Goal: Task Accomplishment & Management: Manage account settings

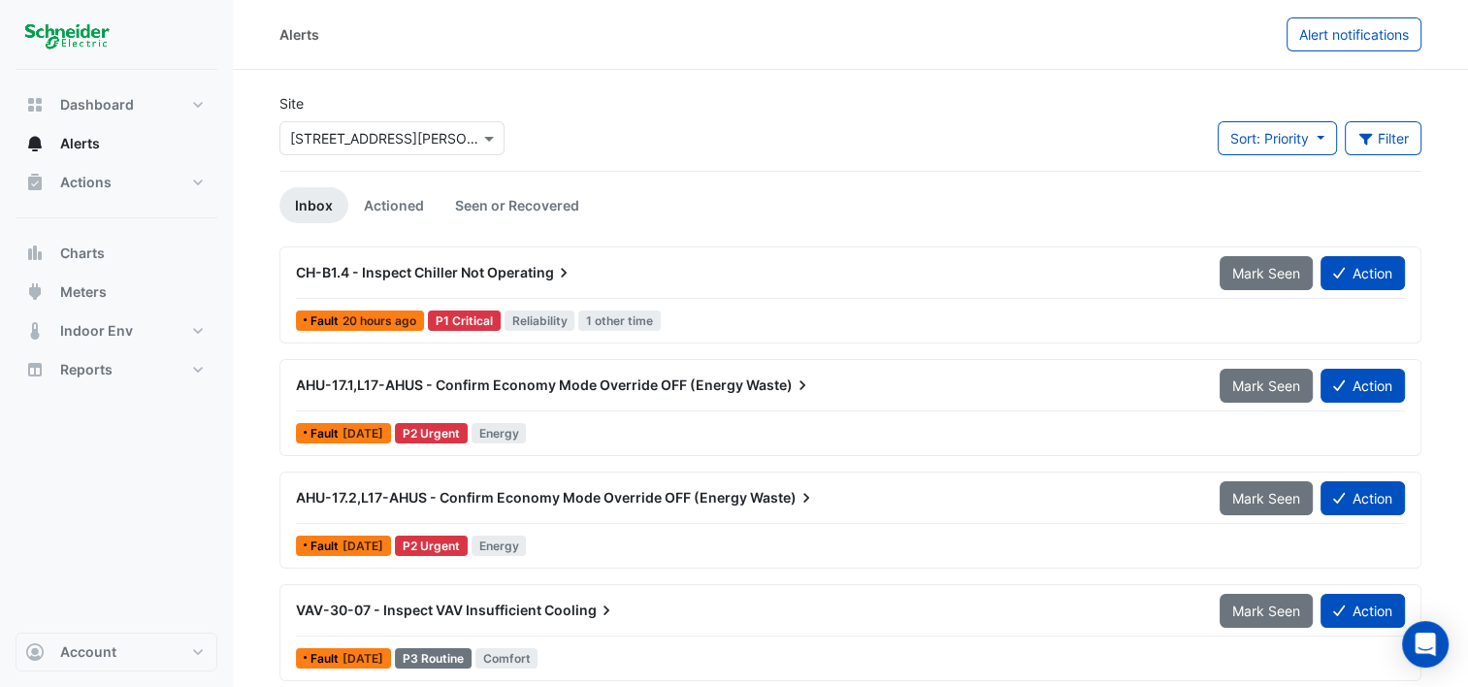
click at [398, 323] on span "20 hours ago" at bounding box center [380, 320] width 74 height 15
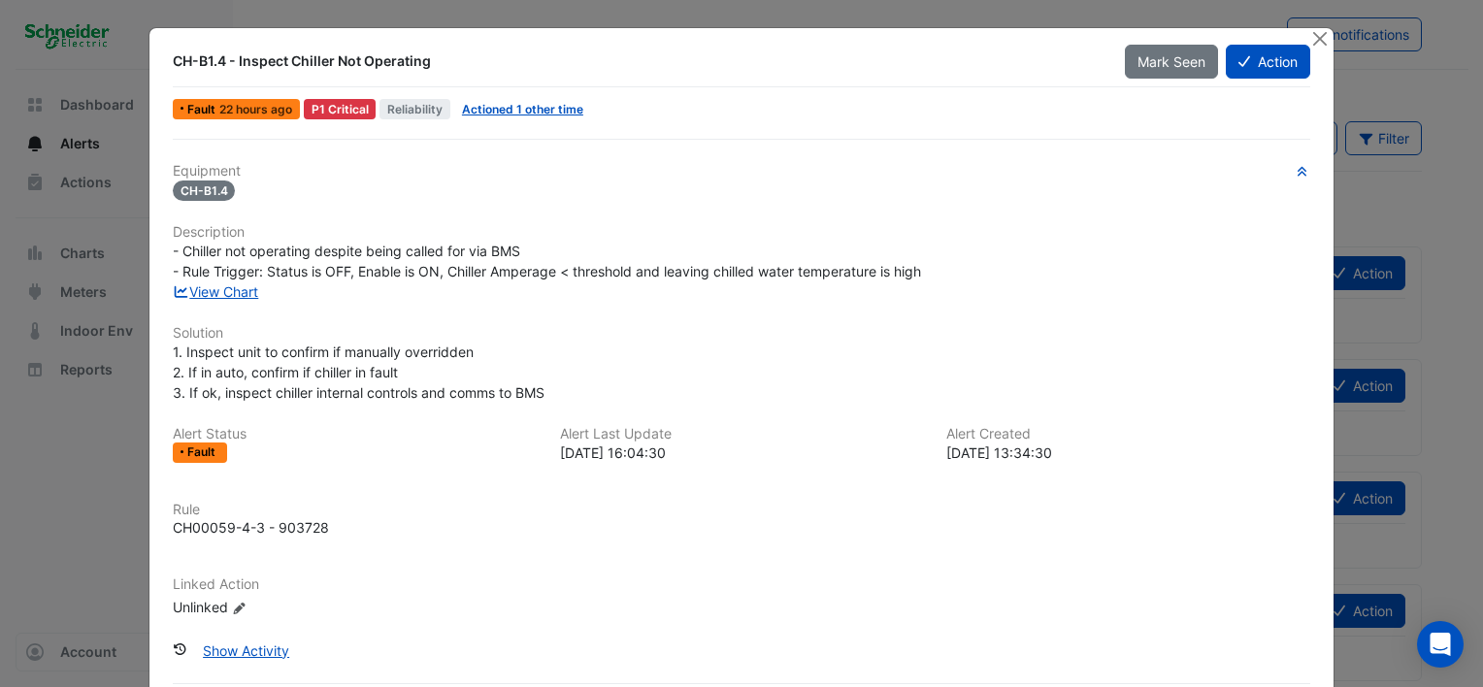
click at [450, 209] on div "Equipment CH-B1.4 Description - Chiller not operating despite being called for …" at bounding box center [741, 398] width 1137 height 471
click at [1273, 63] on button "Action" at bounding box center [1268, 62] width 84 height 34
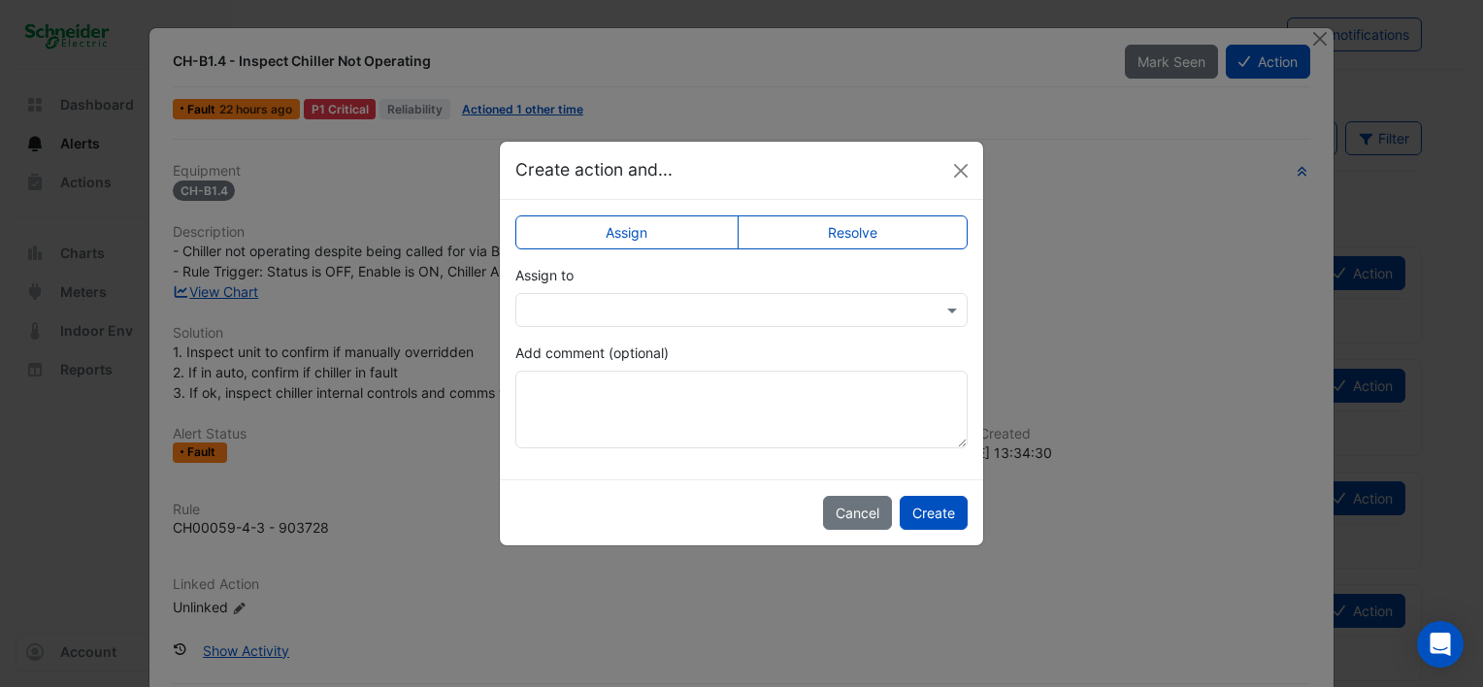
click at [835, 233] on label "Resolve" at bounding box center [852, 232] width 231 height 34
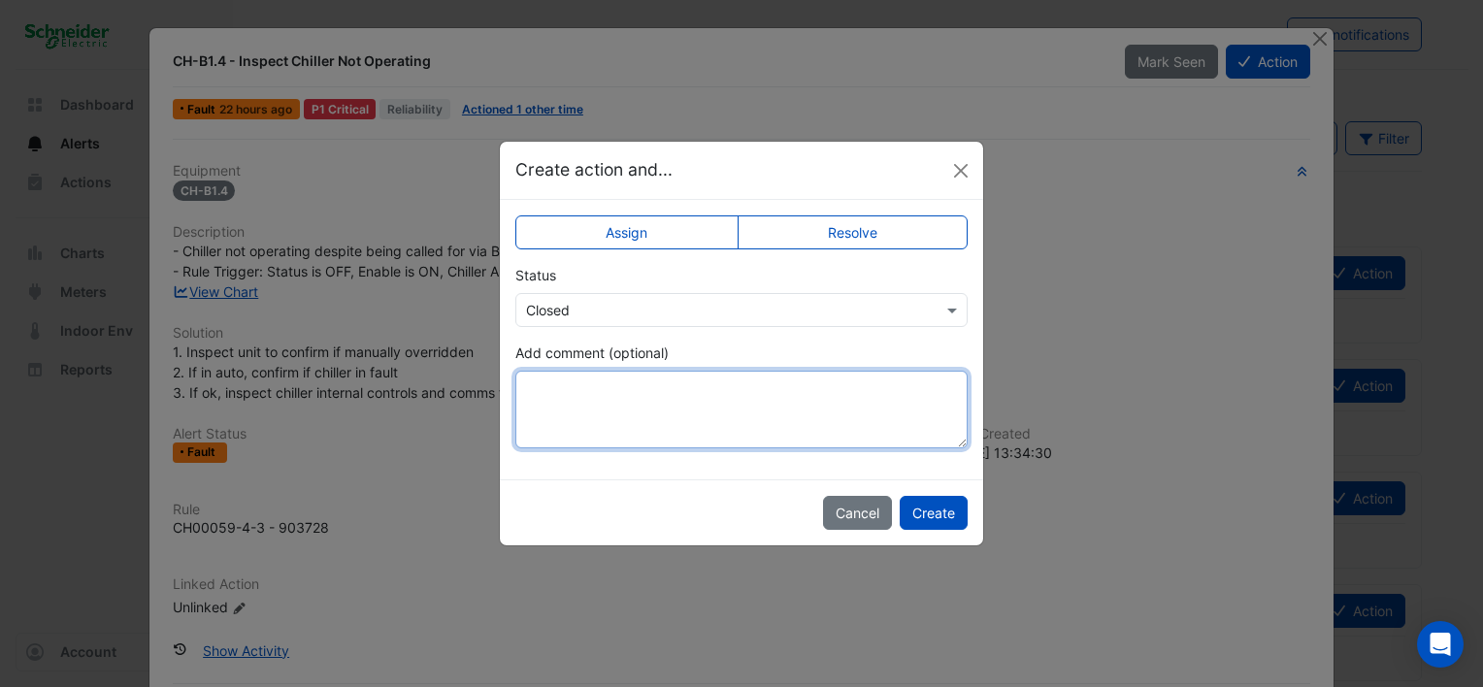
click at [622, 392] on textarea "Add comment (optional)" at bounding box center [741, 410] width 452 height 78
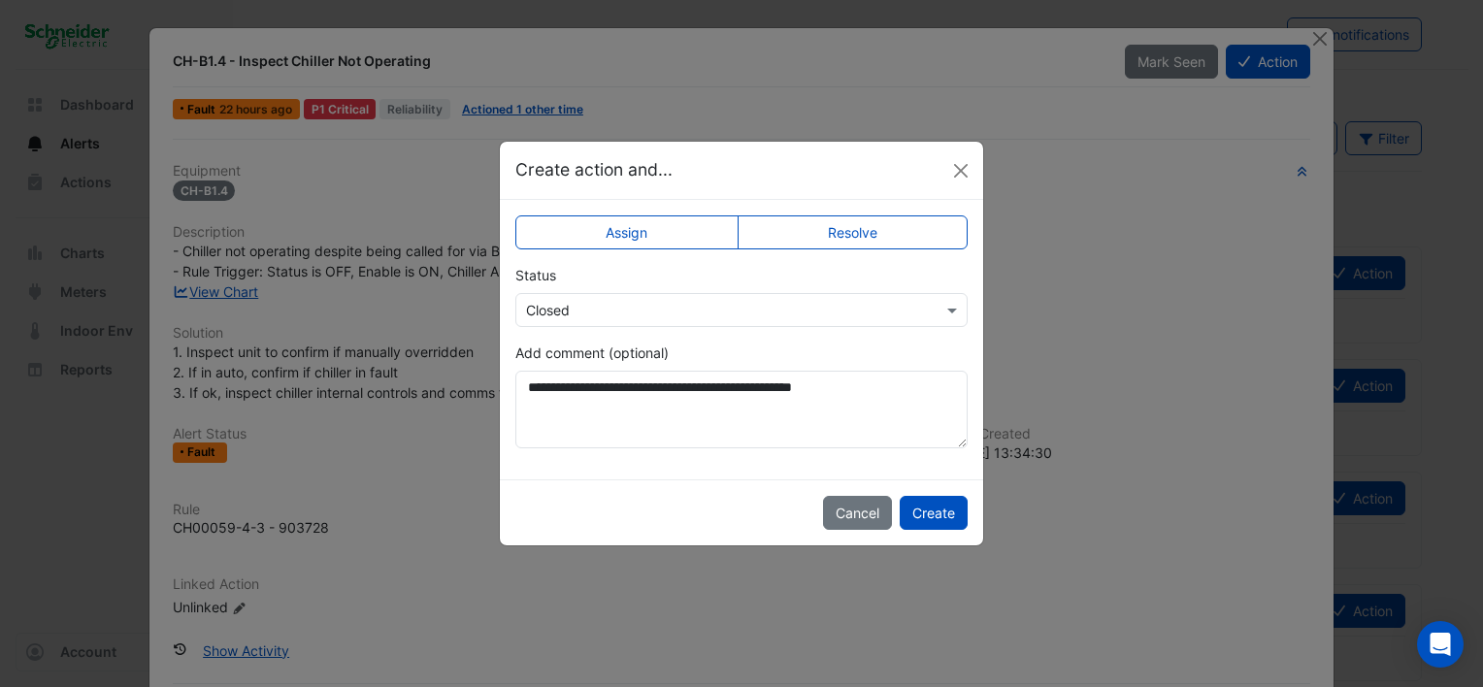
click at [848, 236] on label "Resolve" at bounding box center [852, 232] width 231 height 34
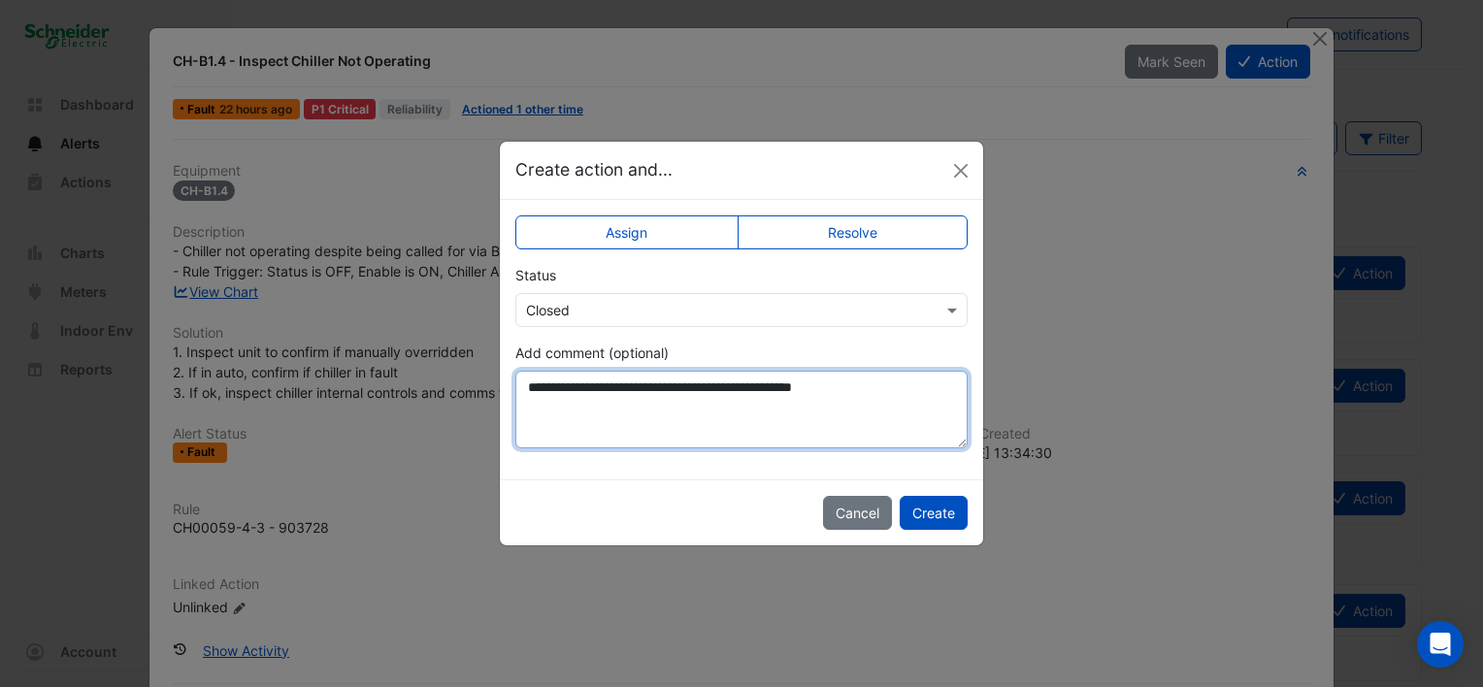
click at [906, 378] on textarea "**********" at bounding box center [741, 410] width 452 height 78
click at [524, 408] on textarea "**********" at bounding box center [741, 410] width 452 height 78
click at [622, 410] on textarea "**********" at bounding box center [741, 410] width 452 height 78
drag, startPoint x: 536, startPoint y: 380, endPoint x: 721, endPoint y: 431, distance: 192.1
click at [721, 431] on textarea "**********" at bounding box center [741, 410] width 452 height 78
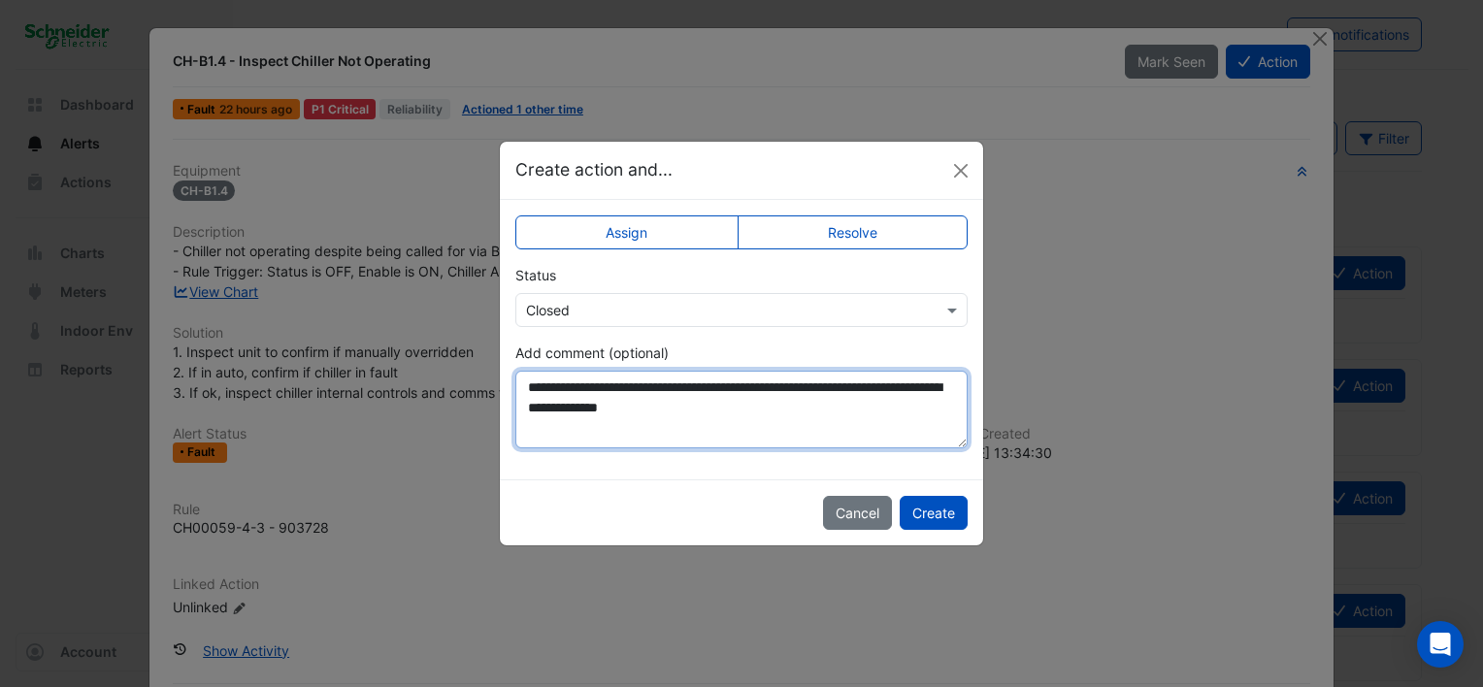
click at [745, 427] on textarea "**********" at bounding box center [741, 410] width 452 height 78
drag, startPoint x: 526, startPoint y: 387, endPoint x: 854, endPoint y: 427, distance: 330.4
click at [854, 427] on textarea "**********" at bounding box center [741, 410] width 452 height 78
type textarea "**********"
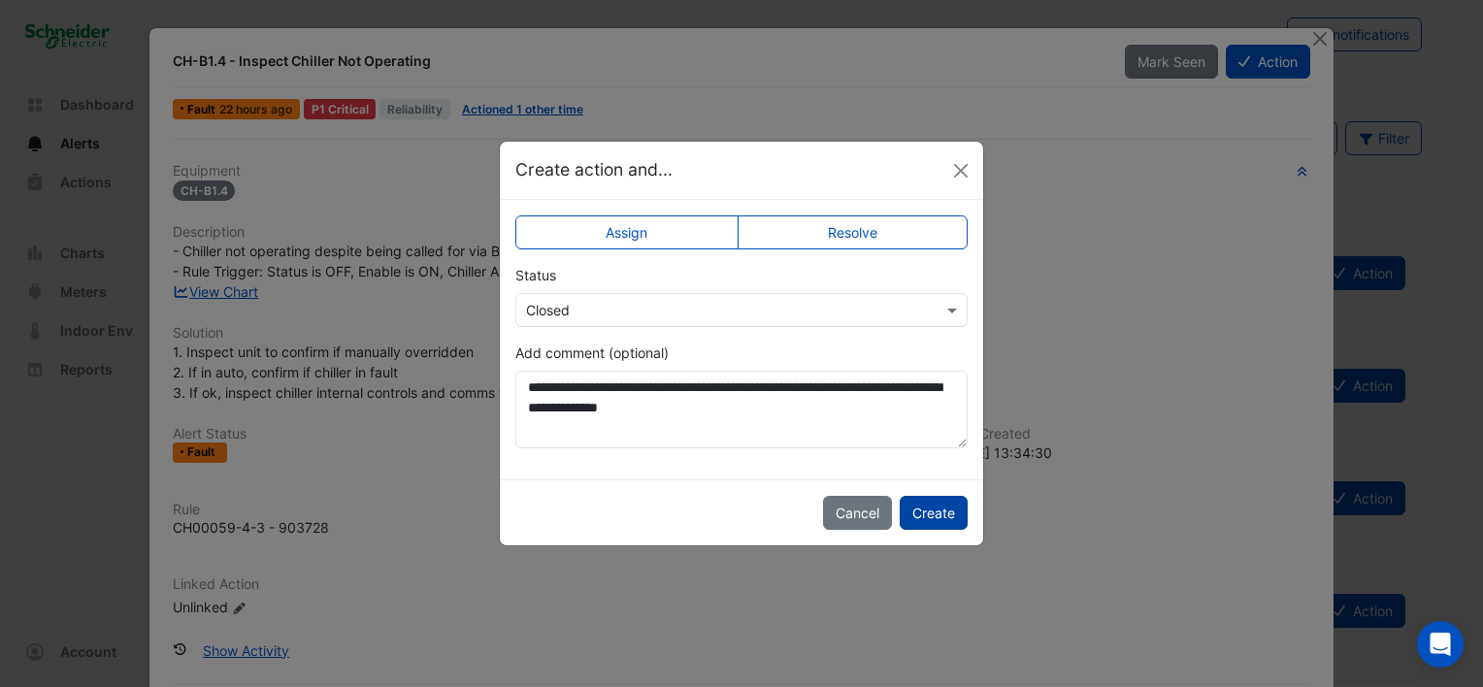
click at [931, 508] on button "Create" at bounding box center [934, 513] width 68 height 34
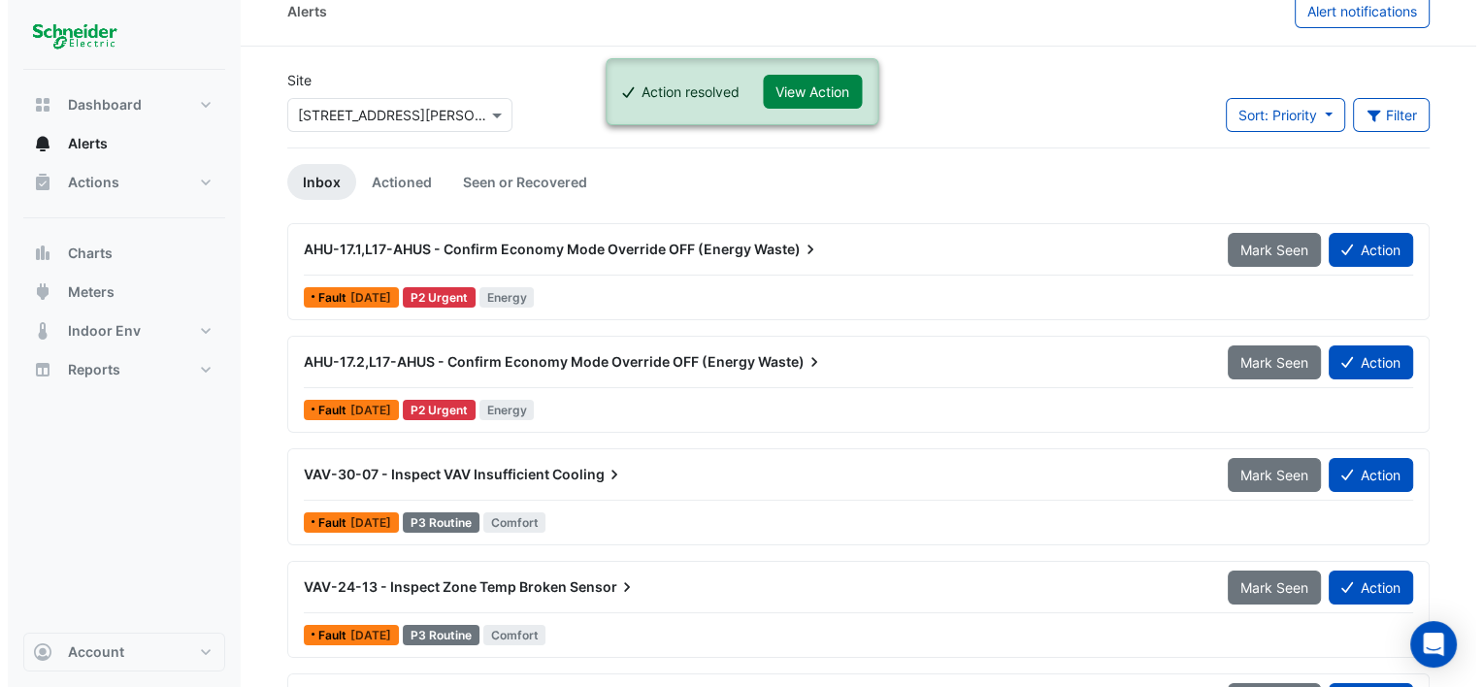
scroll to position [97, 0]
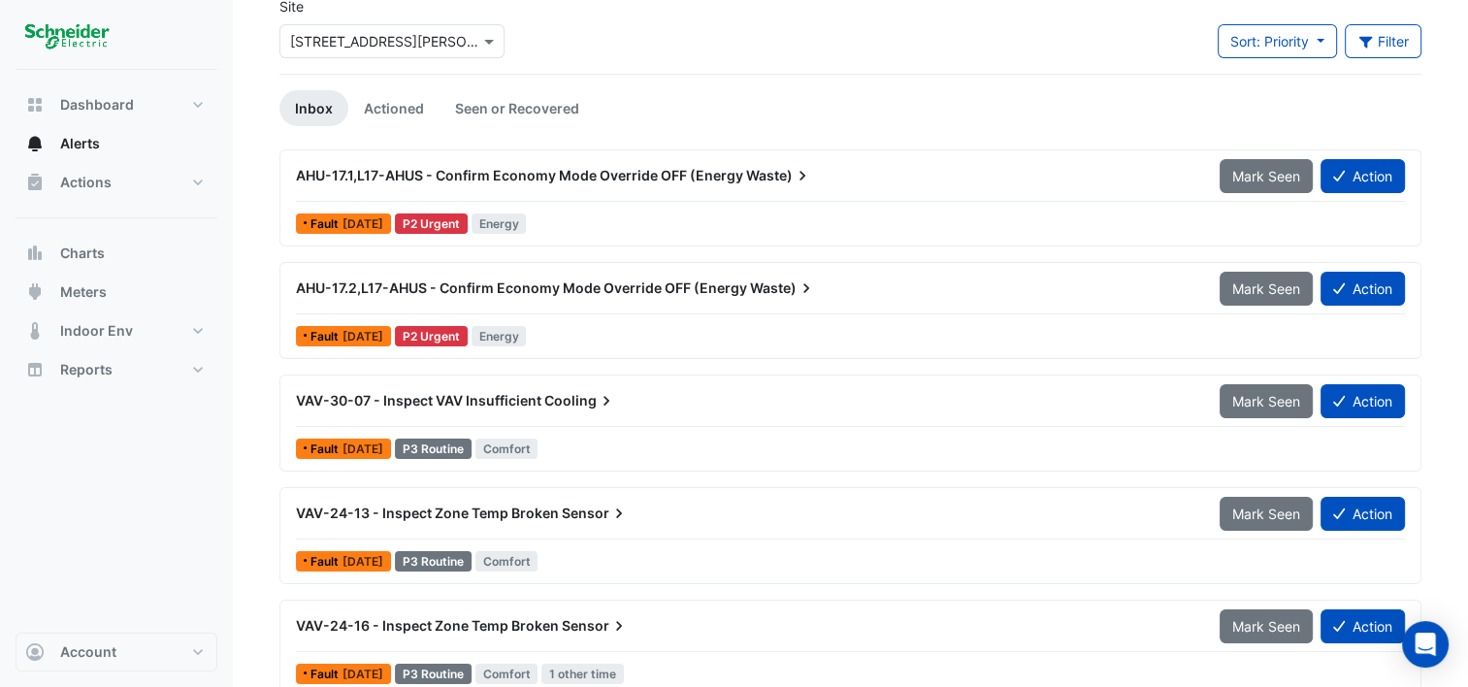
click at [364, 218] on span "[DATE]" at bounding box center [363, 223] width 41 height 15
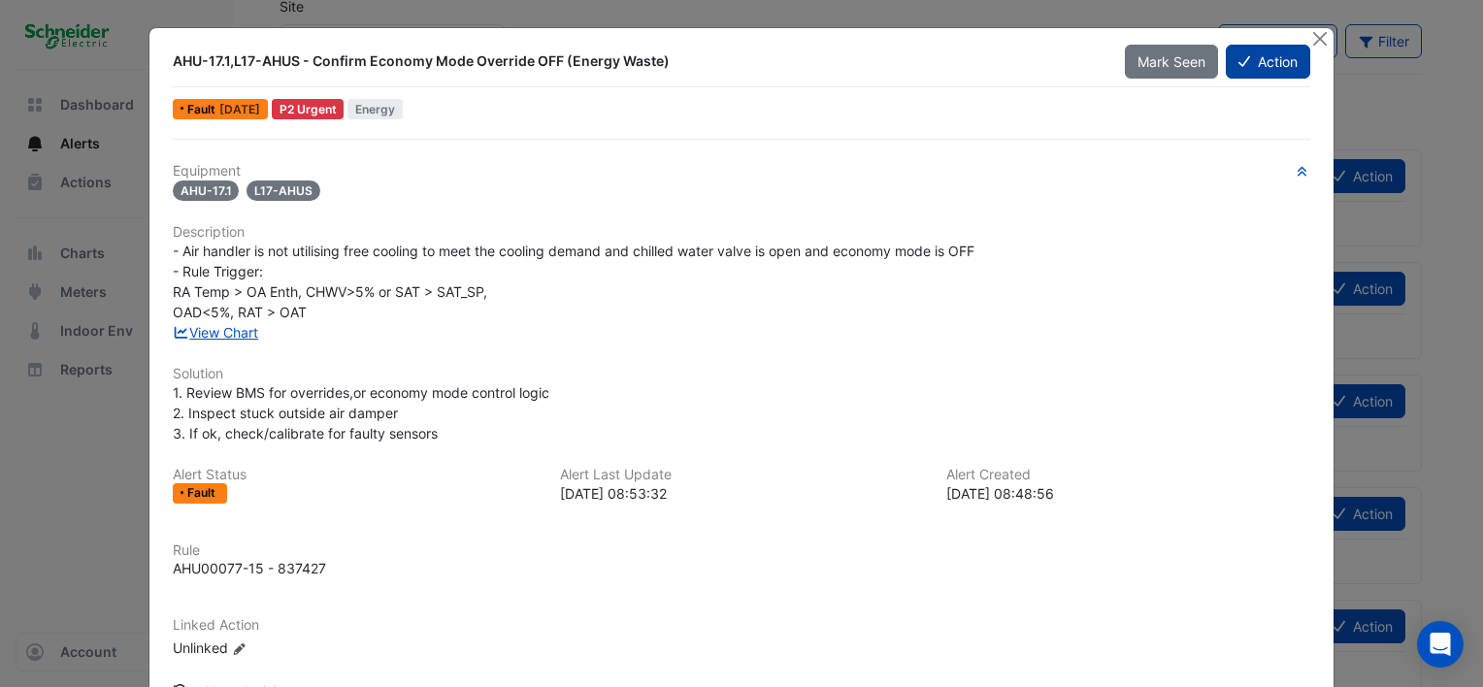
click at [1250, 55] on button "Action" at bounding box center [1268, 62] width 84 height 34
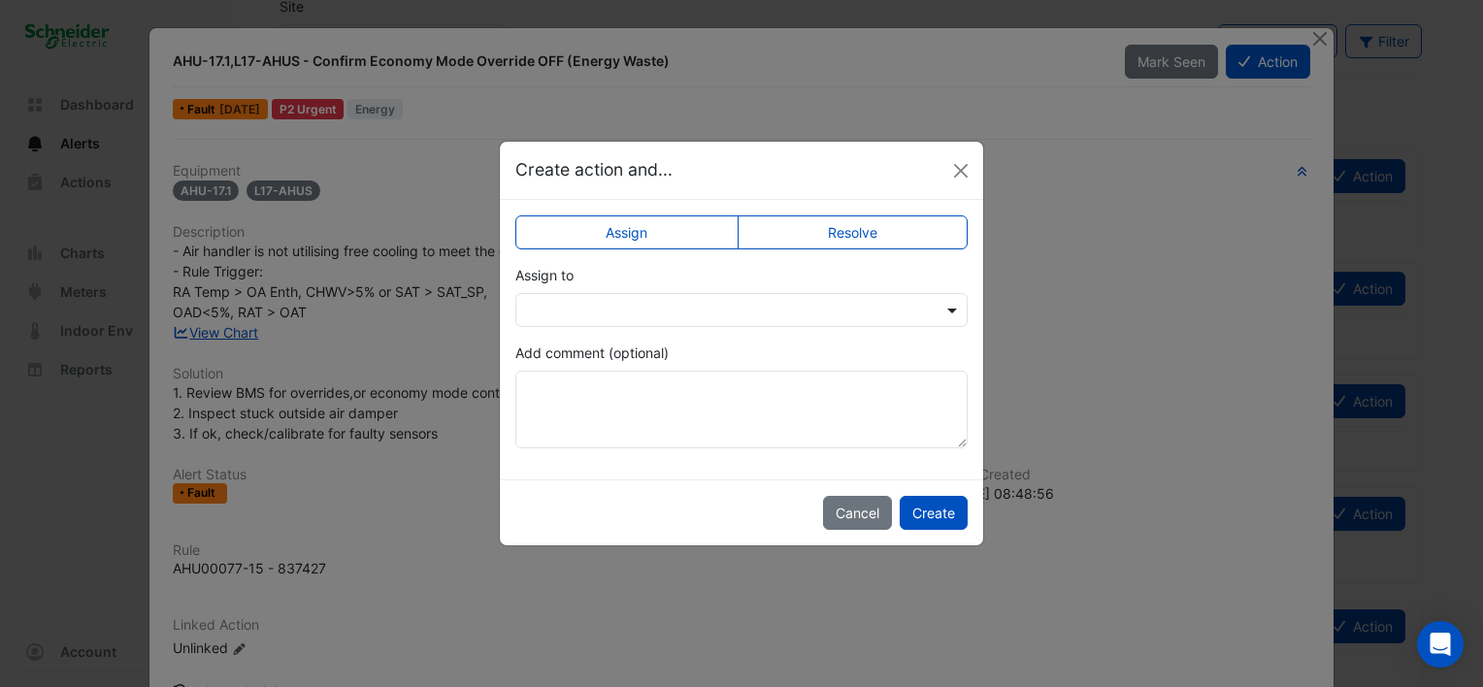
click at [947, 308] on span at bounding box center [954, 310] width 24 height 20
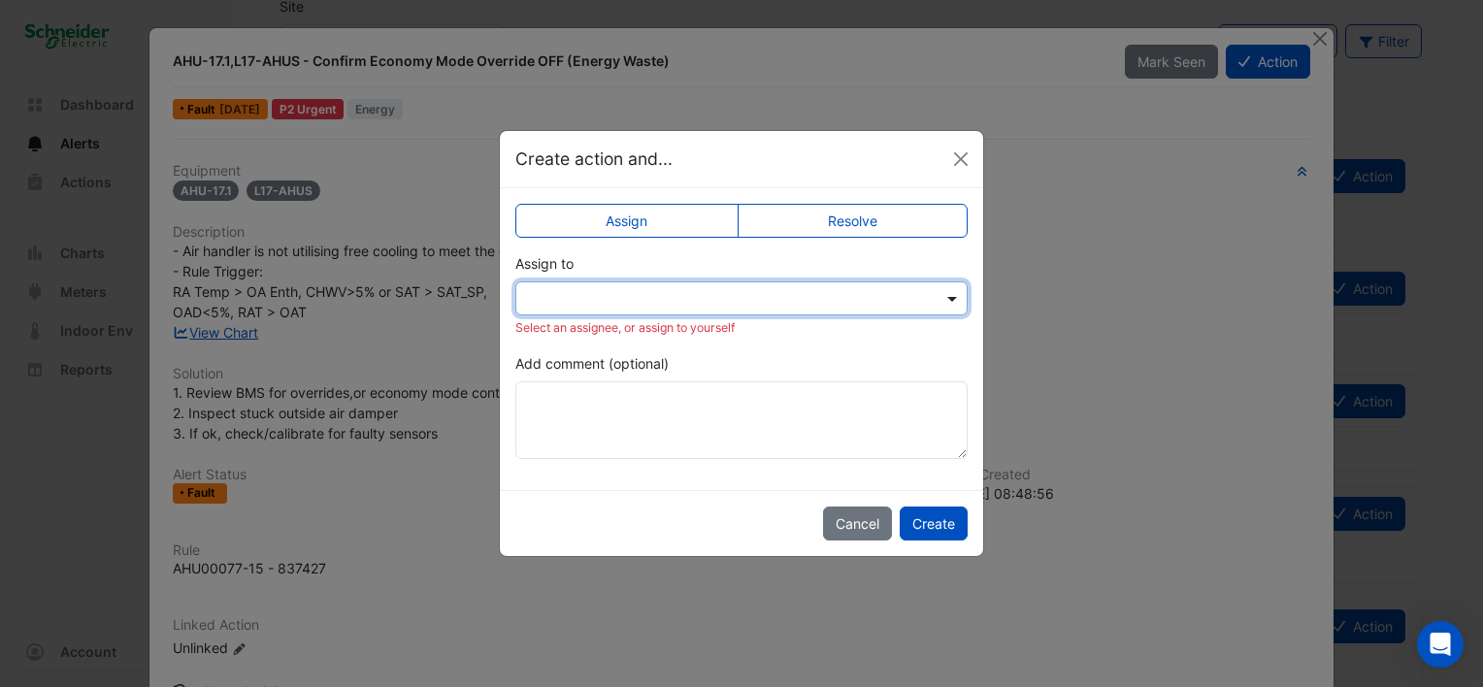
click at [947, 308] on span at bounding box center [954, 298] width 24 height 20
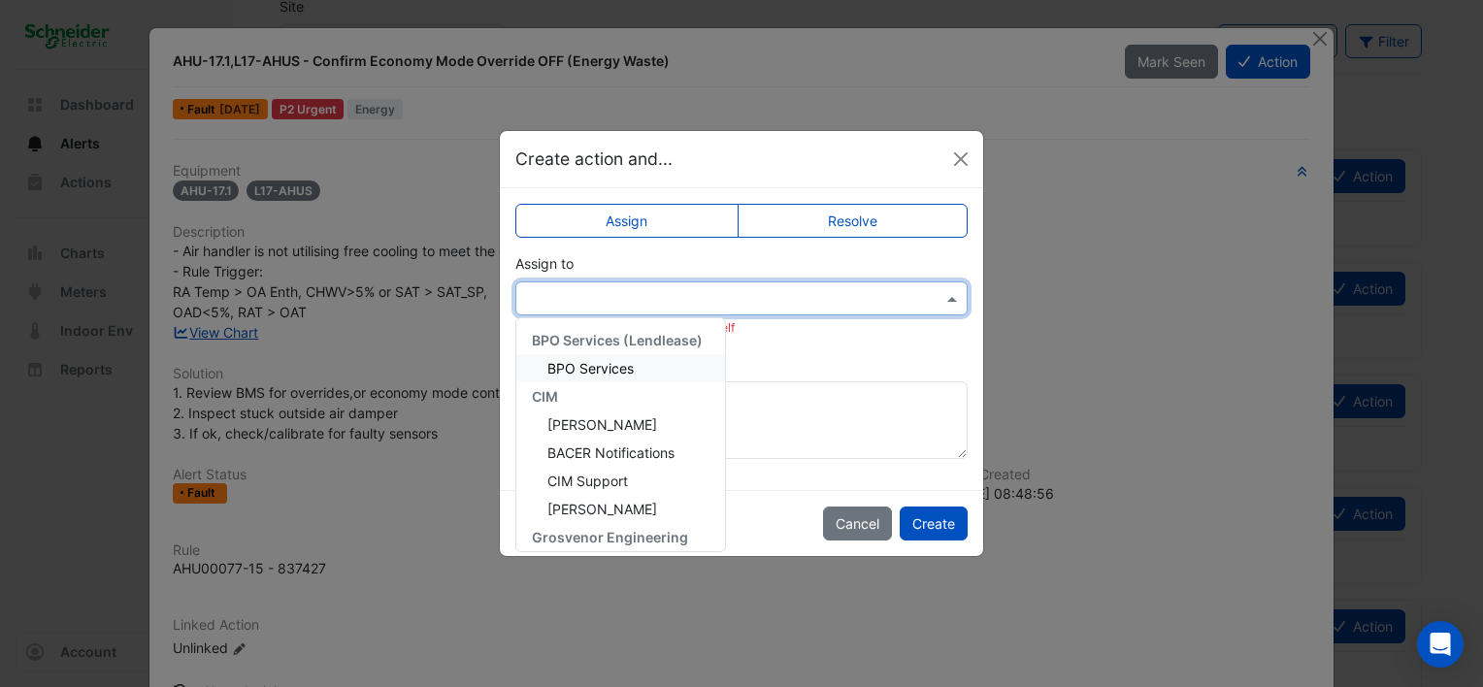
click at [954, 297] on span at bounding box center [954, 298] width 24 height 20
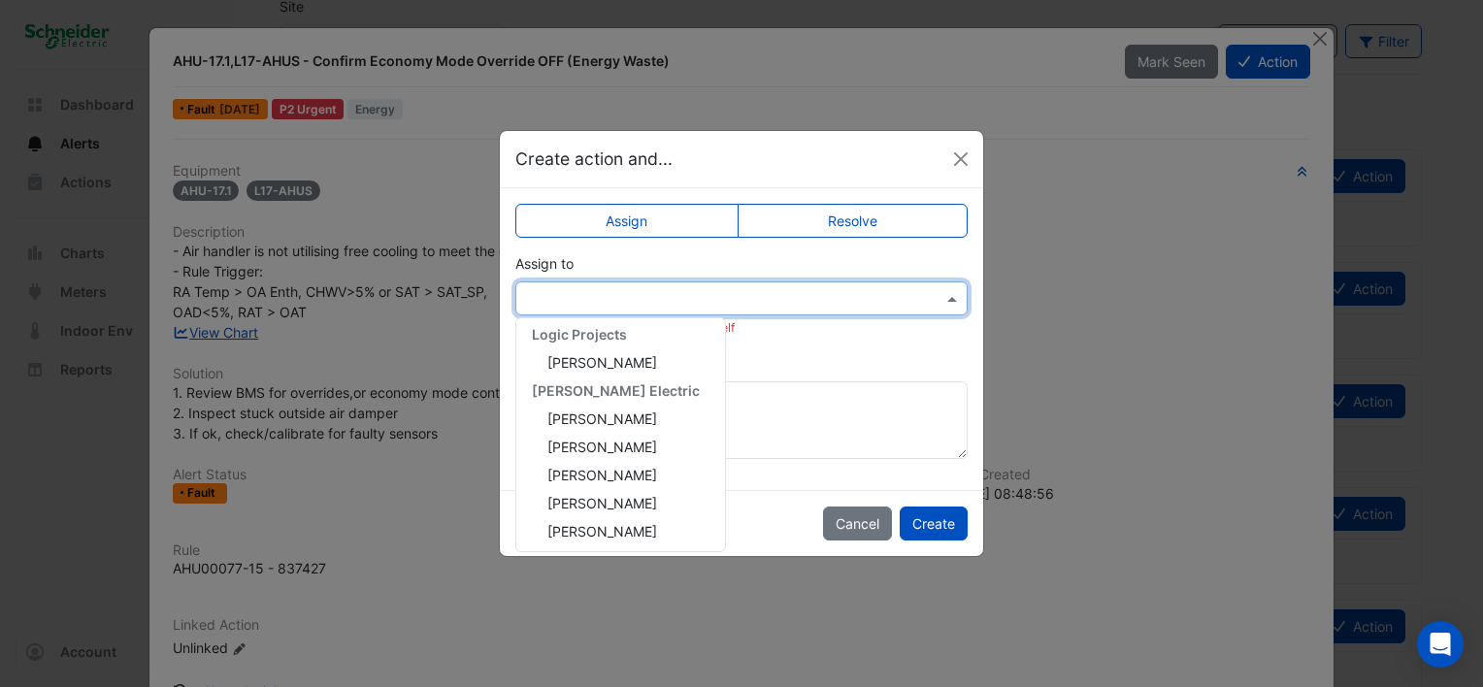
scroll to position [458, 0]
click at [626, 524] on div "[PERSON_NAME]" at bounding box center [620, 529] width 209 height 28
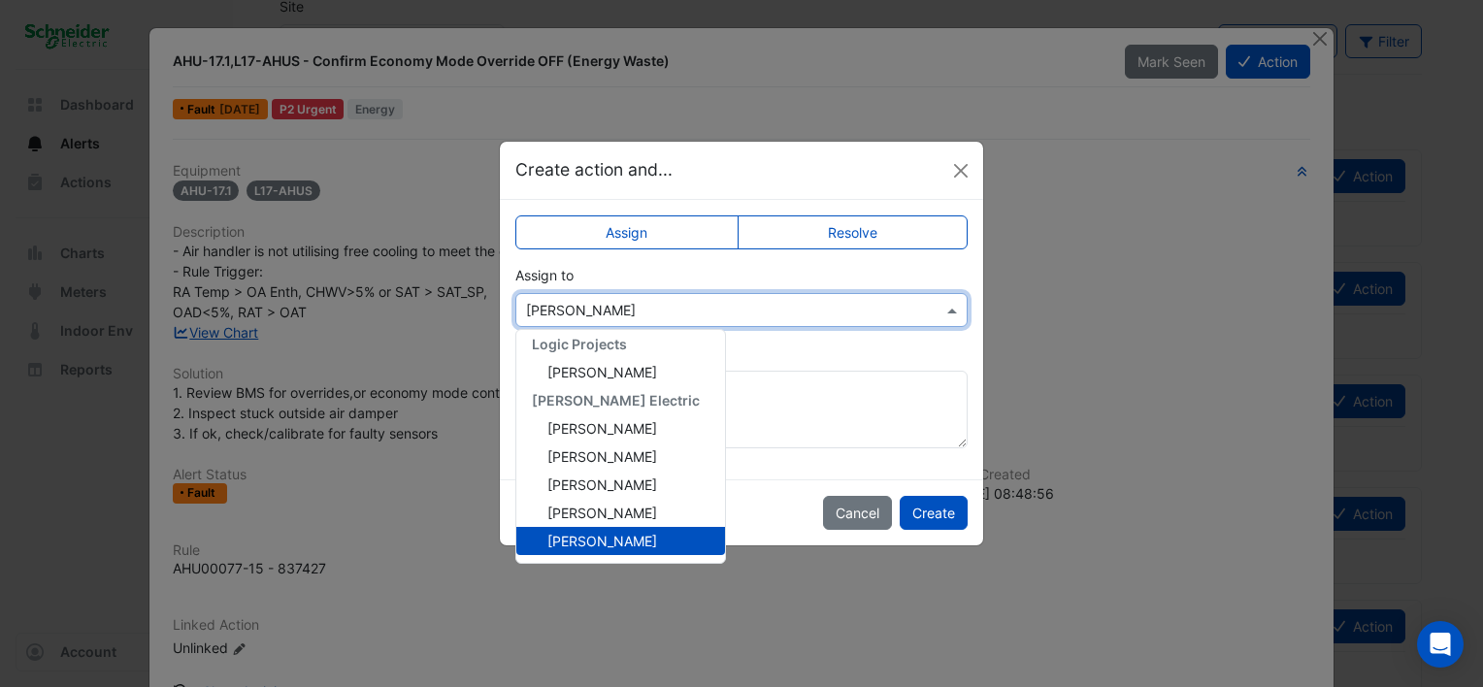
click at [637, 301] on input "text" at bounding box center [722, 311] width 392 height 20
drag, startPoint x: 613, startPoint y: 307, endPoint x: 567, endPoint y: 309, distance: 46.6
click at [567, 309] on input "text" at bounding box center [722, 311] width 392 height 20
click at [424, 559] on ngb-modal-window "Create action and... Assign Resolve Assign to × [PERSON_NAME] BPO Services (Len…" at bounding box center [741, 343] width 1483 height 687
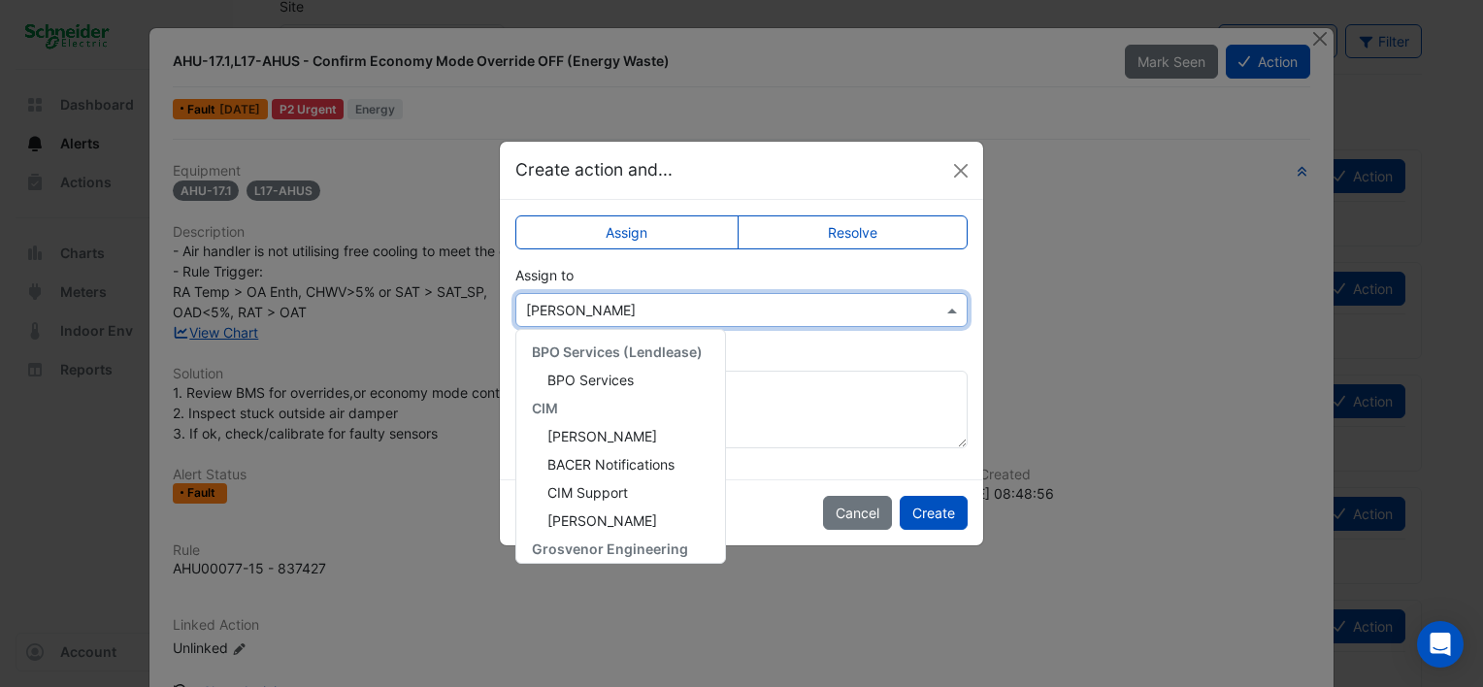
click at [606, 310] on input "text" at bounding box center [722, 311] width 392 height 20
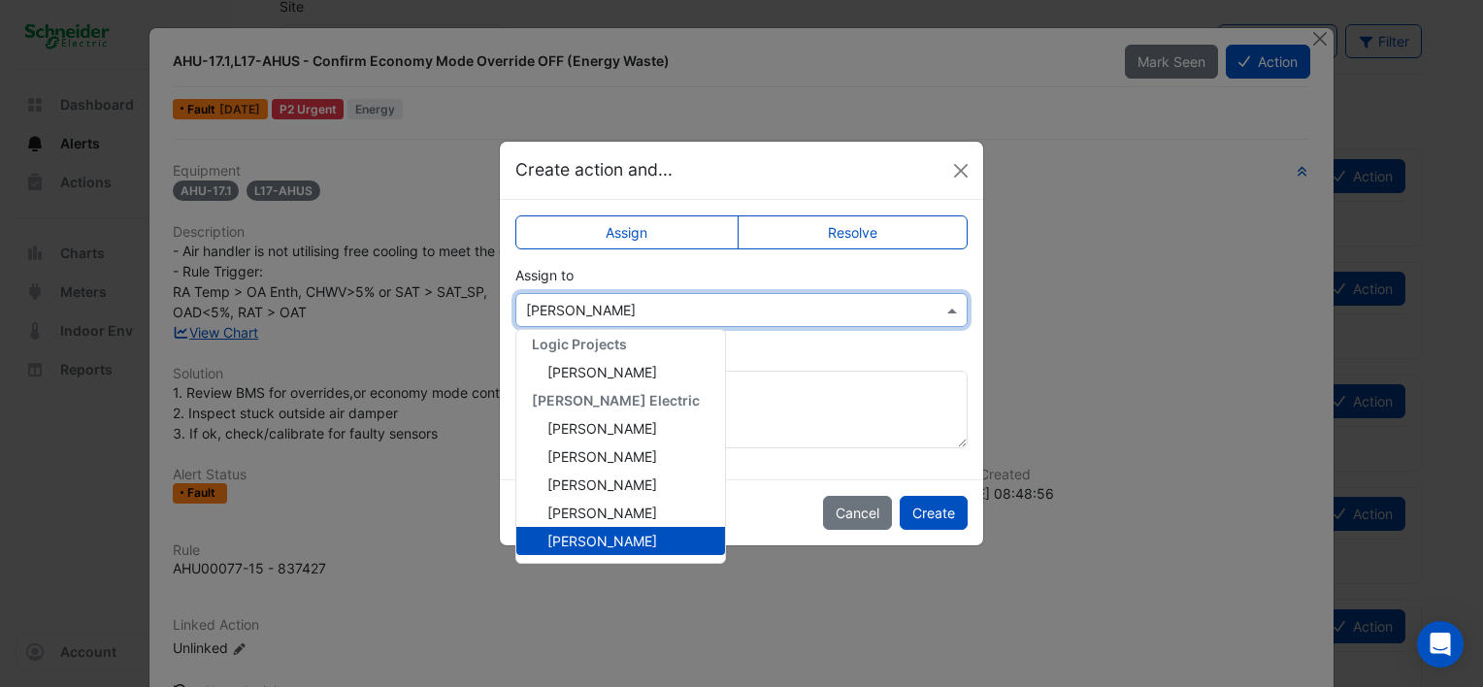
scroll to position [0, 0]
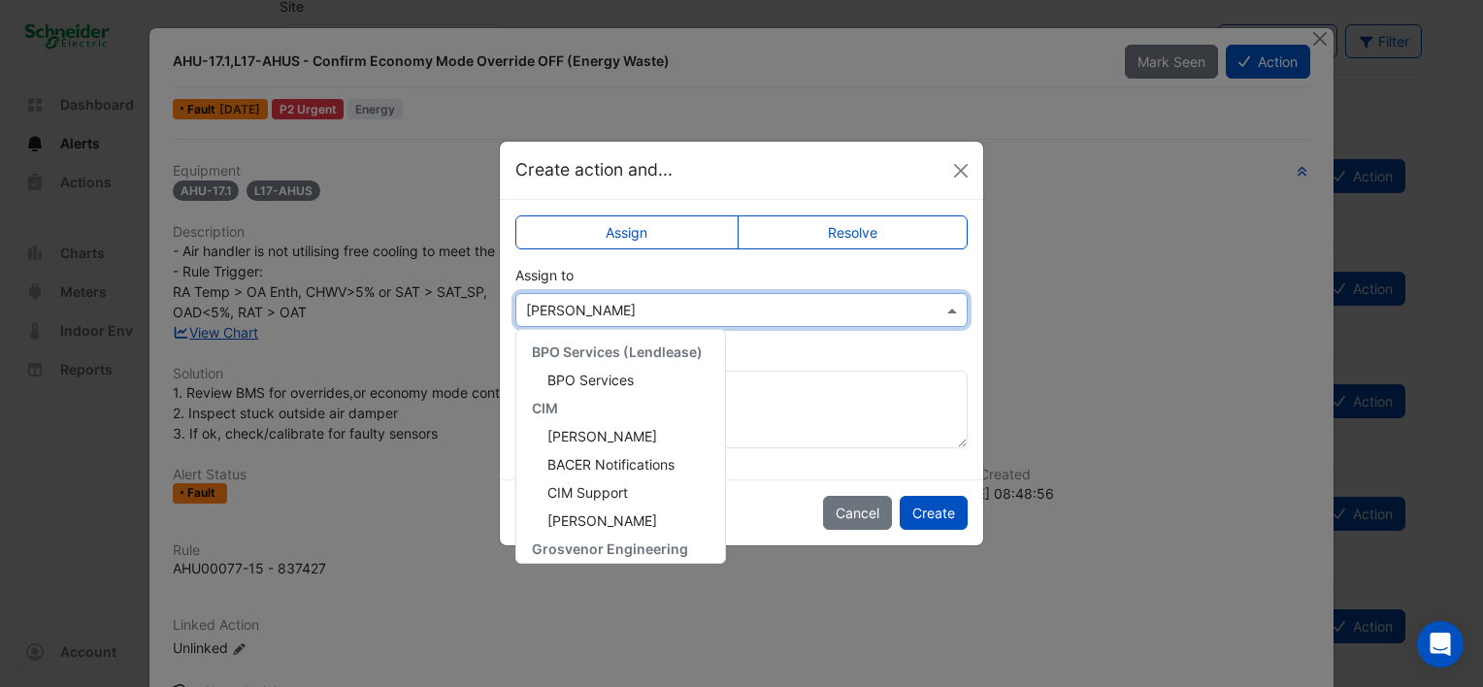
click at [650, 288] on div "Assign to × [PERSON_NAME] BPO Services (Lendlease) BPO Services CIM [PERSON_NAM…" at bounding box center [741, 296] width 452 height 62
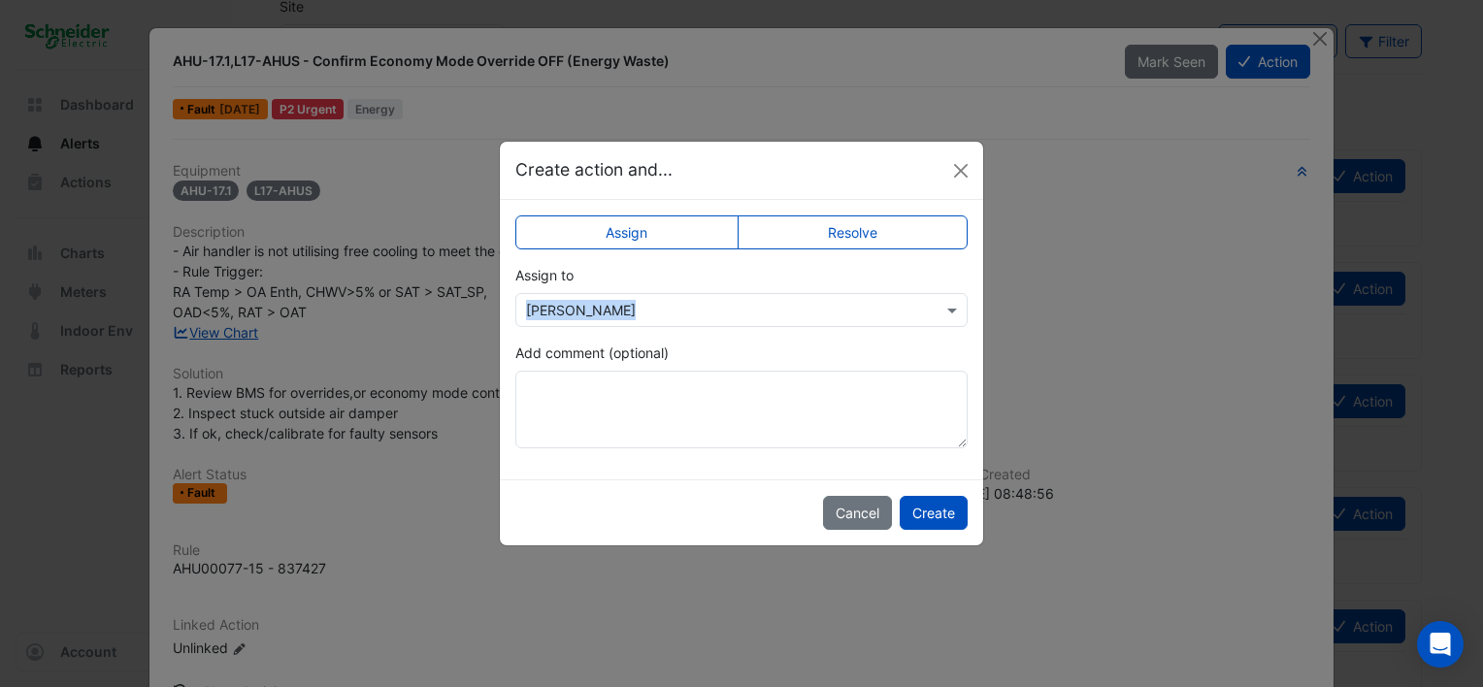
drag, startPoint x: 650, startPoint y: 288, endPoint x: 645, endPoint y: 303, distance: 15.3
click at [646, 301] on div "Assign to × [PERSON_NAME]" at bounding box center [741, 296] width 452 height 62
click at [645, 303] on input "text" at bounding box center [722, 311] width 392 height 20
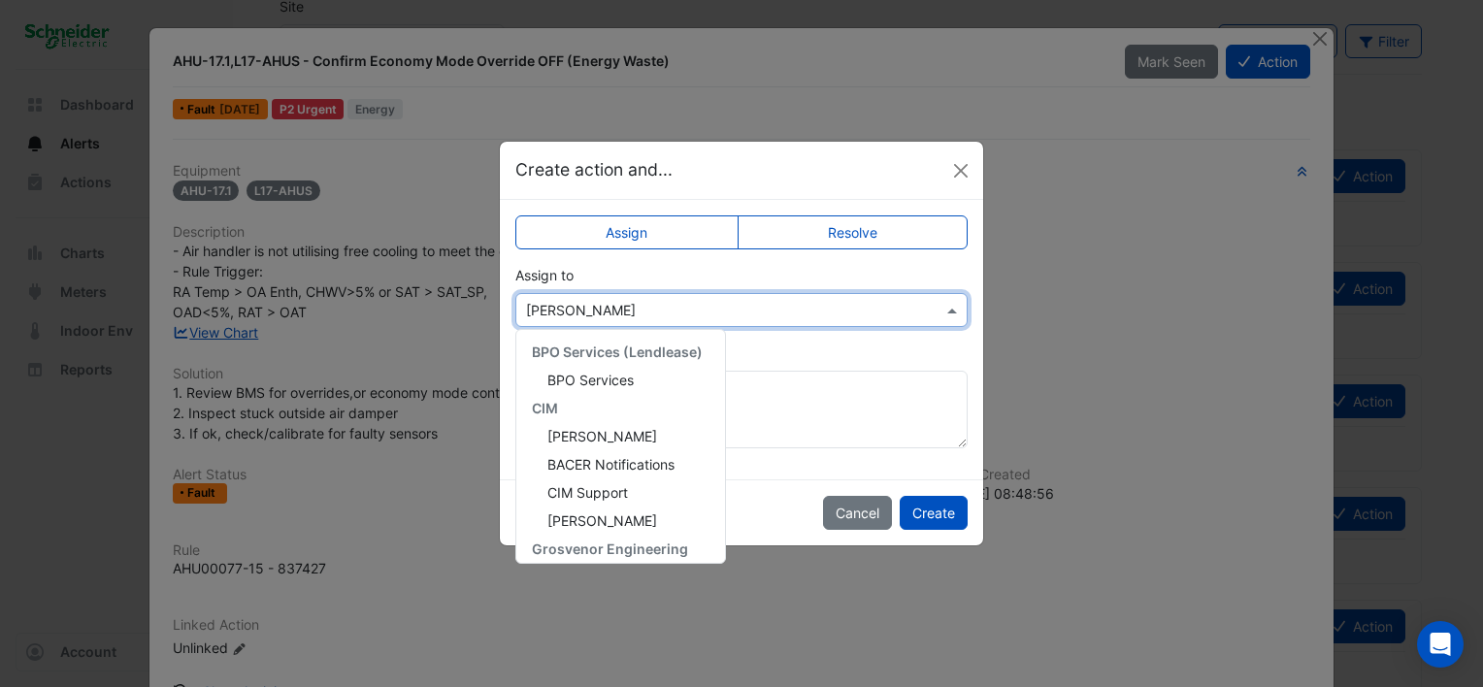
scroll to position [458, 0]
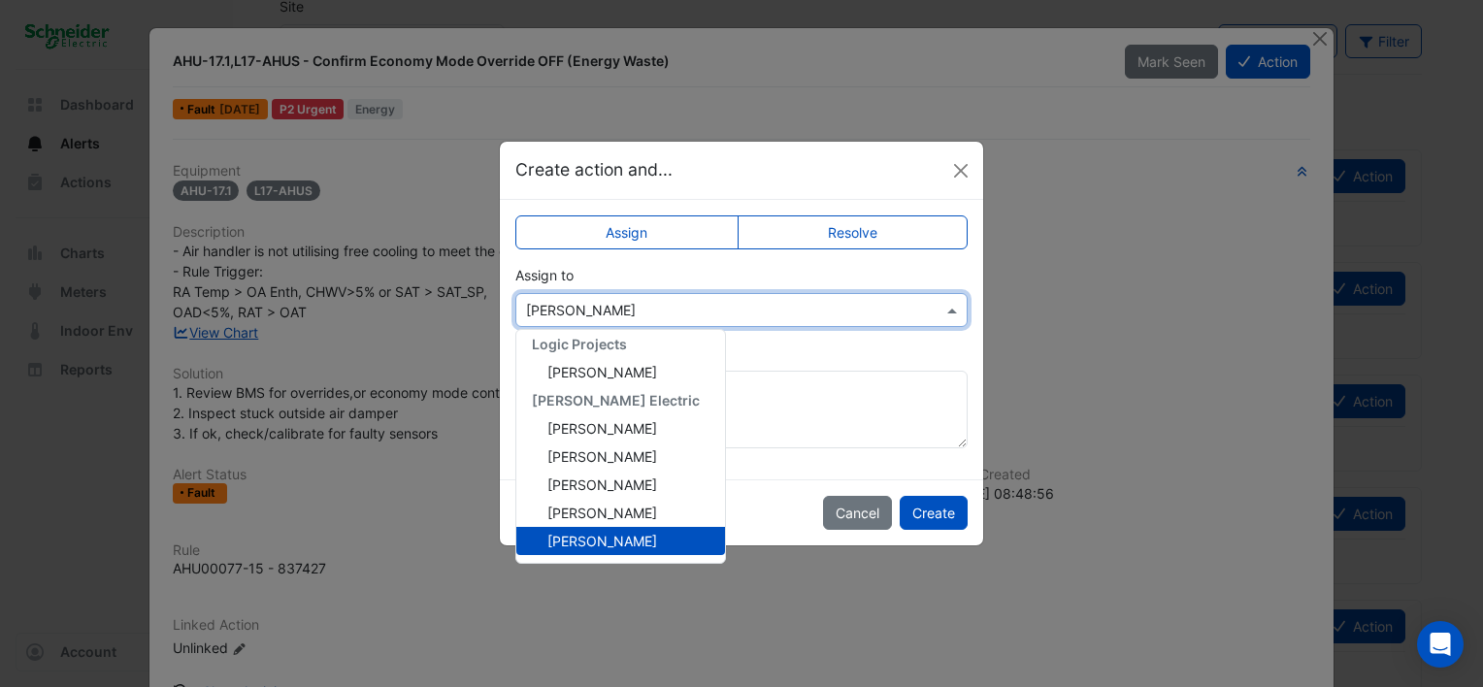
click at [645, 303] on input "text" at bounding box center [722, 311] width 392 height 20
click at [902, 423] on textarea "Add comment (optional)" at bounding box center [741, 410] width 452 height 78
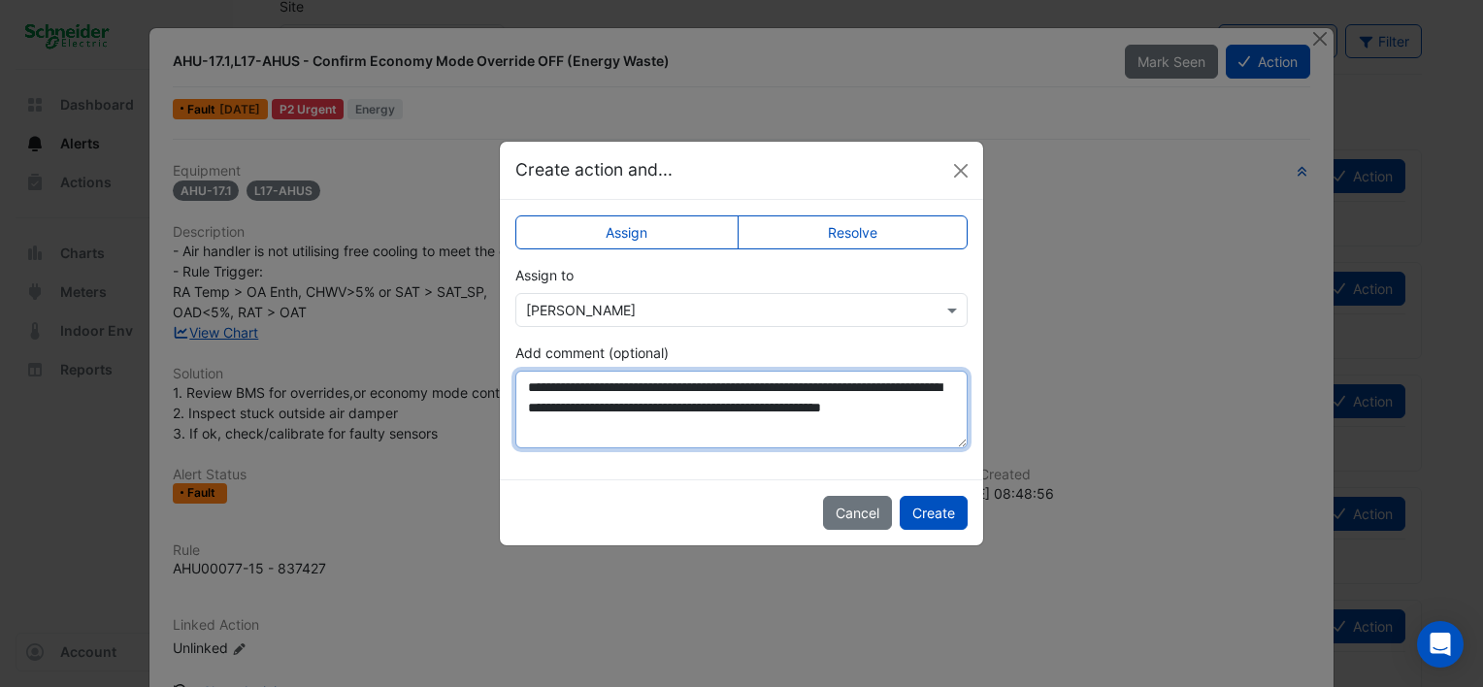
click at [788, 408] on textarea "**********" at bounding box center [741, 410] width 452 height 78
click at [742, 432] on textarea "**********" at bounding box center [741, 410] width 452 height 78
type textarea "**********"
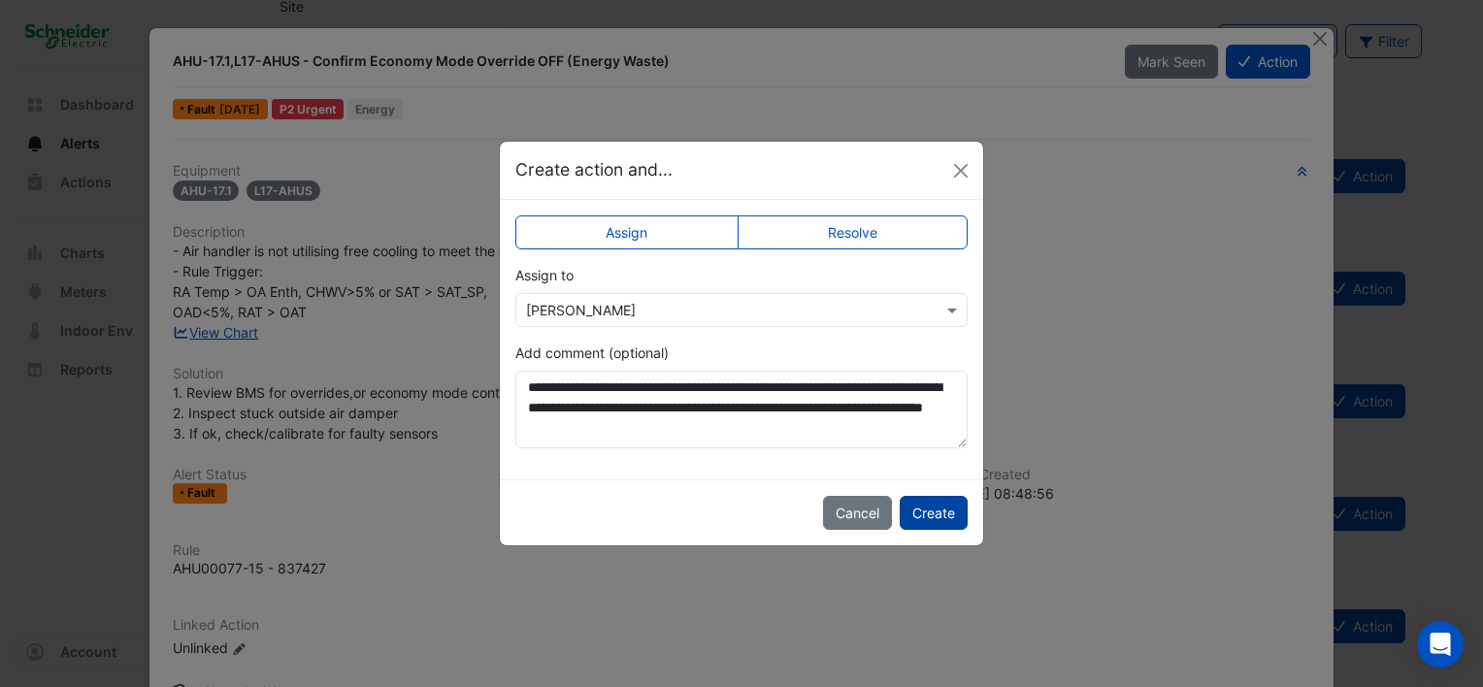
click at [923, 508] on button "Create" at bounding box center [934, 513] width 68 height 34
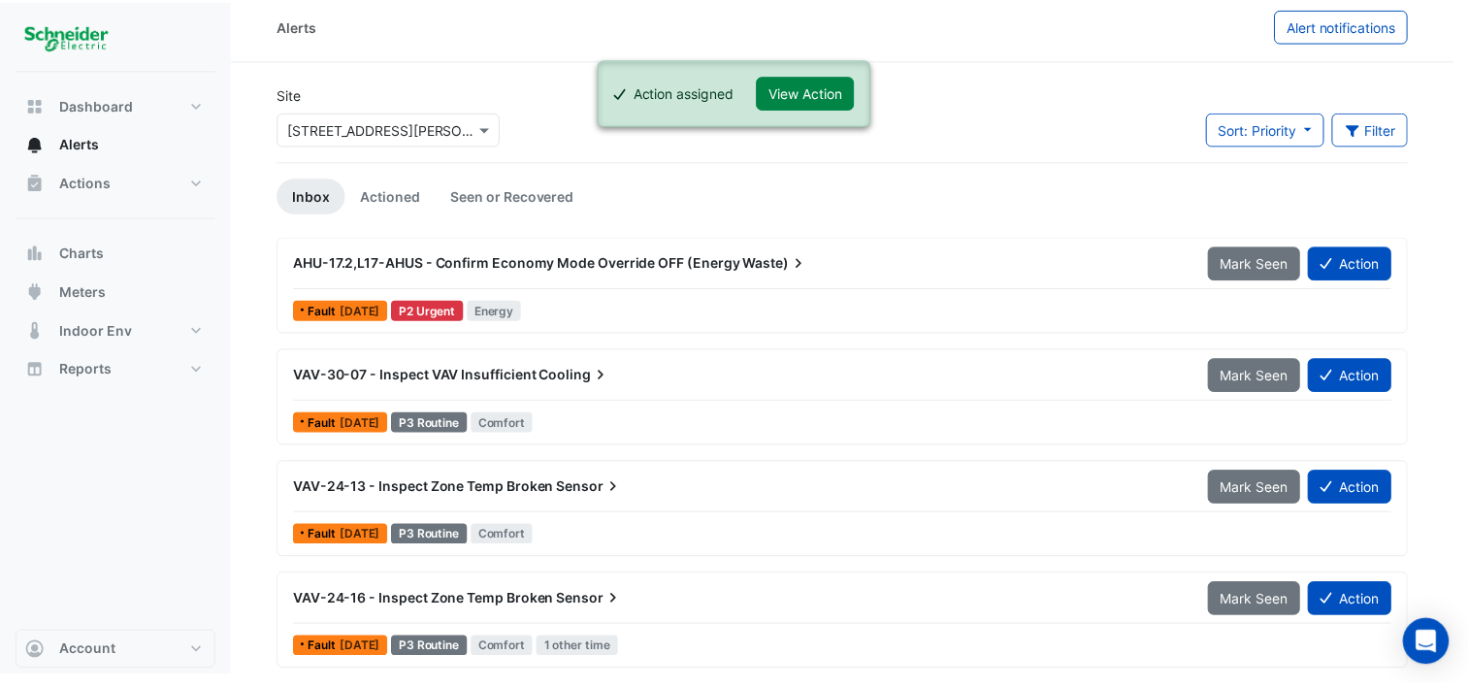
scroll to position [7, 0]
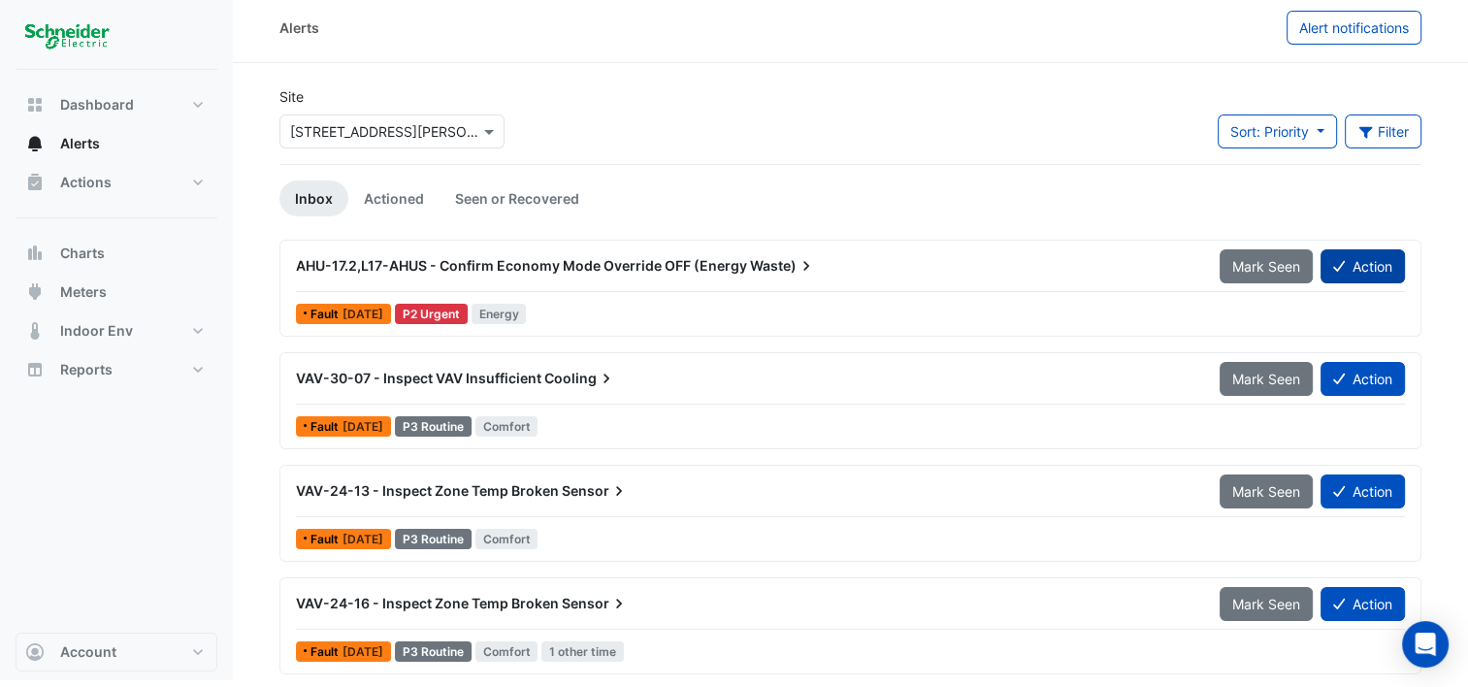
click at [1354, 266] on button "Action" at bounding box center [1363, 266] width 84 height 34
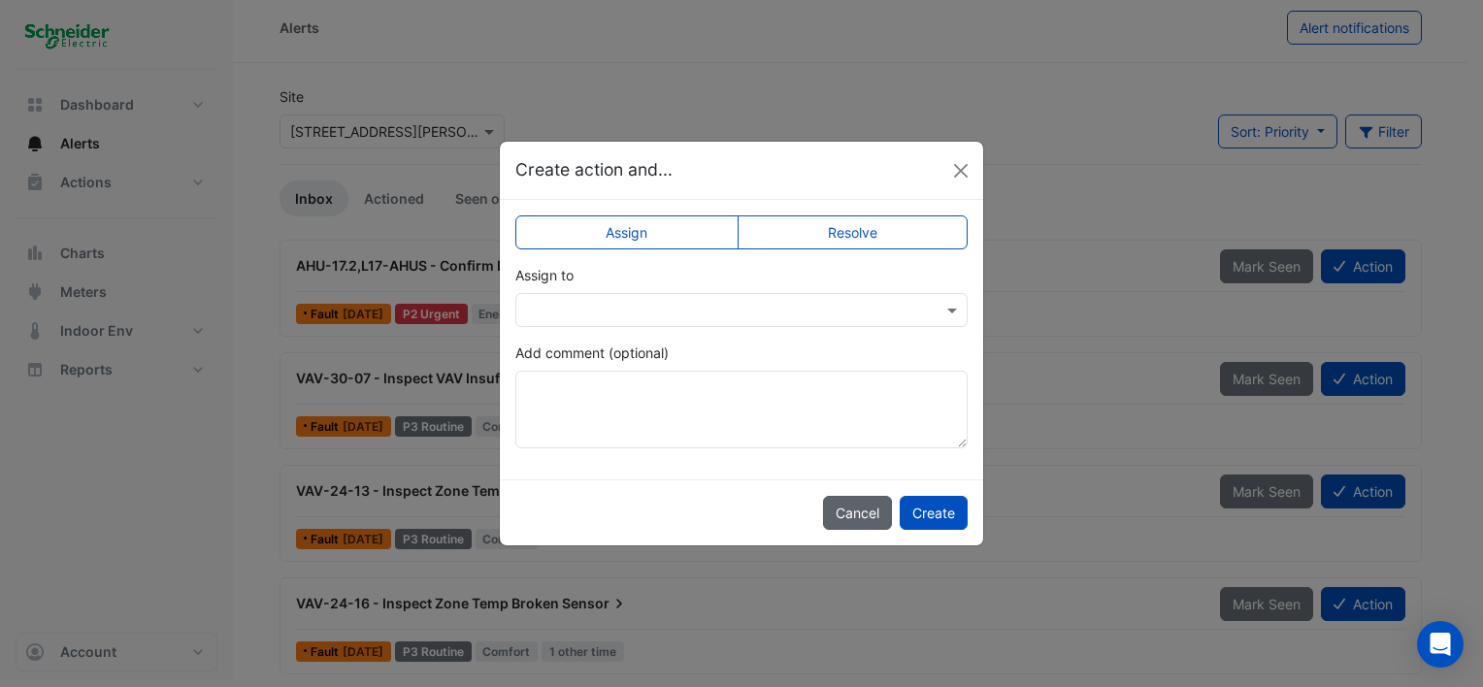
click at [866, 508] on button "Cancel" at bounding box center [857, 513] width 69 height 34
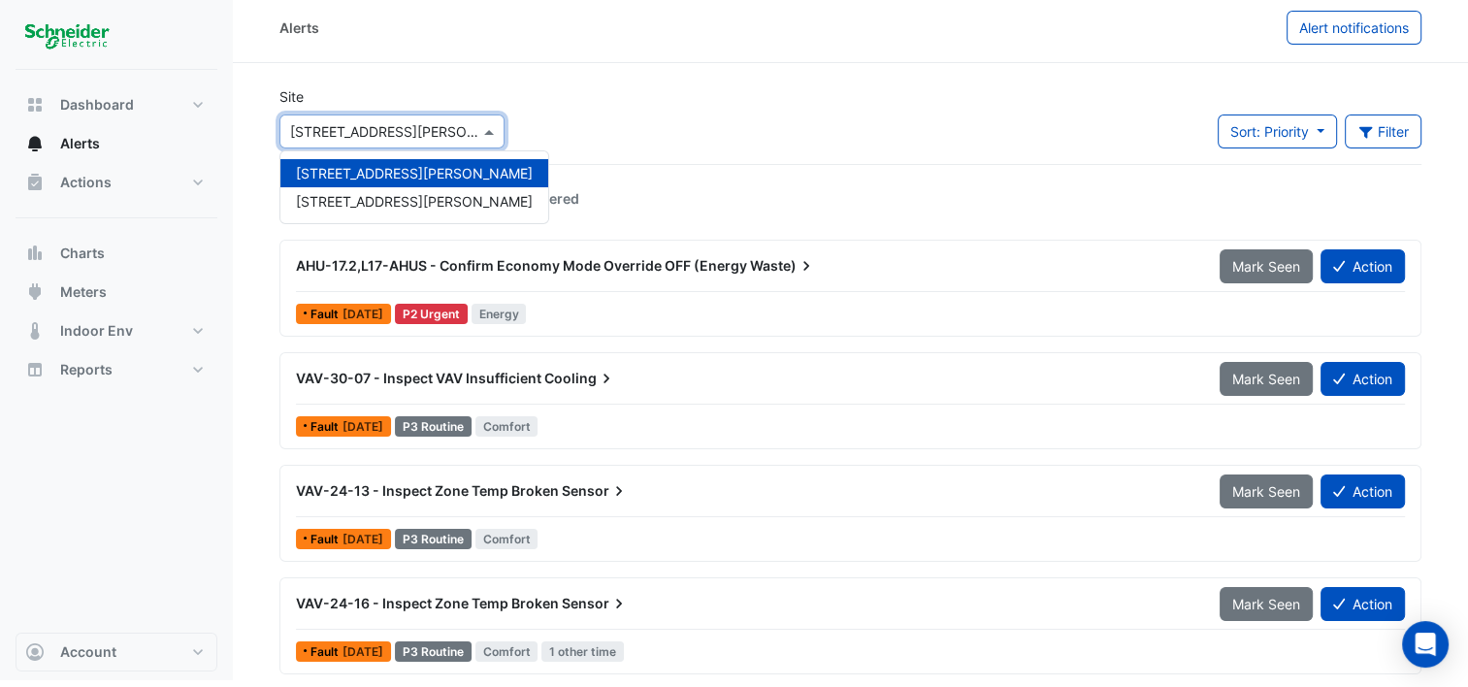
click at [489, 136] on span at bounding box center [491, 131] width 24 height 20
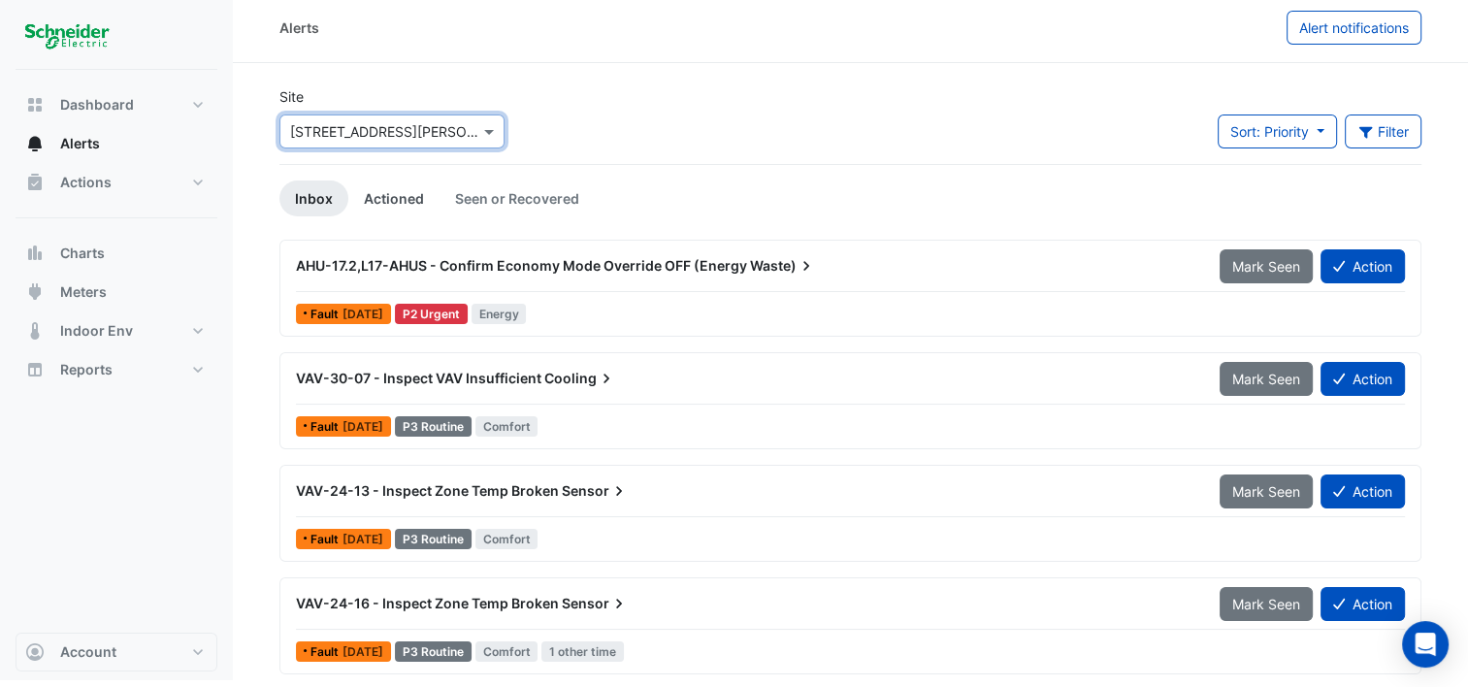
click at [394, 198] on link "Actioned" at bounding box center [393, 198] width 91 height 36
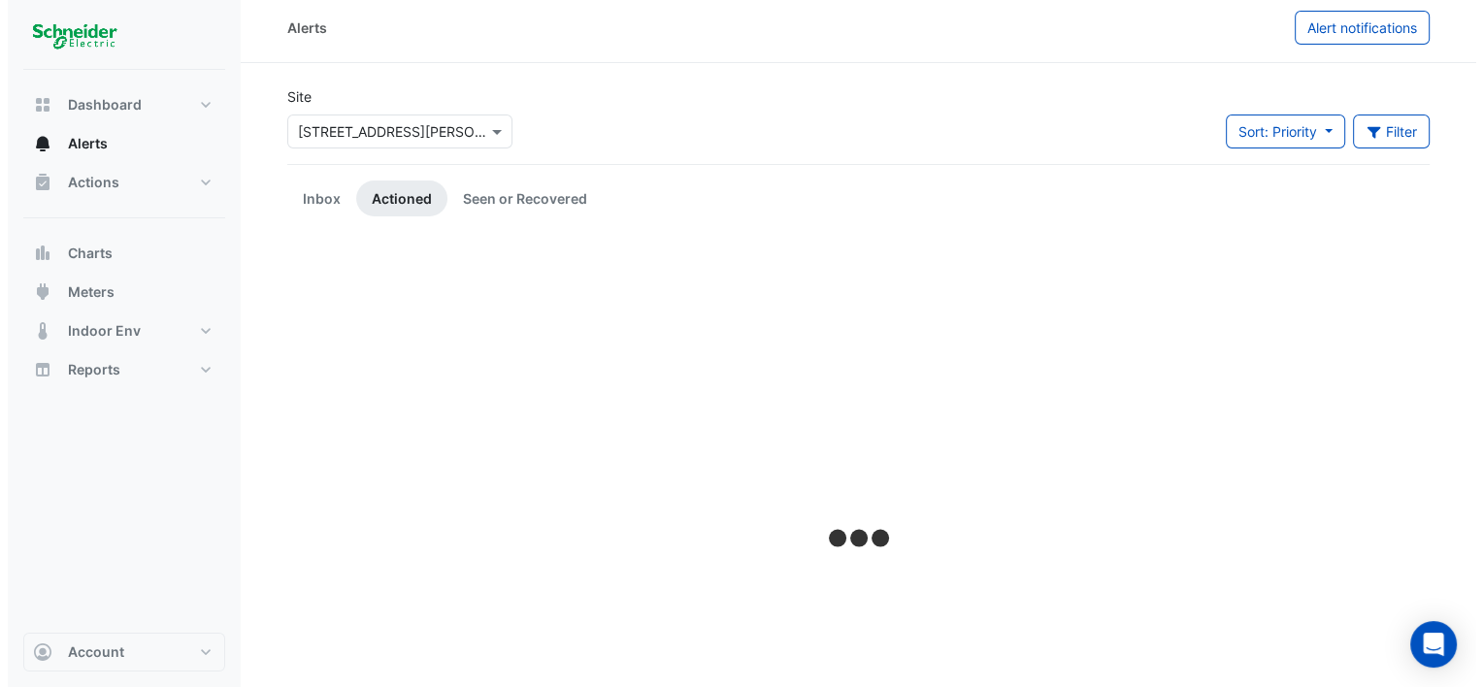
scroll to position [0, 0]
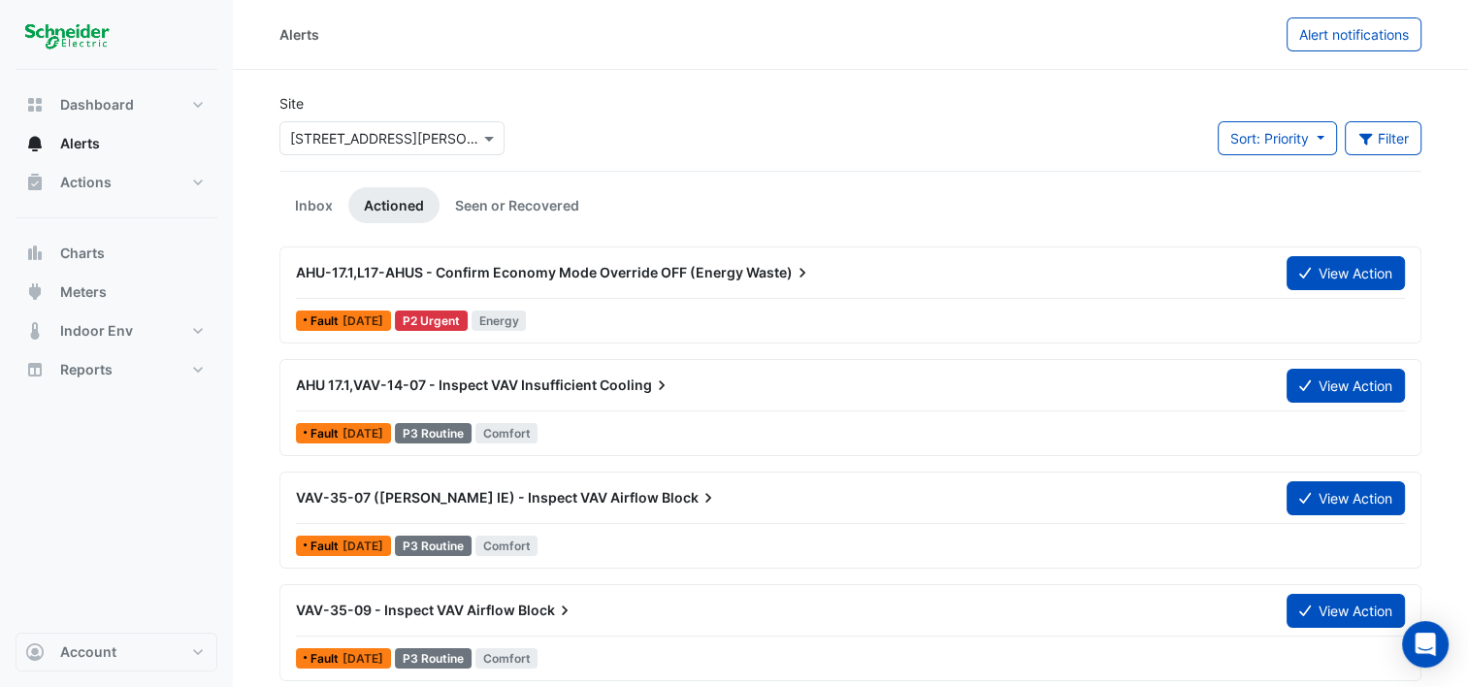
click at [431, 270] on span "AHU-17.1,L17-AHUS - Confirm Economy Mode Override OFF (Energy" at bounding box center [519, 272] width 447 height 16
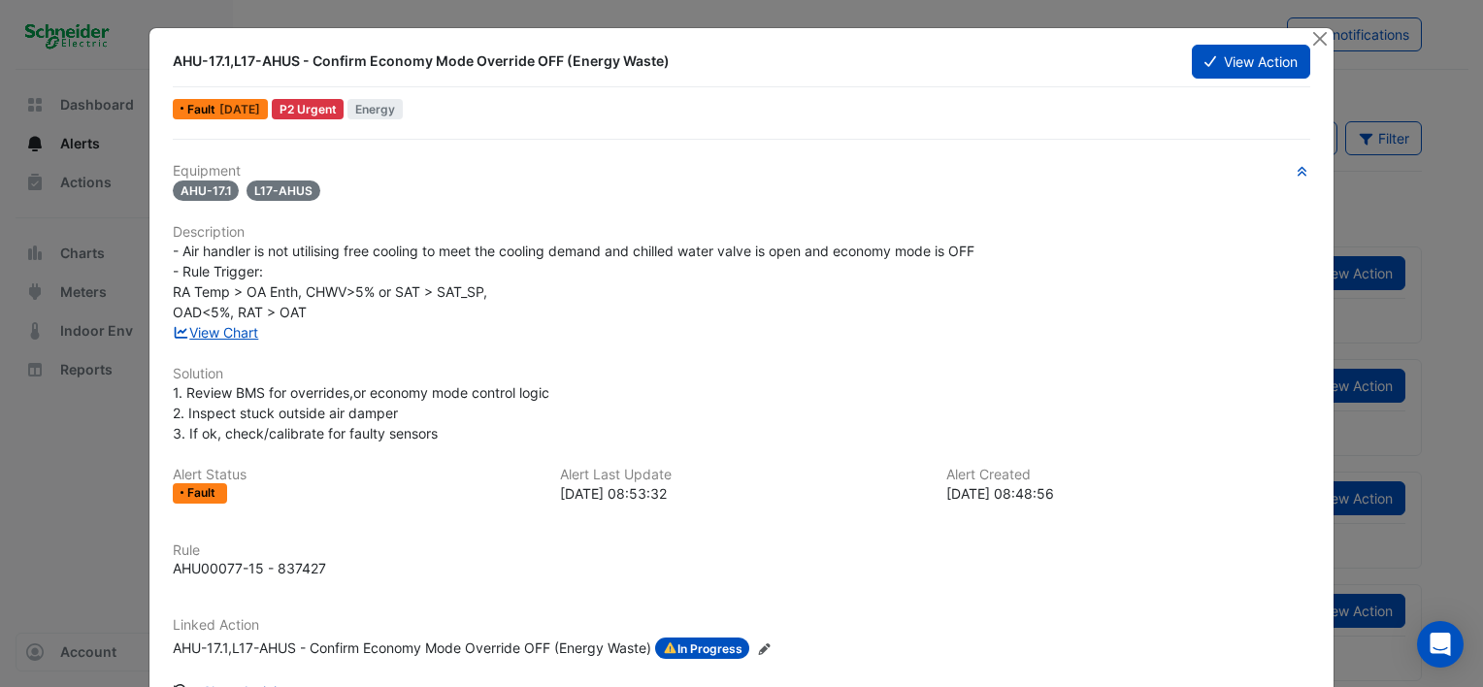
click at [479, 205] on div "Equipment AHU-17.1 L17-AHUS Description - Air handler is not utilising free coo…" at bounding box center [741, 418] width 1137 height 511
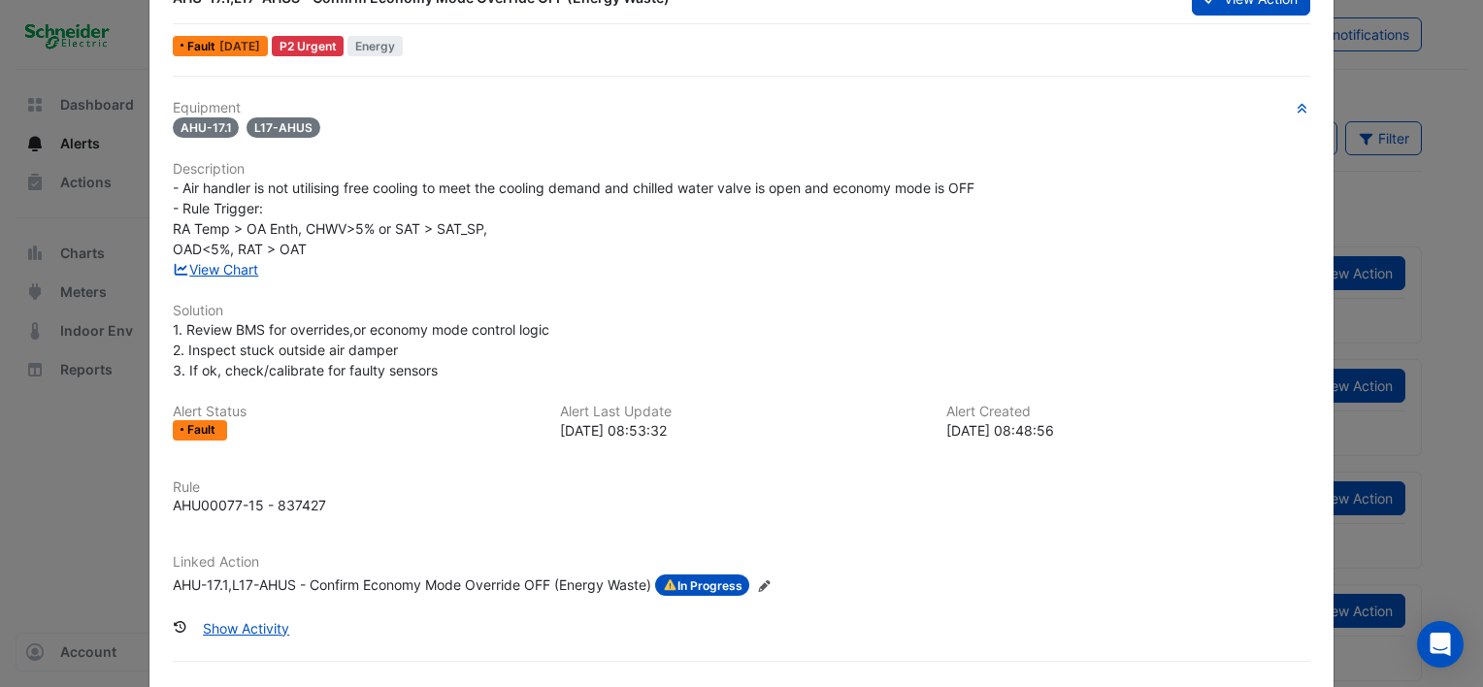
scroll to position [101, 0]
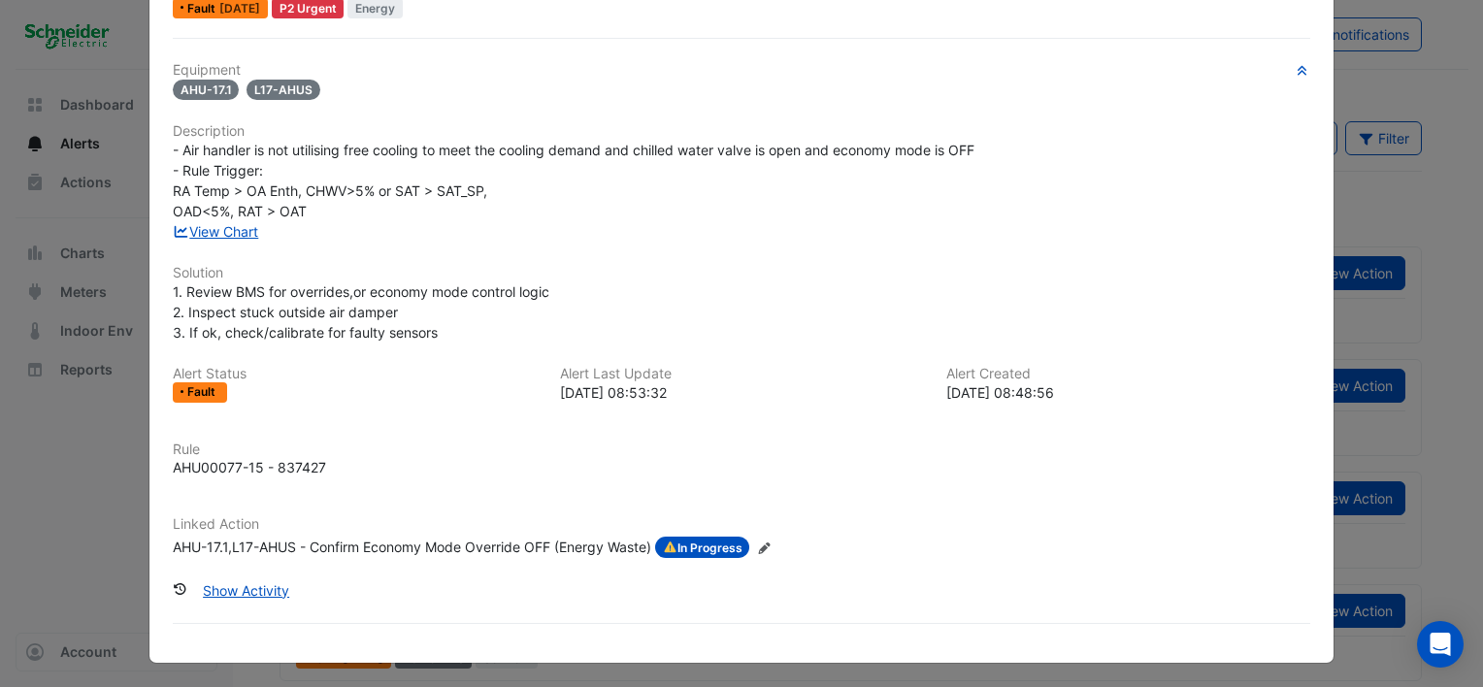
click at [377, 543] on div "AHU-17.1,L17-AHUS - Confirm Economy Mode Override OFF (Energy Waste)" at bounding box center [412, 547] width 478 height 21
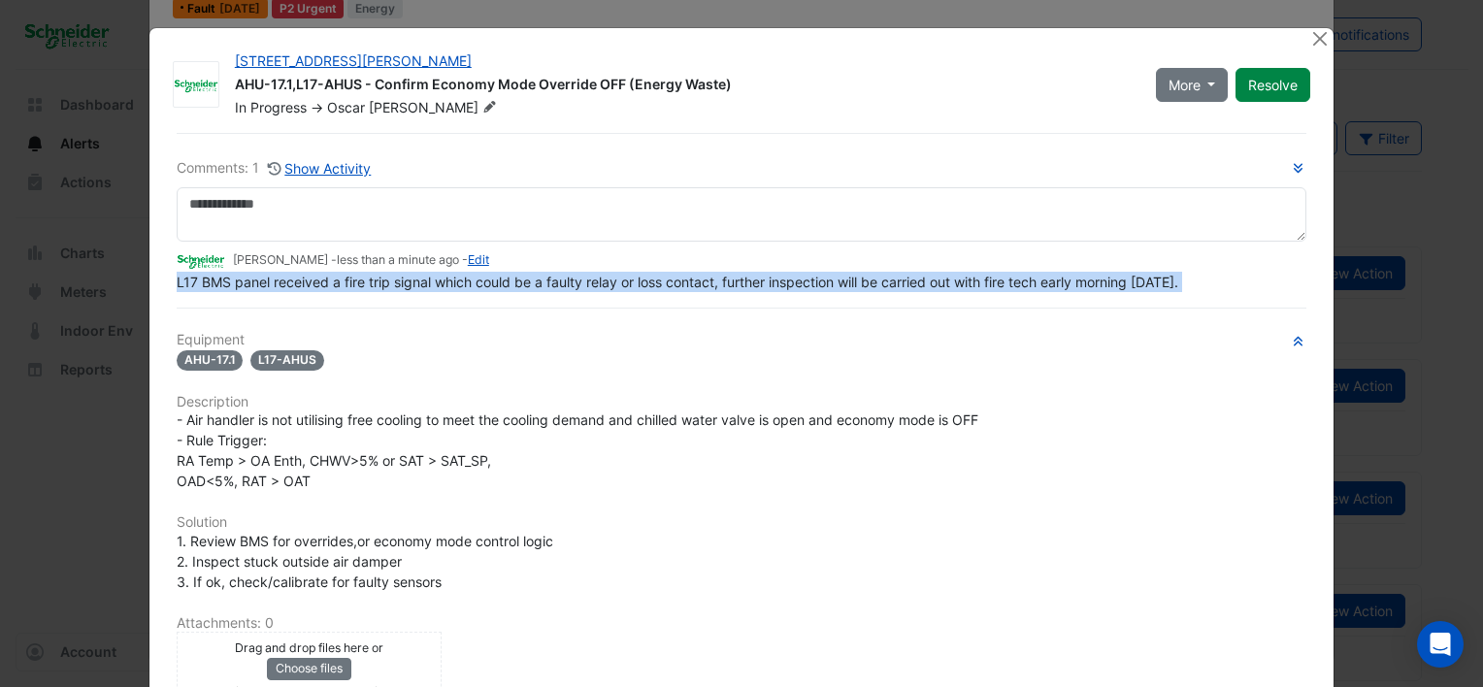
drag, startPoint x: 159, startPoint y: 276, endPoint x: 1179, endPoint y: 303, distance: 1020.2
click at [1179, 303] on div "Comments: 1 Show Activity [PERSON_NAME] - less than a minute ago - Edit L17 BMS…" at bounding box center [741, 536] width 1153 height 807
copy div "L17 BMS panel received a fire trip signal which could be a faulty relay or loss…"
click at [1309, 44] on button "Close" at bounding box center [1319, 38] width 20 height 20
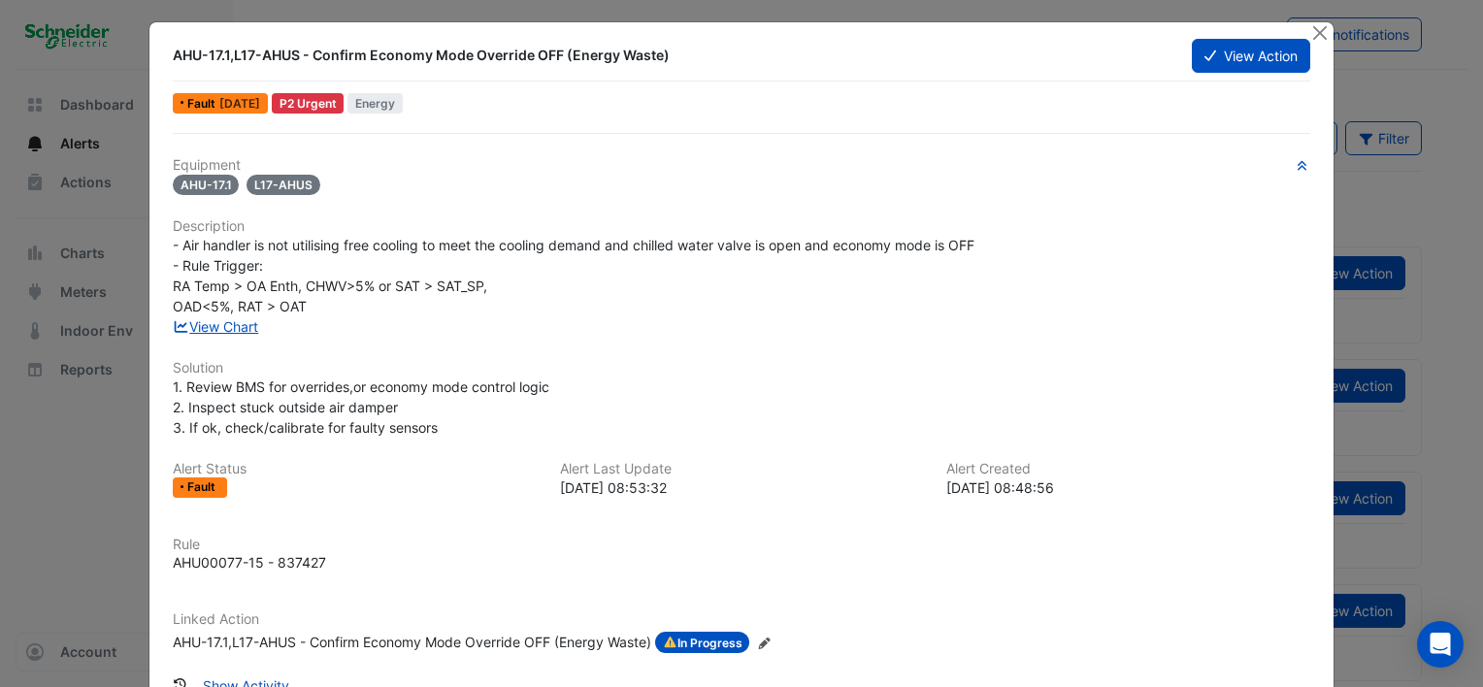
scroll to position [0, 0]
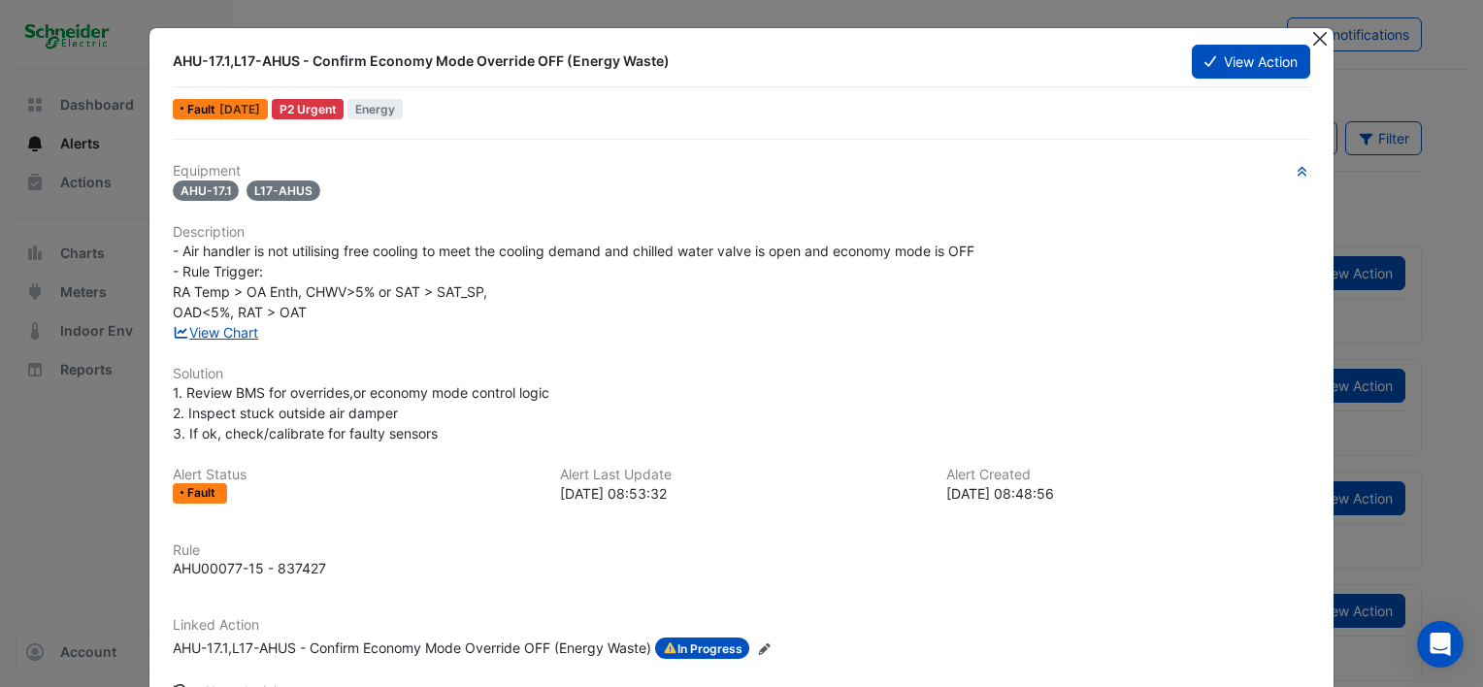
click at [1322, 38] on div at bounding box center [1321, 39] width 24 height 22
click at [1317, 39] on button "Close" at bounding box center [1319, 38] width 20 height 20
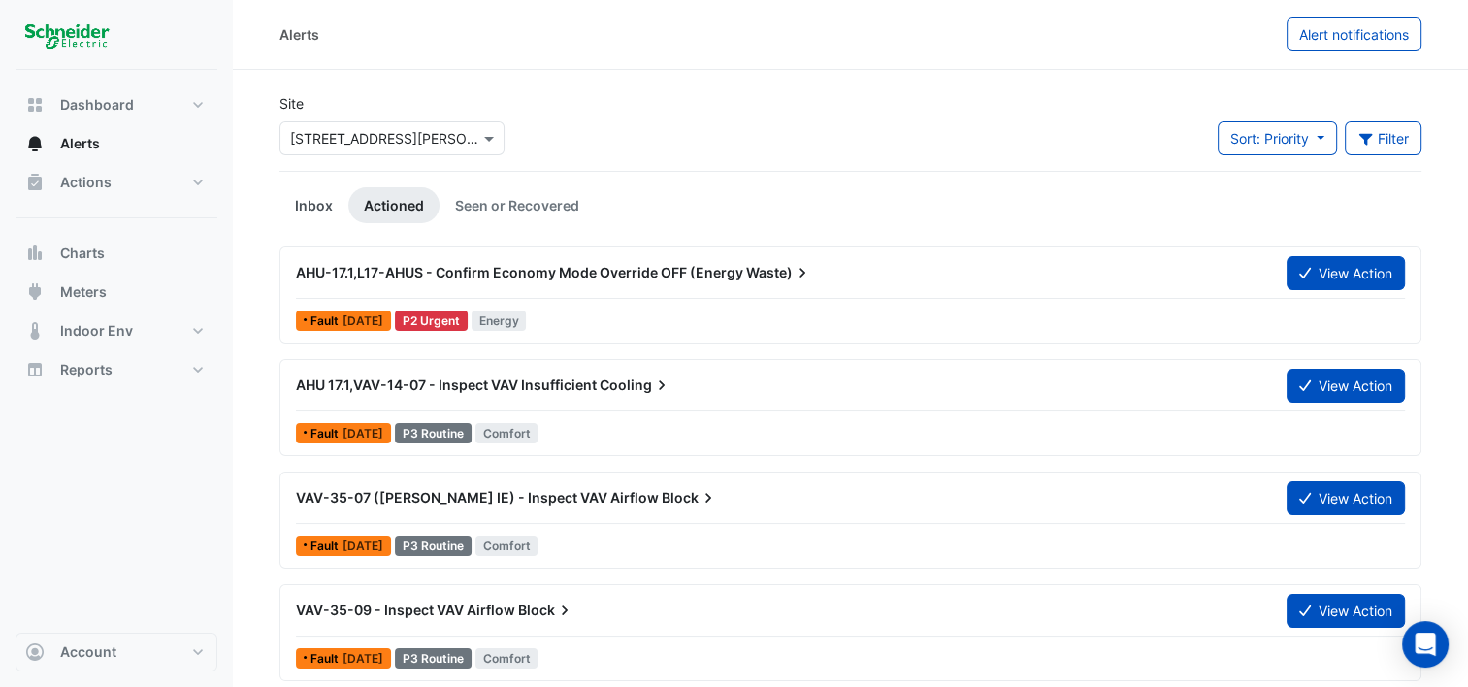
click at [301, 200] on link "Inbox" at bounding box center [313, 205] width 69 height 36
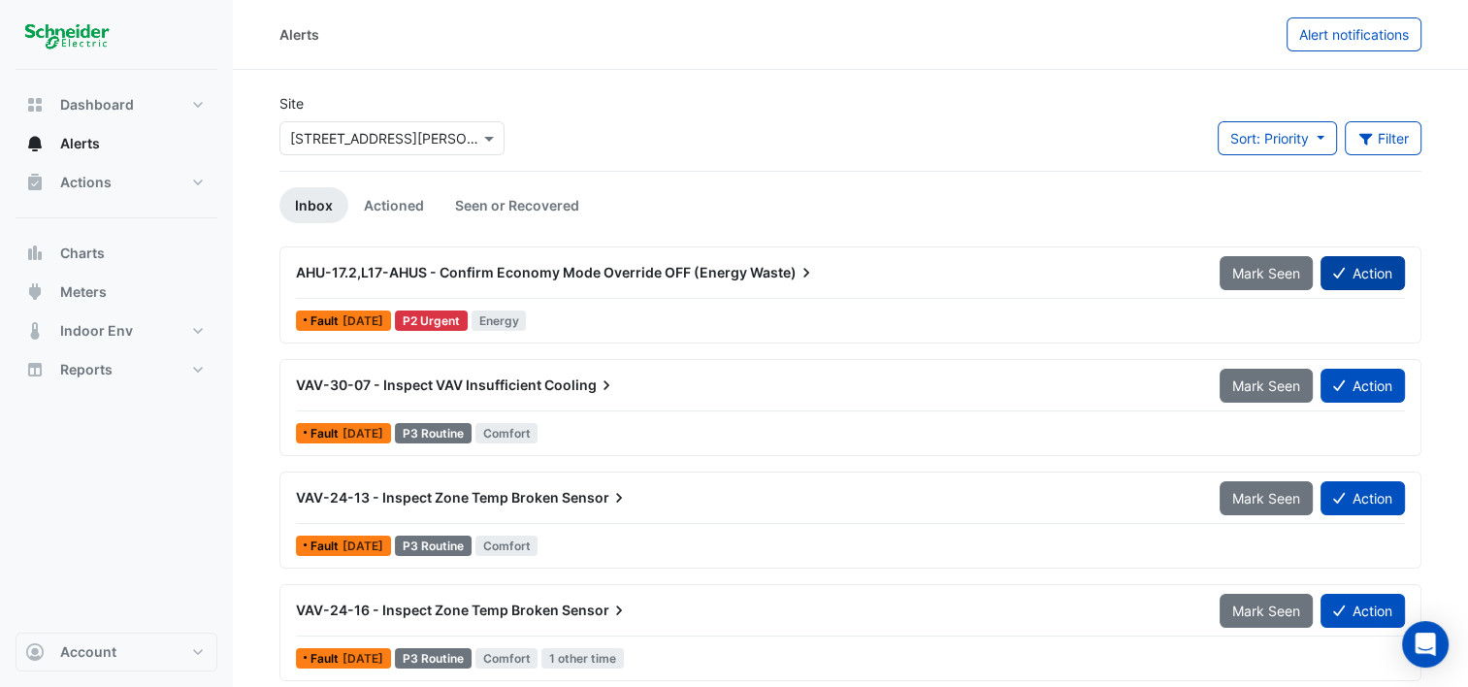
click at [1374, 273] on button "Action" at bounding box center [1363, 273] width 84 height 34
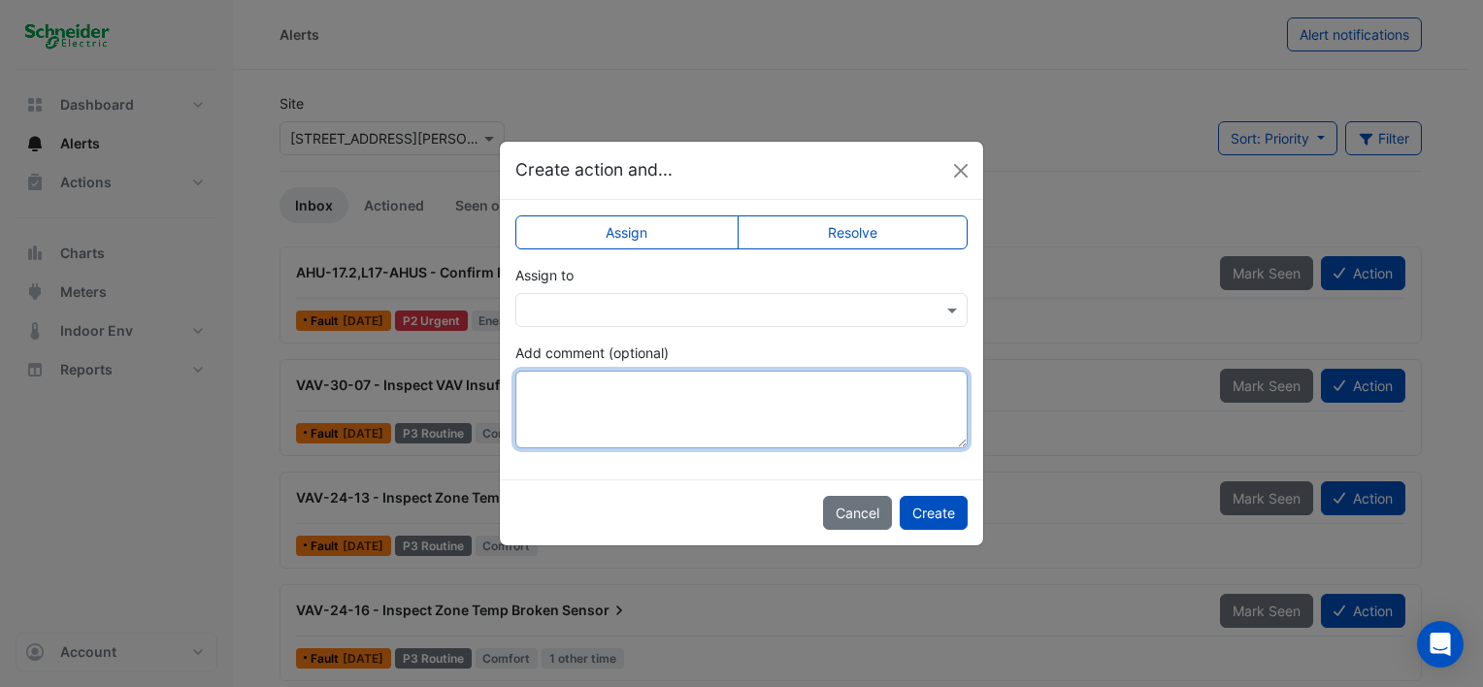
click at [659, 397] on textarea "Add comment (optional)" at bounding box center [741, 410] width 452 height 78
paste textarea "**********"
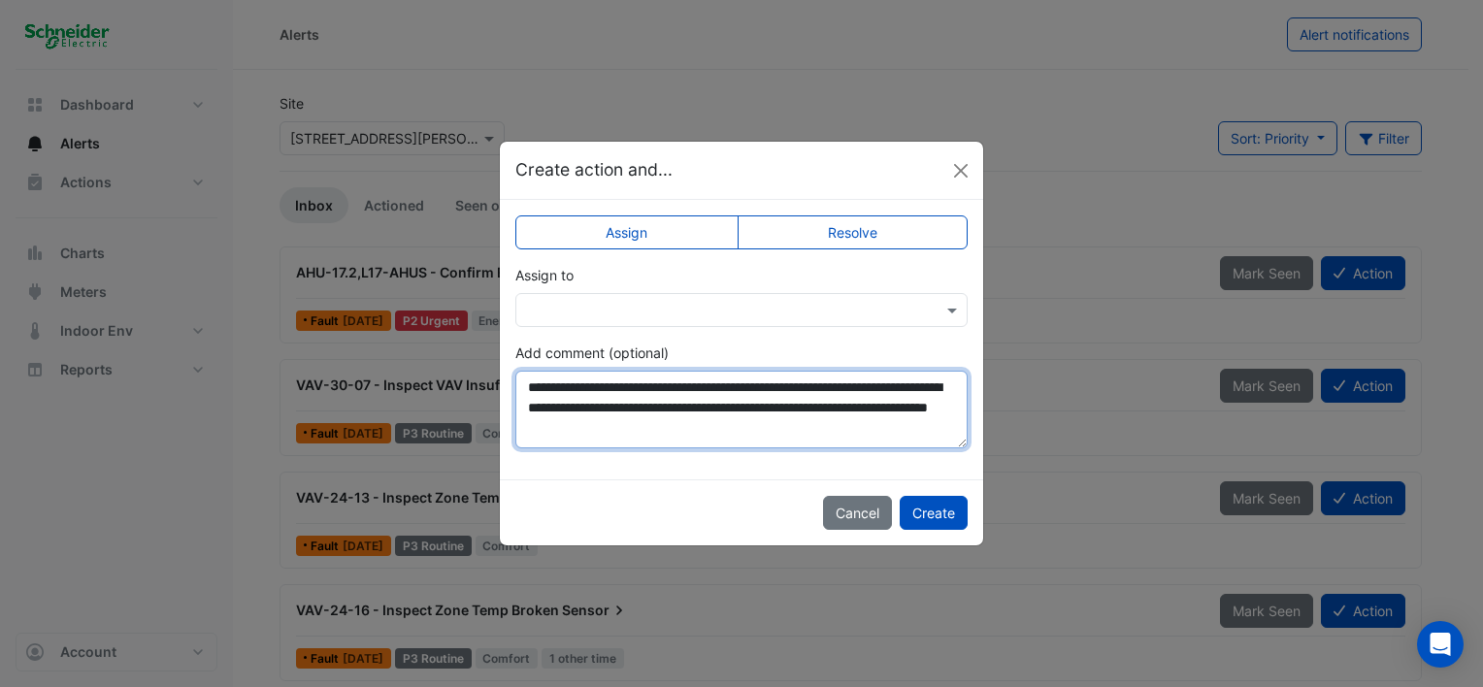
scroll to position [9, 0]
type textarea "**********"
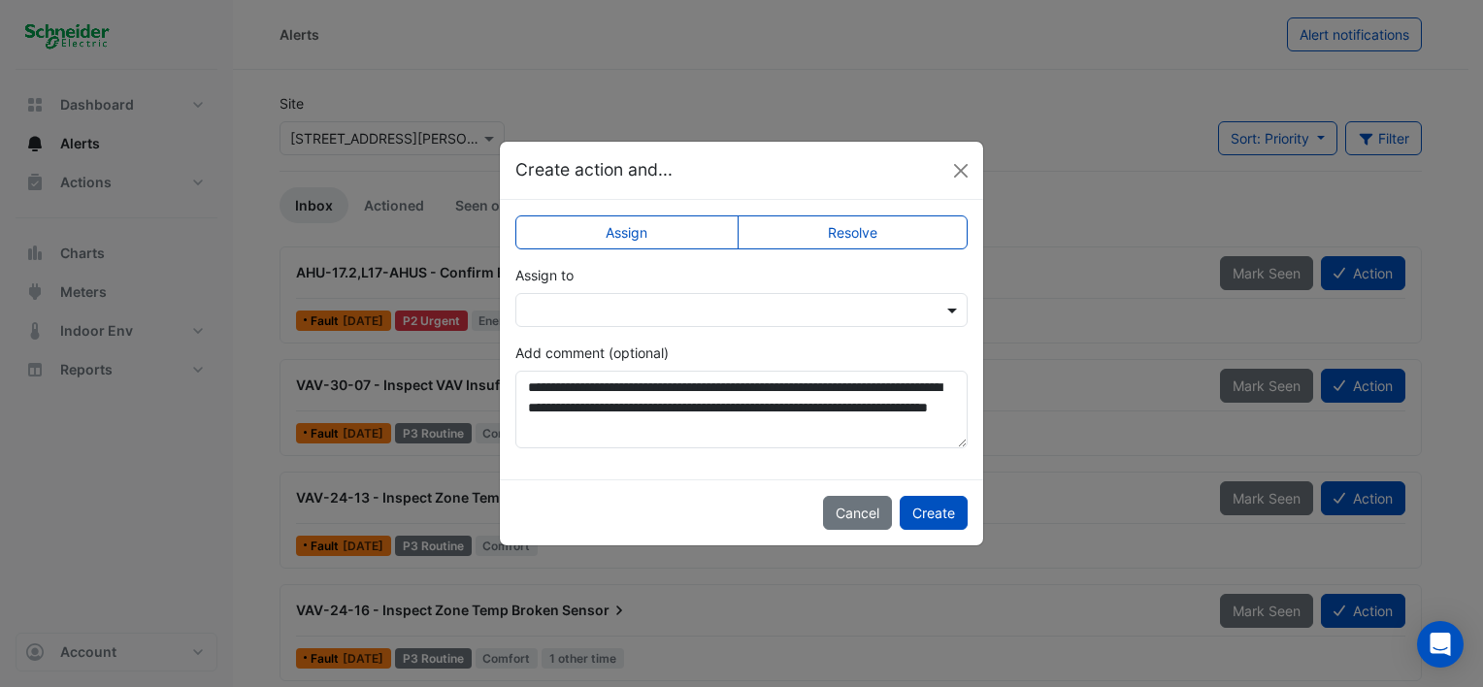
click at [952, 310] on span at bounding box center [954, 310] width 24 height 20
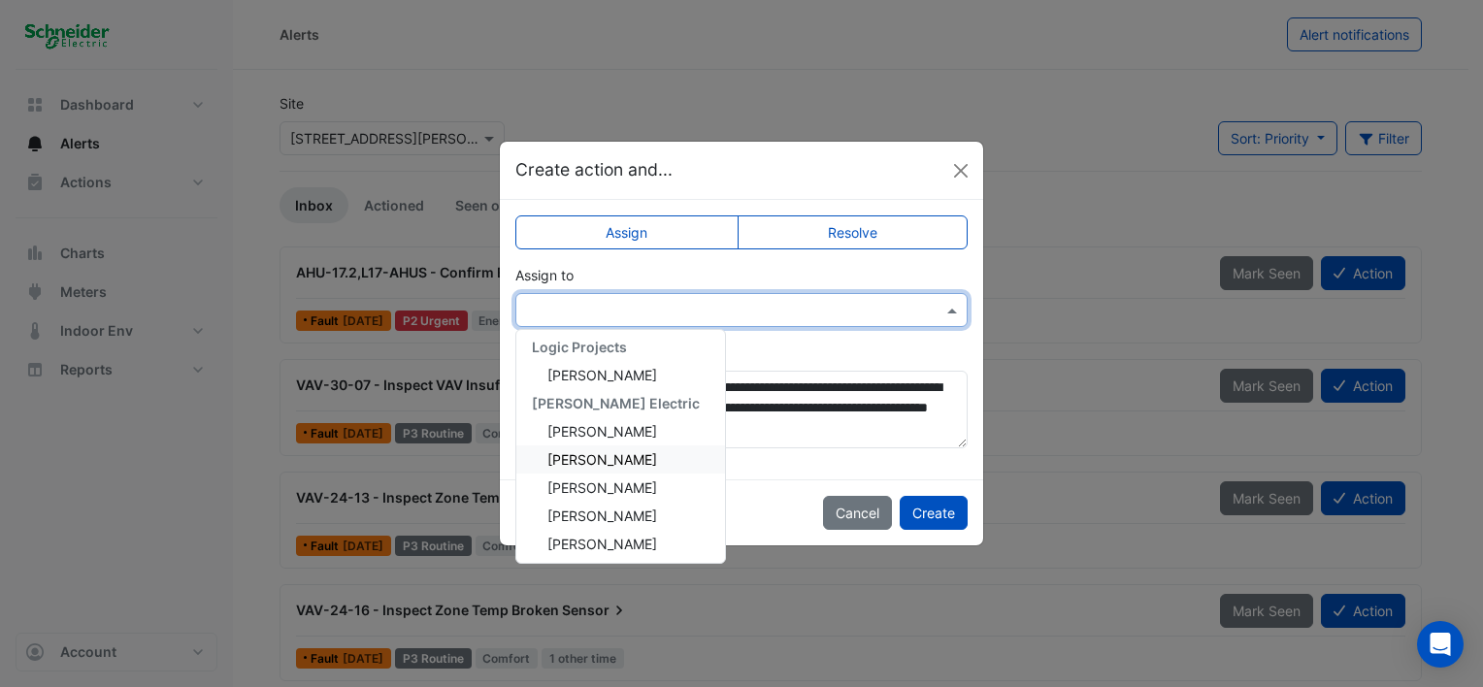
scroll to position [458, 0]
click at [615, 538] on span "[PERSON_NAME]" at bounding box center [602, 541] width 110 height 16
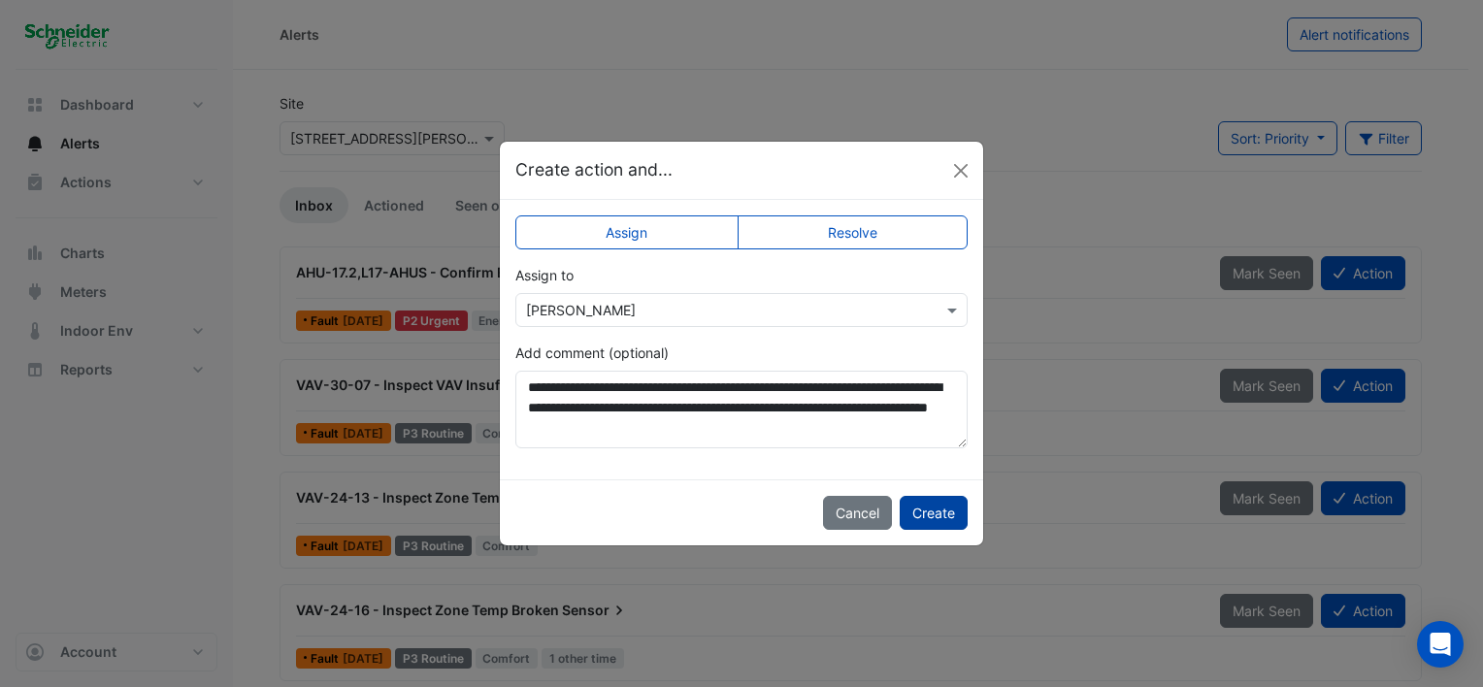
click at [940, 507] on button "Create" at bounding box center [934, 513] width 68 height 34
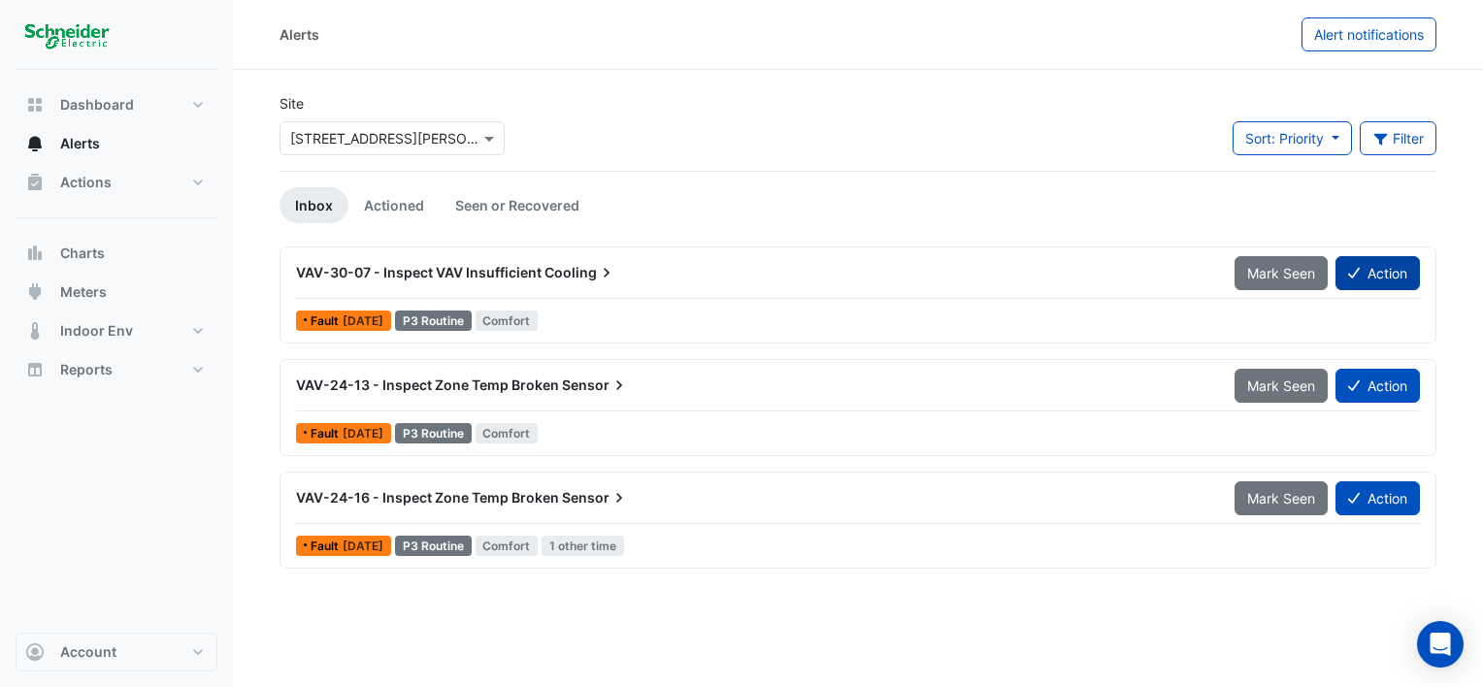
click at [1389, 268] on button "Action" at bounding box center [1377, 273] width 84 height 34
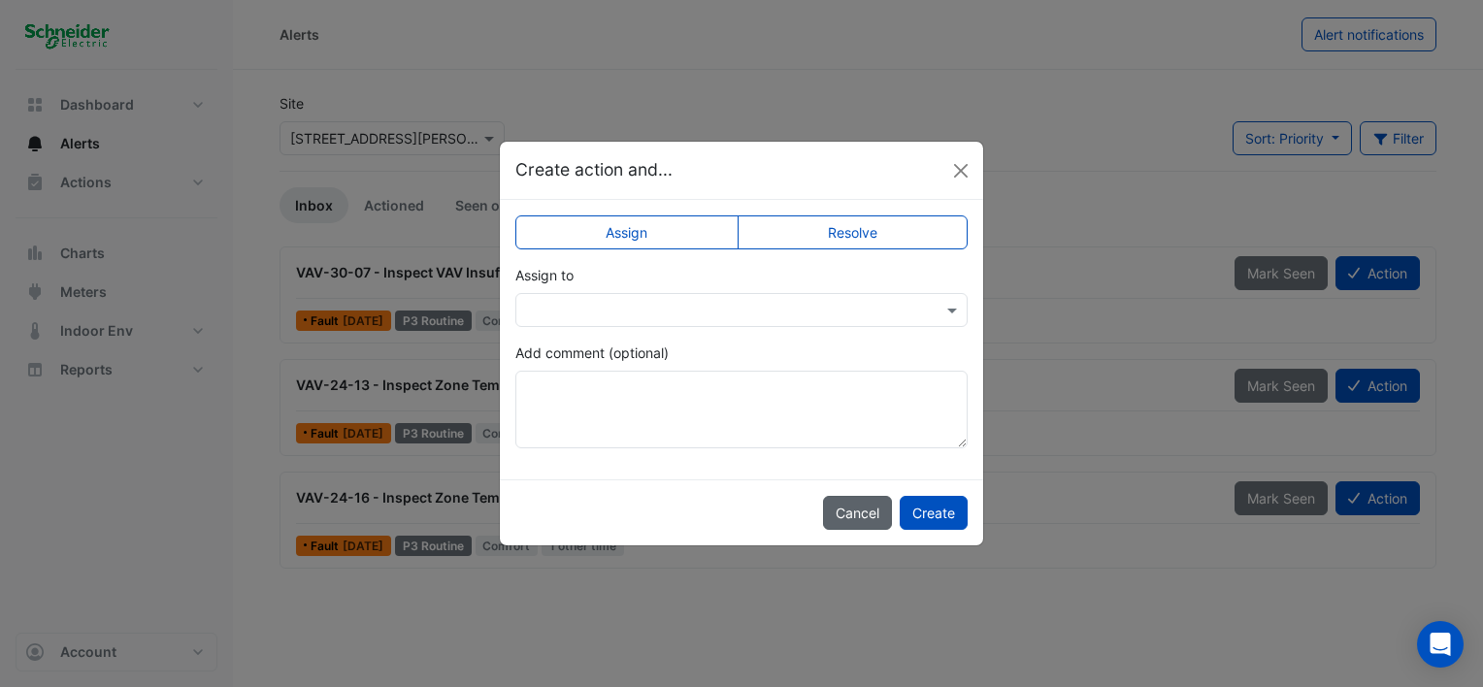
click at [881, 508] on button "Cancel" at bounding box center [857, 513] width 69 height 34
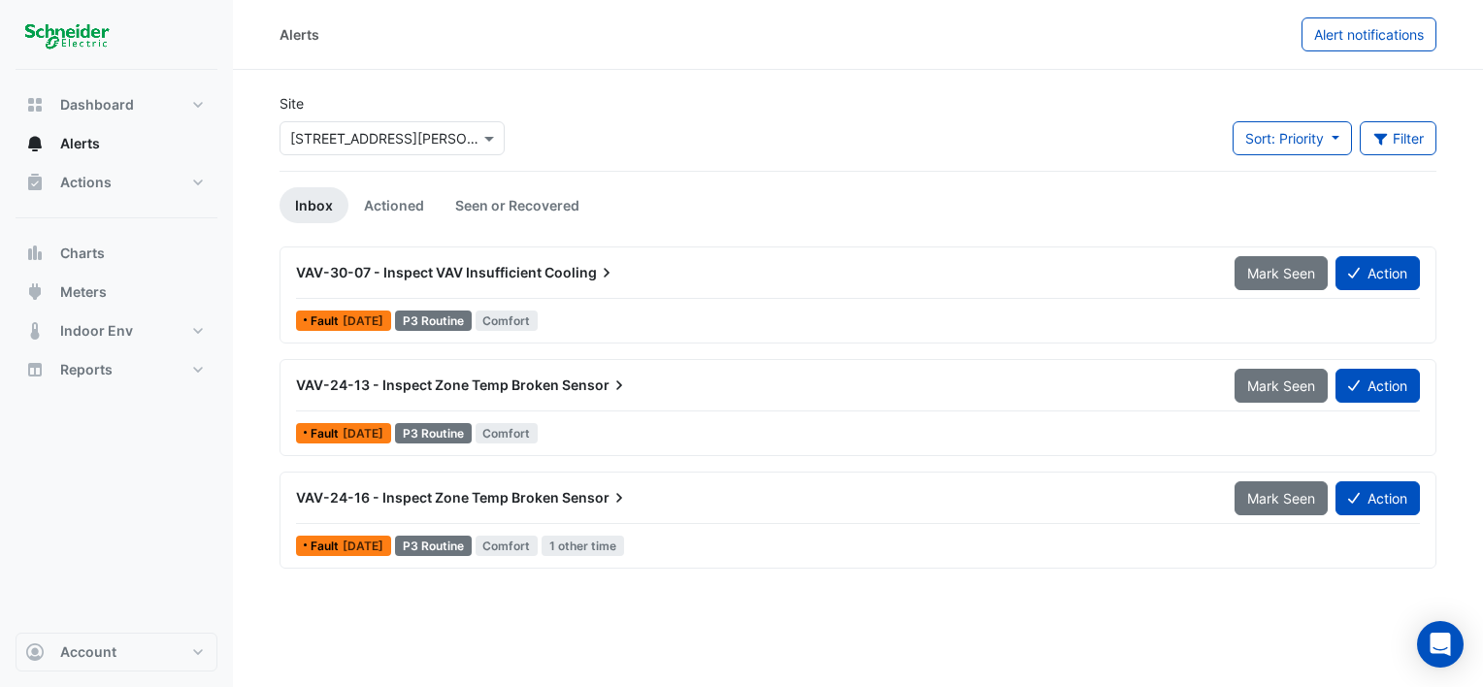
click at [597, 269] on icon at bounding box center [606, 272] width 19 height 19
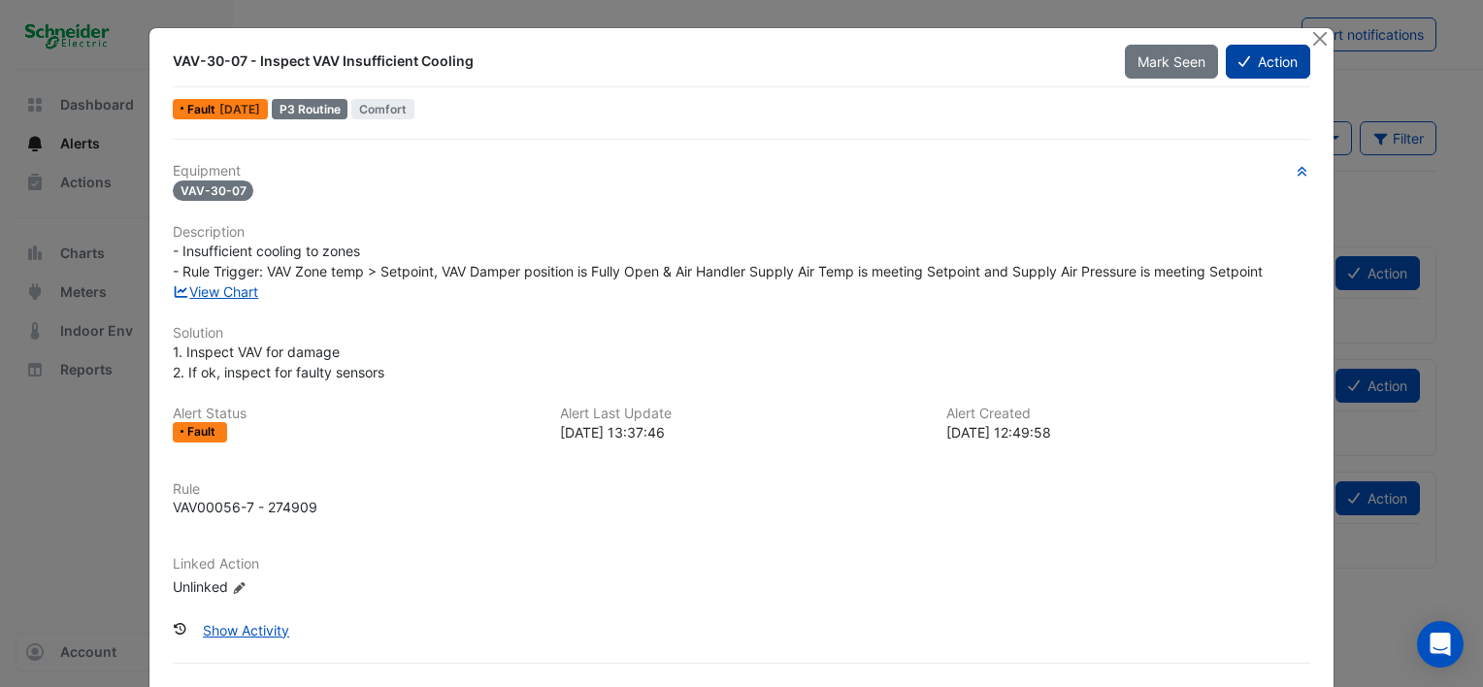
click at [1257, 68] on button "Action" at bounding box center [1268, 62] width 84 height 34
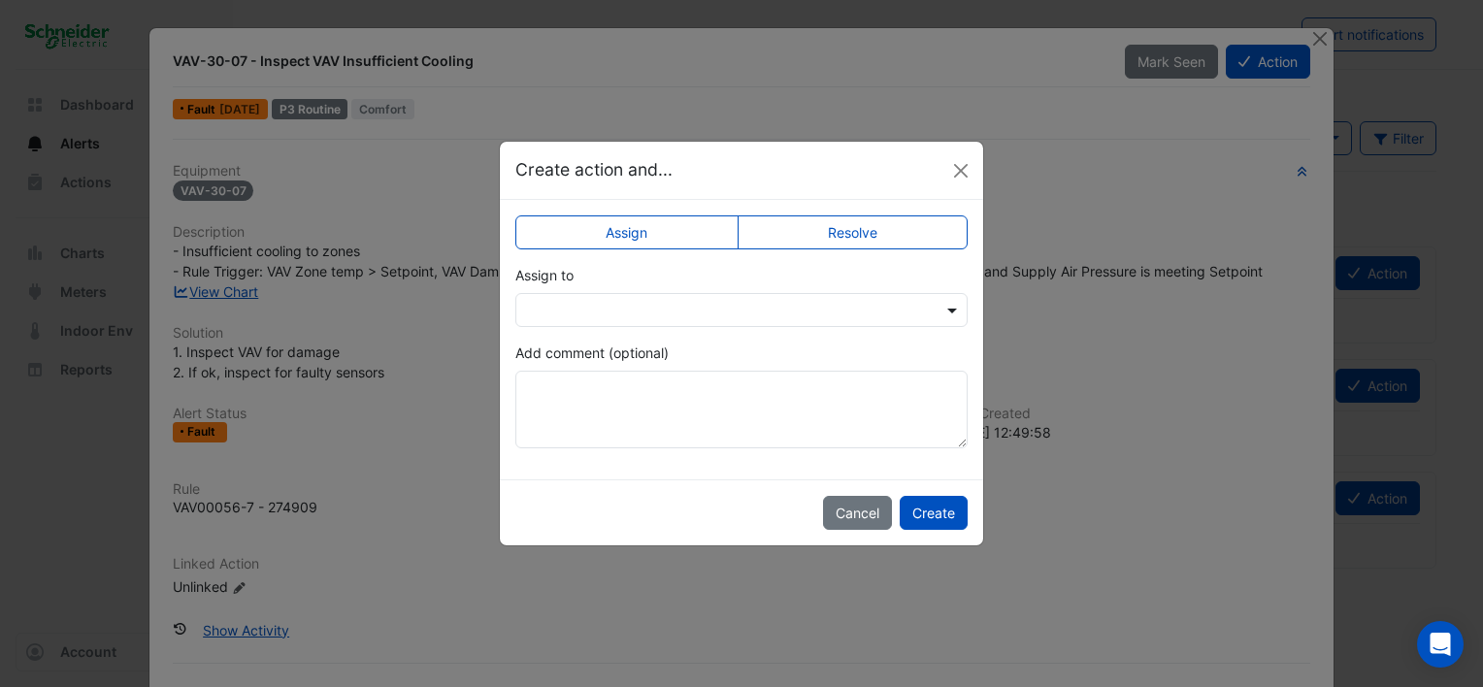
click at [949, 309] on span at bounding box center [954, 310] width 24 height 20
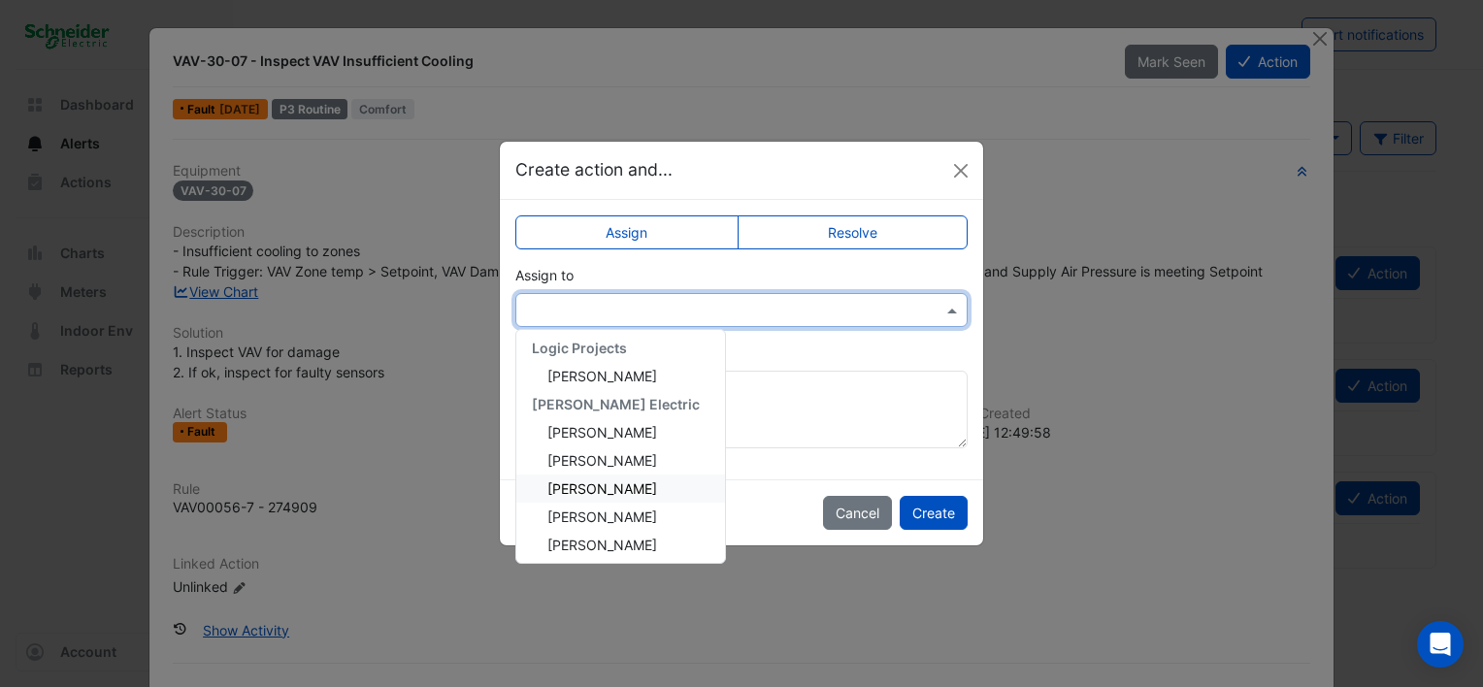
scroll to position [458, 0]
click at [630, 539] on div "[PERSON_NAME]" at bounding box center [620, 541] width 209 height 28
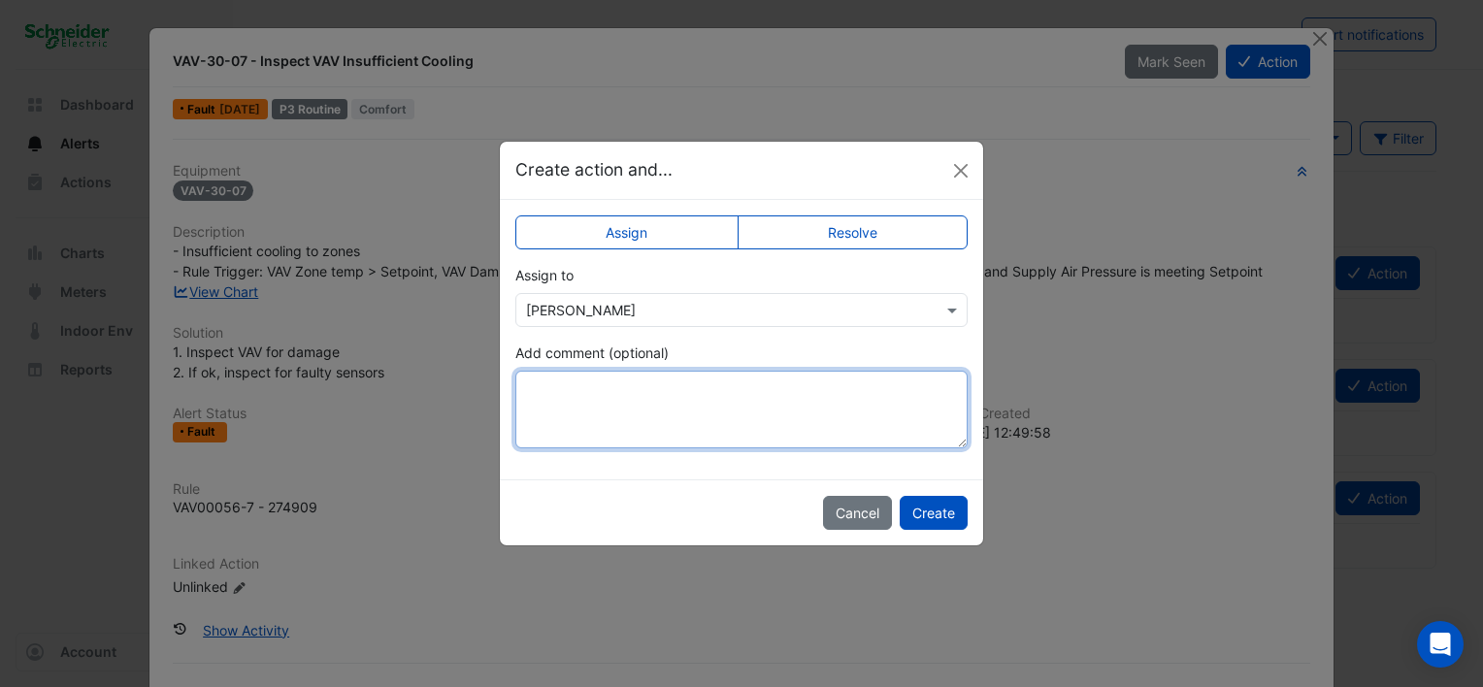
click at [582, 395] on textarea "Add comment (optional)" at bounding box center [741, 410] width 452 height 78
click at [910, 391] on textarea "**********" at bounding box center [741, 410] width 452 height 78
click at [691, 402] on textarea "**********" at bounding box center [741, 410] width 452 height 78
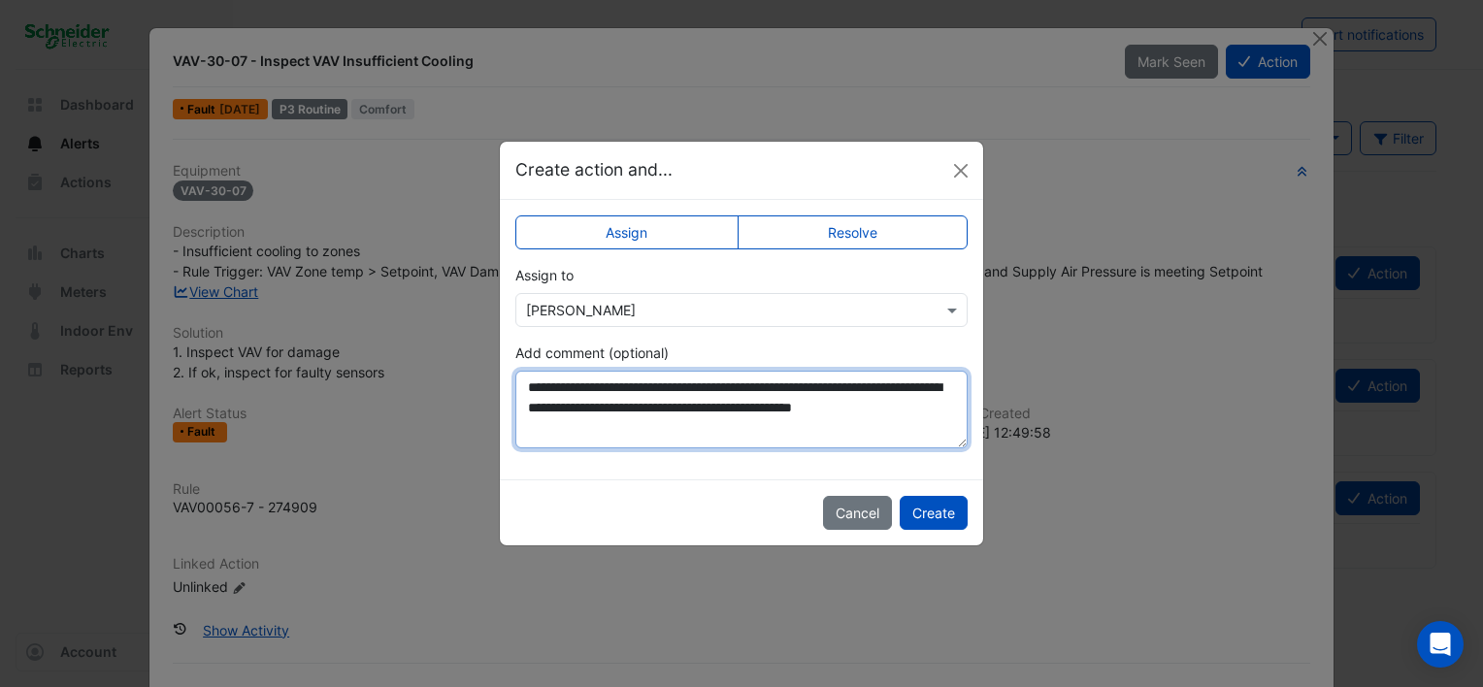
click at [570, 421] on textarea "**********" at bounding box center [741, 410] width 452 height 78
type textarea "**********"
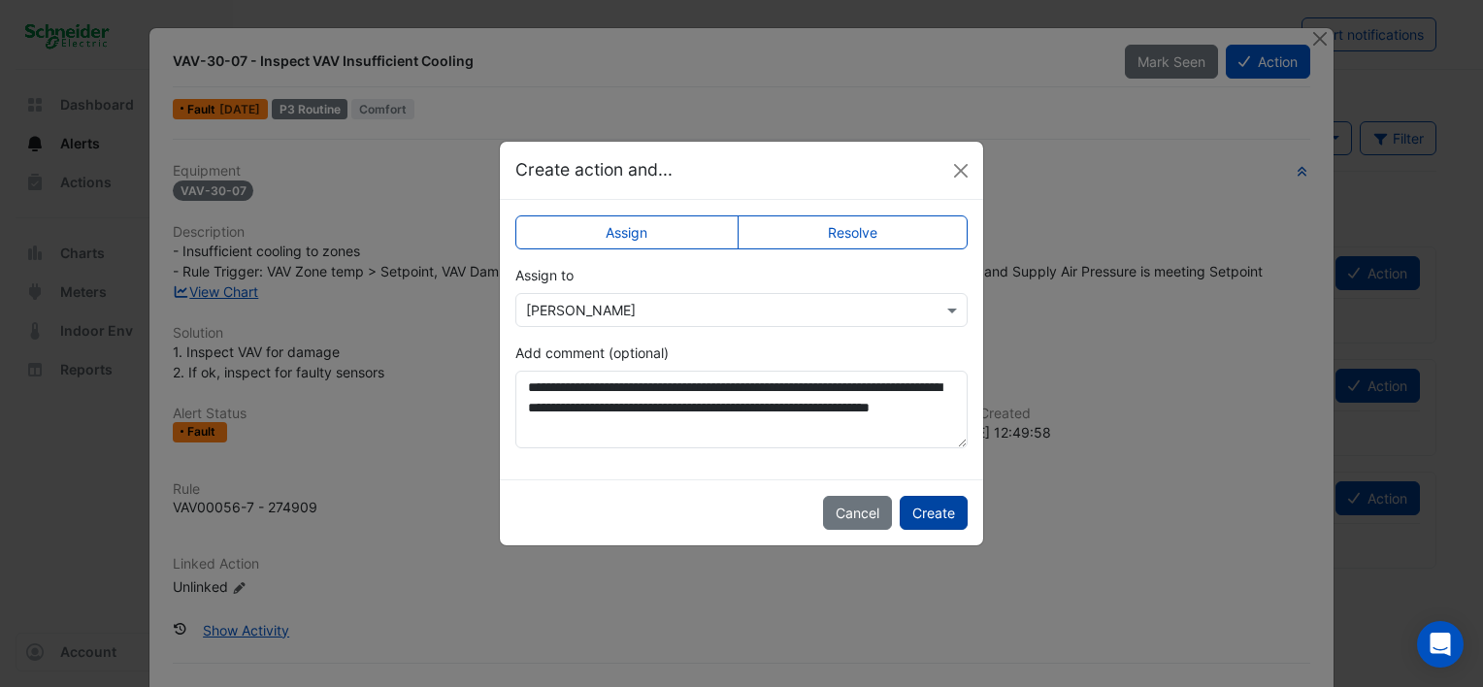
click at [933, 508] on button "Create" at bounding box center [934, 513] width 68 height 34
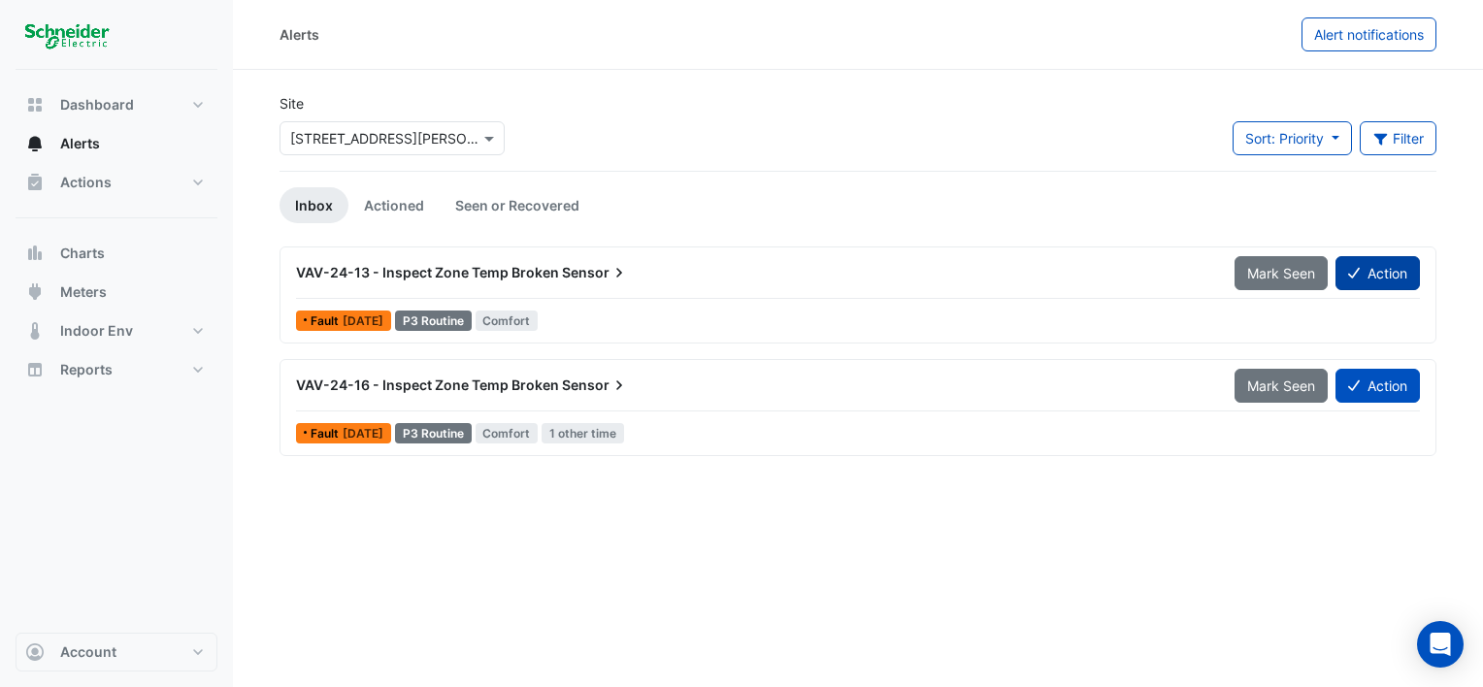
click at [1394, 272] on button "Action" at bounding box center [1377, 273] width 84 height 34
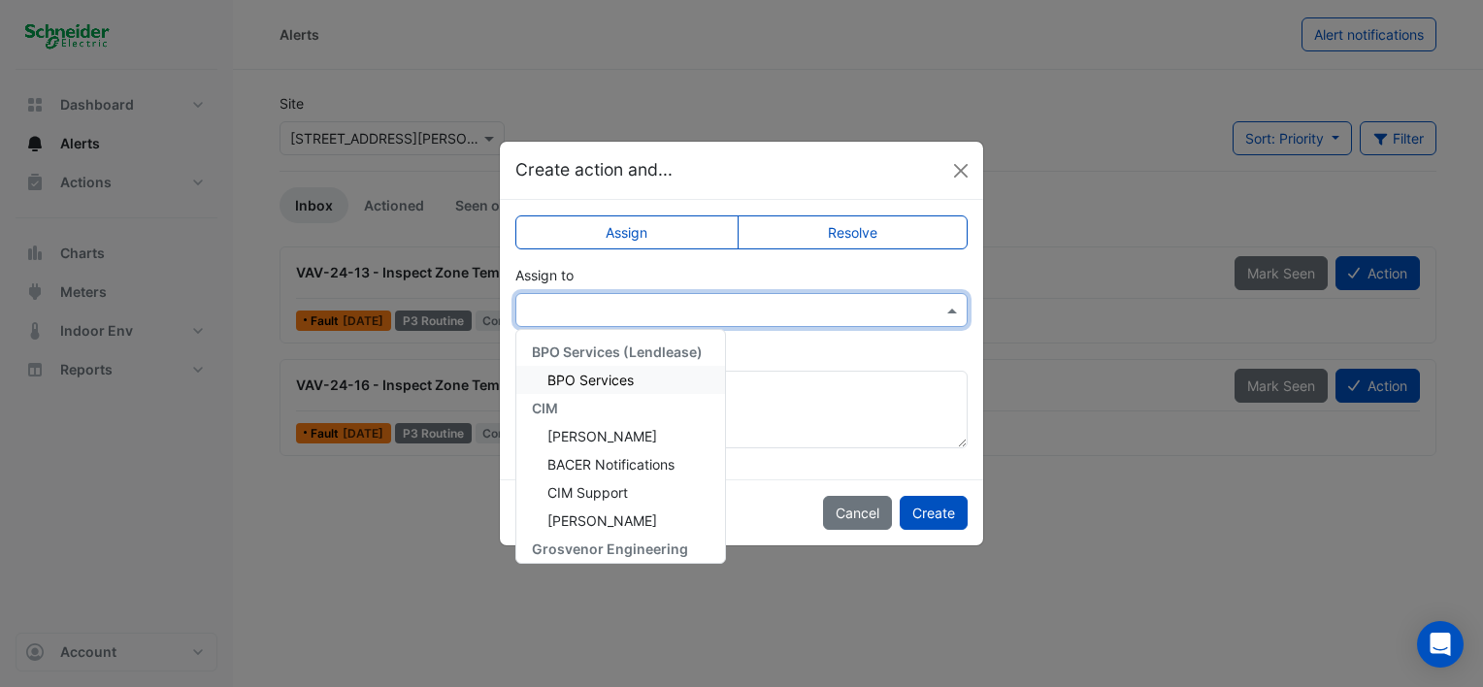
click at [954, 307] on span at bounding box center [954, 310] width 24 height 20
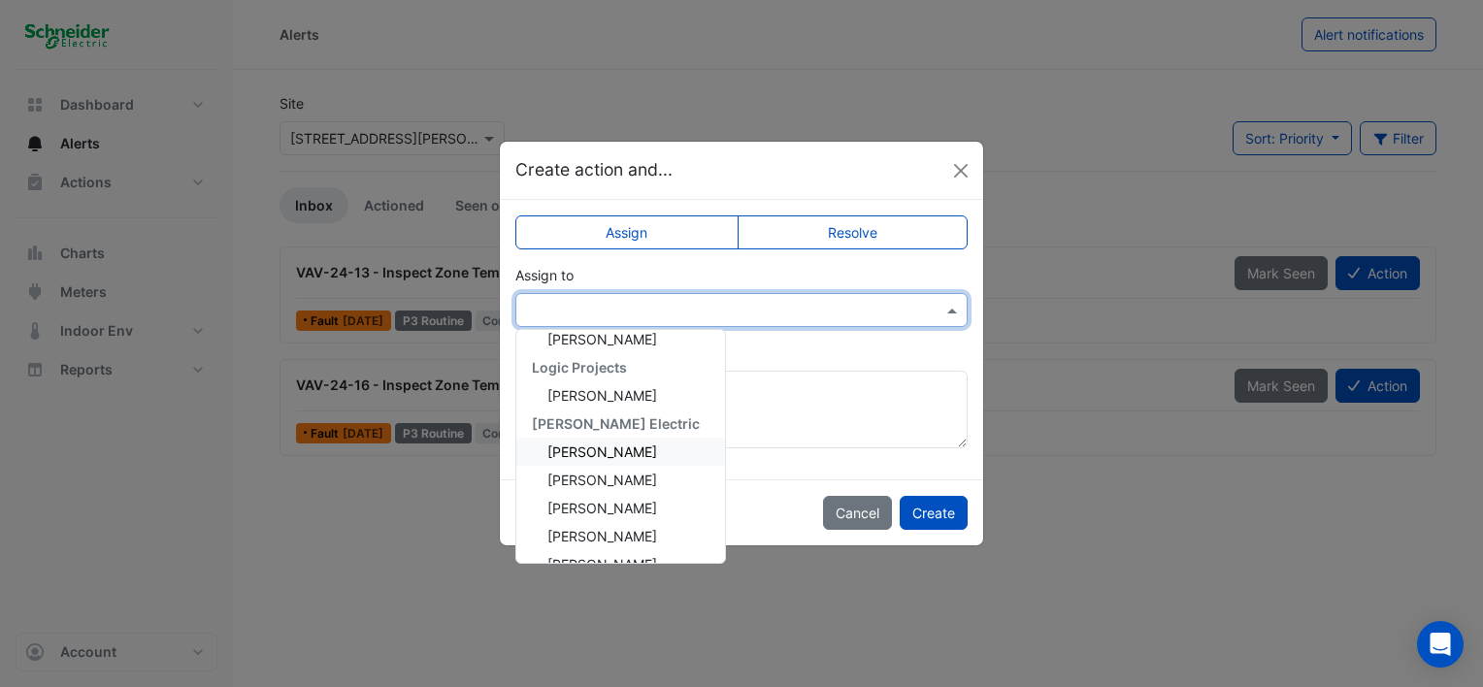
scroll to position [458, 0]
click at [625, 539] on div "[PERSON_NAME]" at bounding box center [620, 541] width 209 height 28
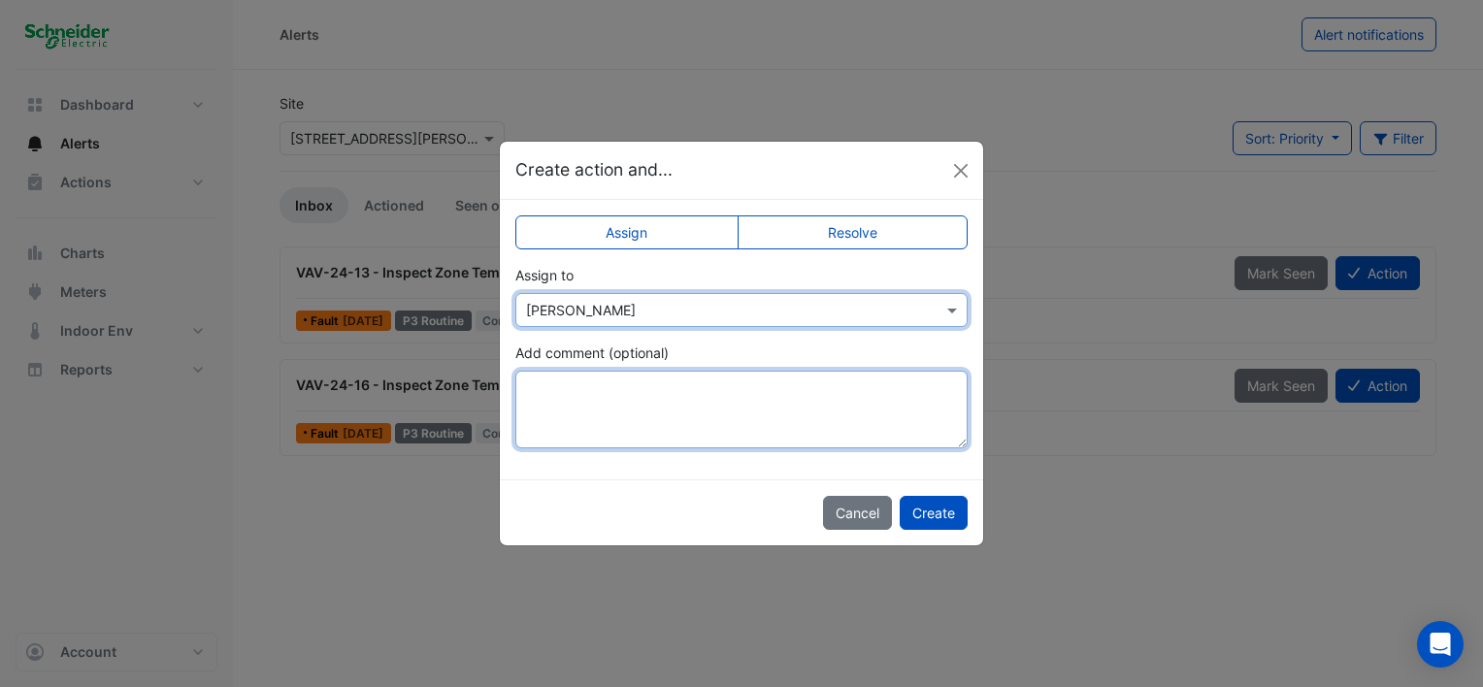
click at [593, 388] on textarea "Add comment (optional)" at bounding box center [741, 410] width 452 height 78
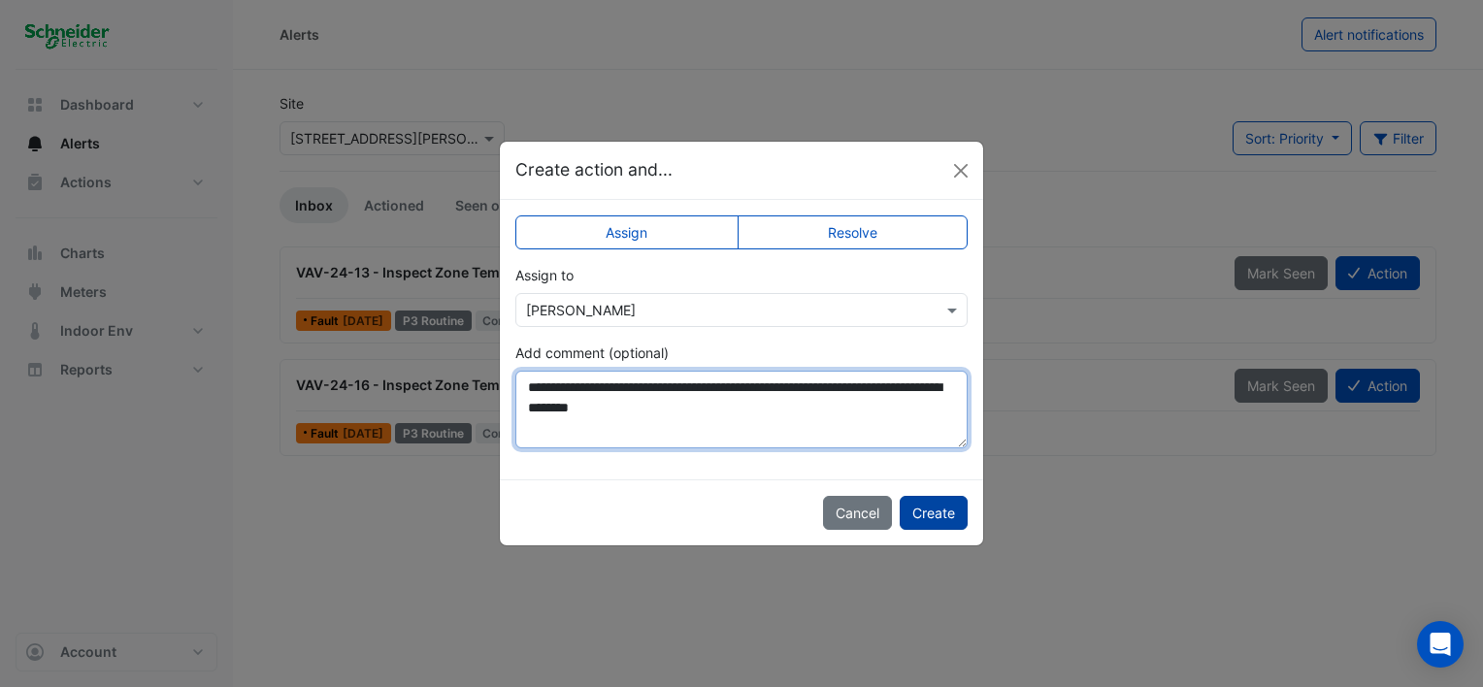
type textarea "**********"
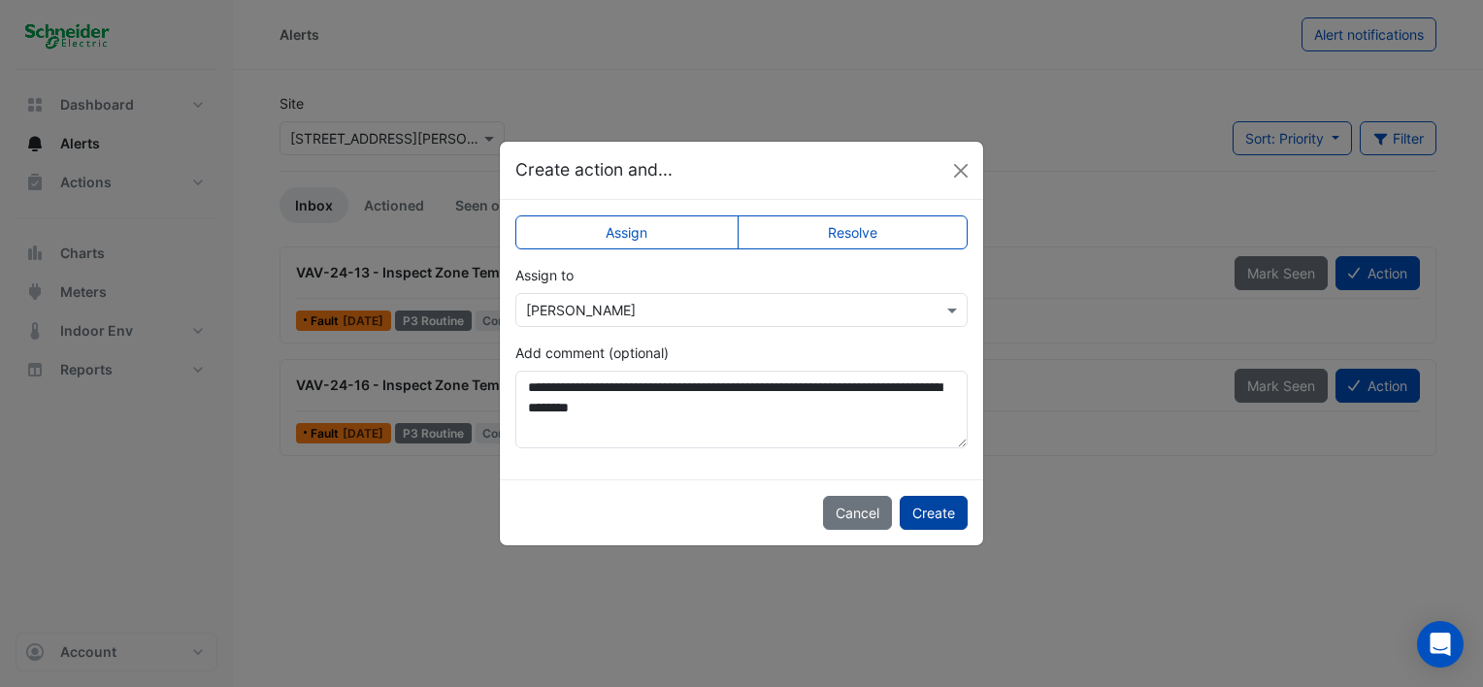
click at [937, 515] on button "Create" at bounding box center [934, 513] width 68 height 34
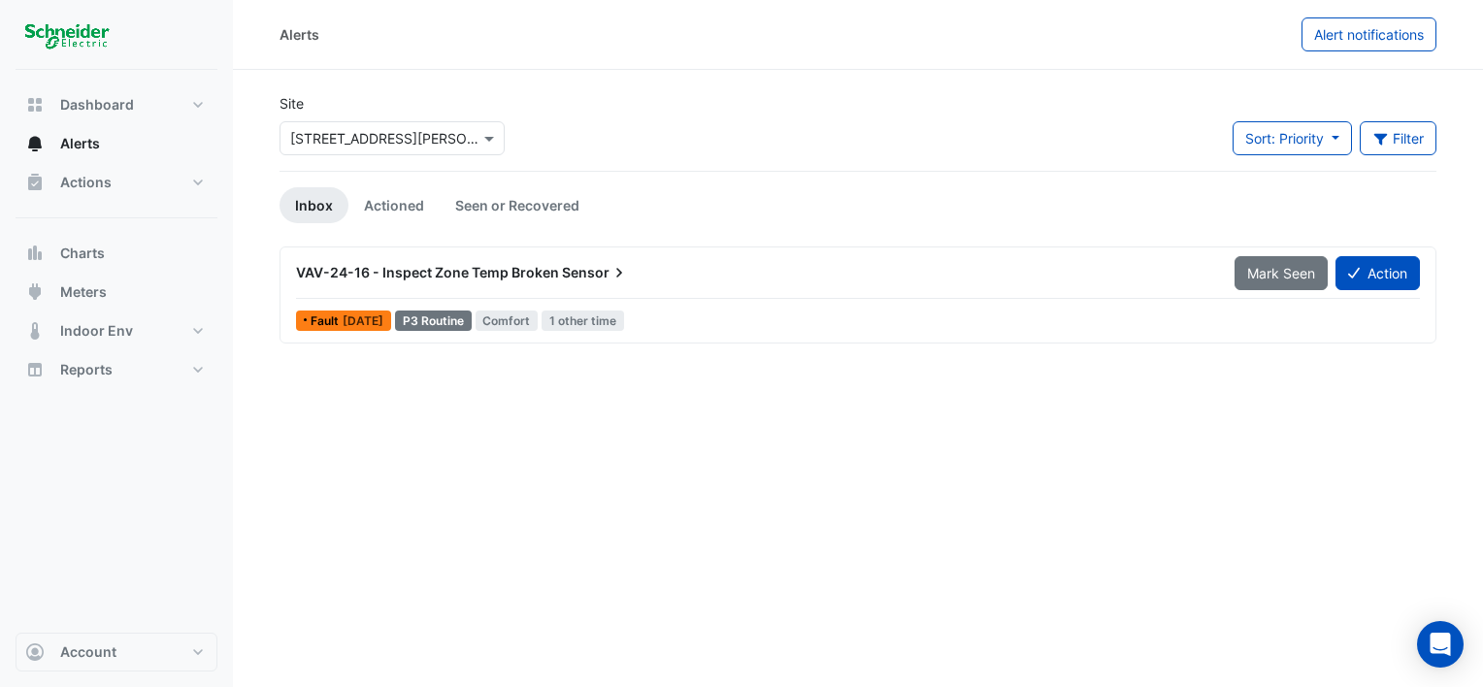
click at [375, 319] on span "[DATE]" at bounding box center [363, 320] width 41 height 15
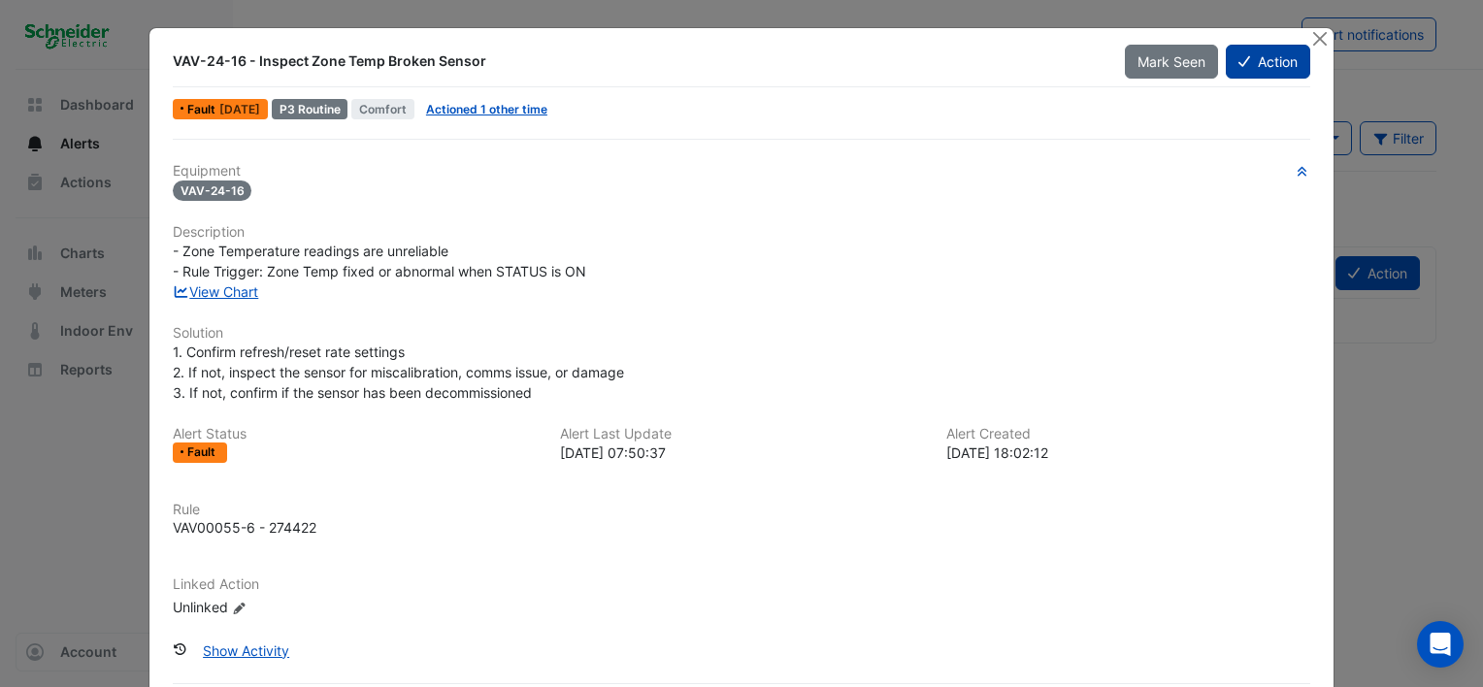
click at [1258, 62] on button "Action" at bounding box center [1268, 62] width 84 height 34
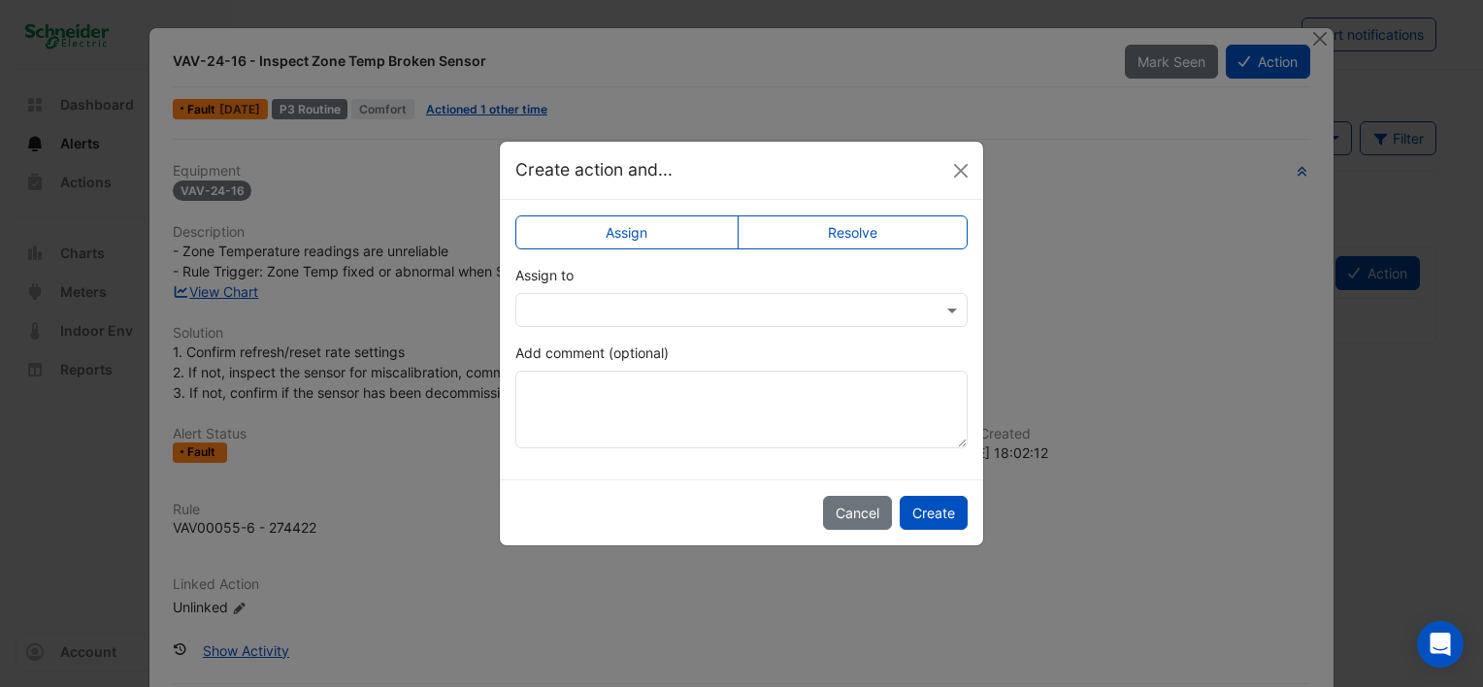
click at [835, 232] on label "Resolve" at bounding box center [852, 232] width 231 height 34
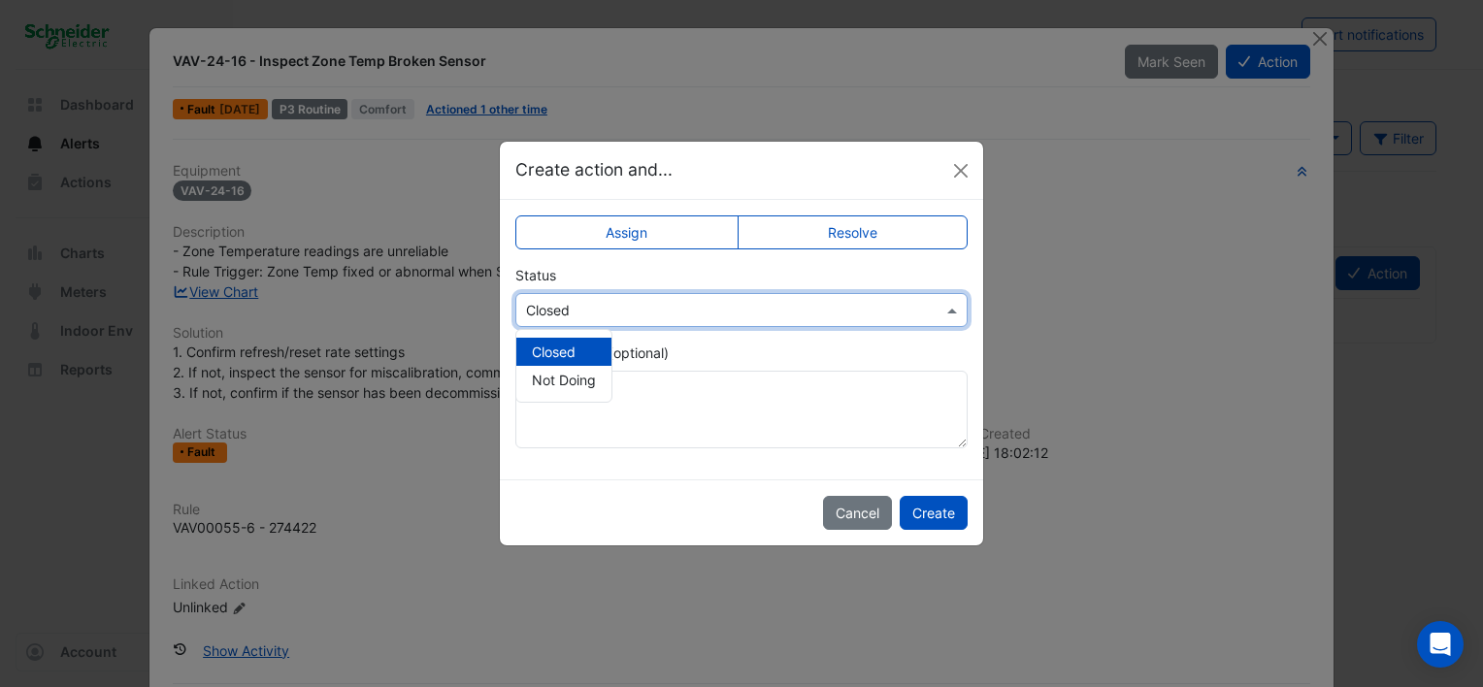
click at [948, 307] on span at bounding box center [954, 310] width 24 height 20
click at [908, 306] on input "text" at bounding box center [722, 311] width 392 height 20
click at [565, 348] on span "Closed" at bounding box center [554, 352] width 44 height 16
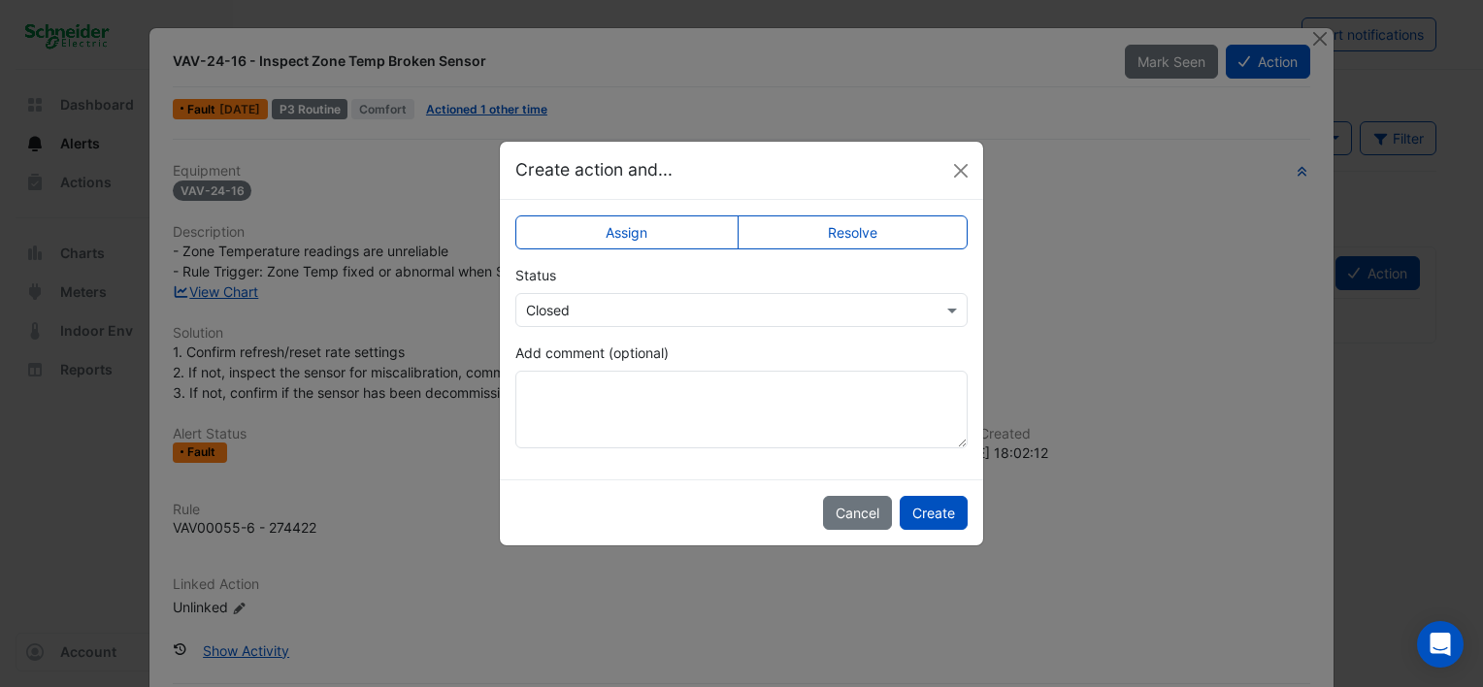
click at [613, 233] on label "Assign" at bounding box center [626, 232] width 223 height 34
click at [950, 307] on span at bounding box center [954, 310] width 24 height 20
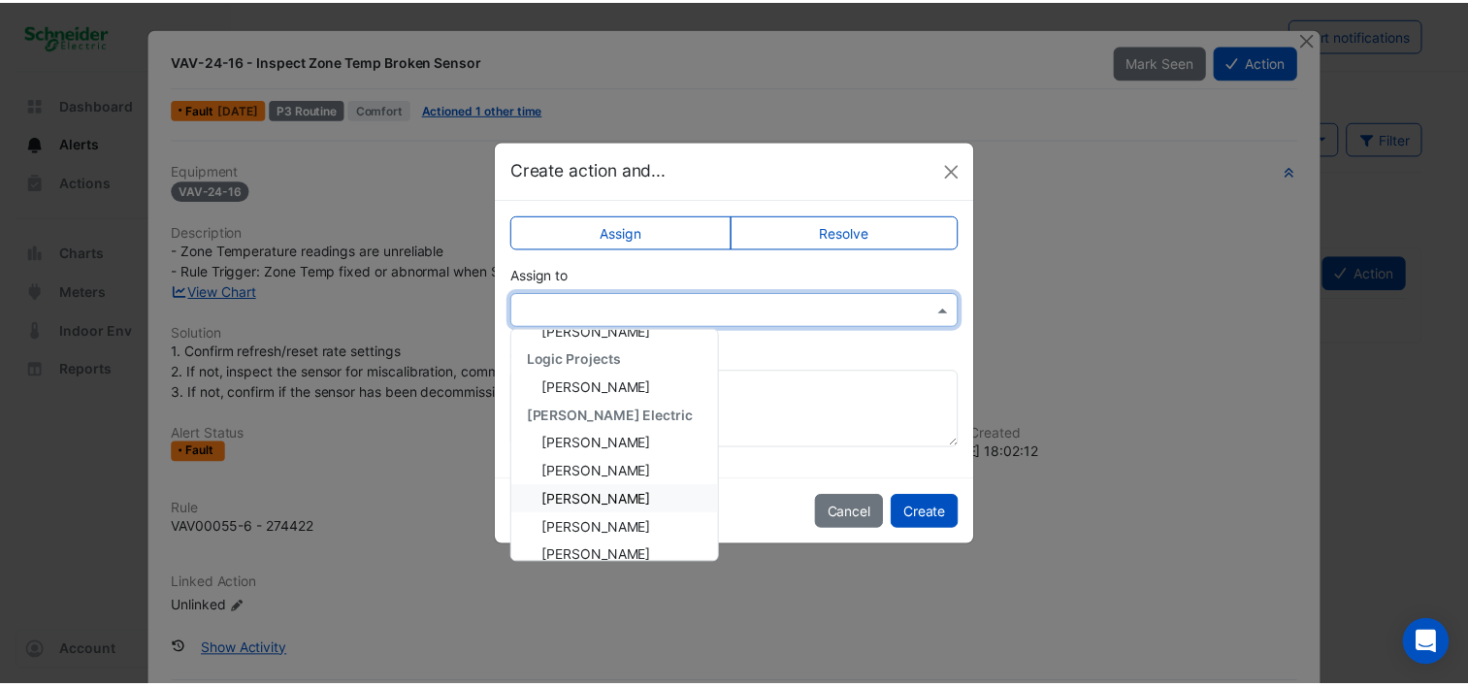
scroll to position [458, 0]
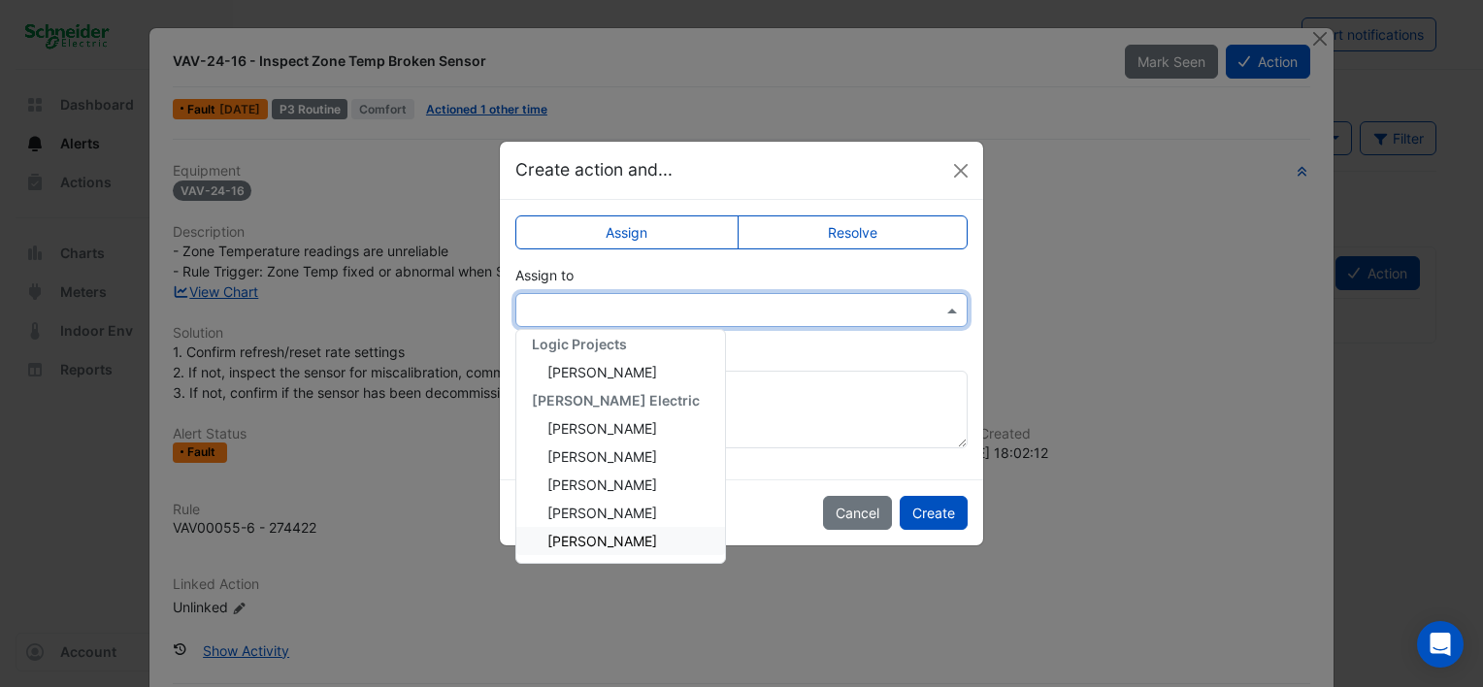
click at [615, 541] on span "[PERSON_NAME]" at bounding box center [602, 541] width 110 height 16
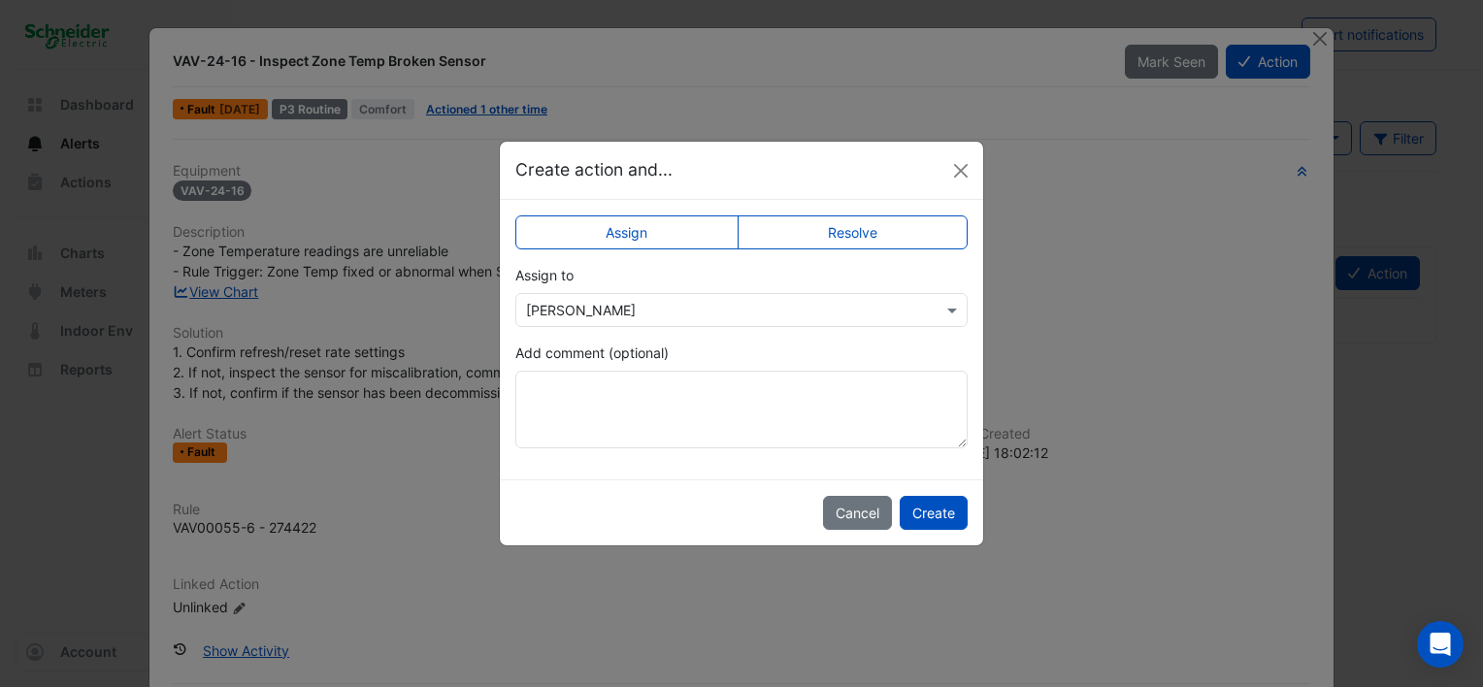
click at [856, 227] on label "Resolve" at bounding box center [852, 232] width 231 height 34
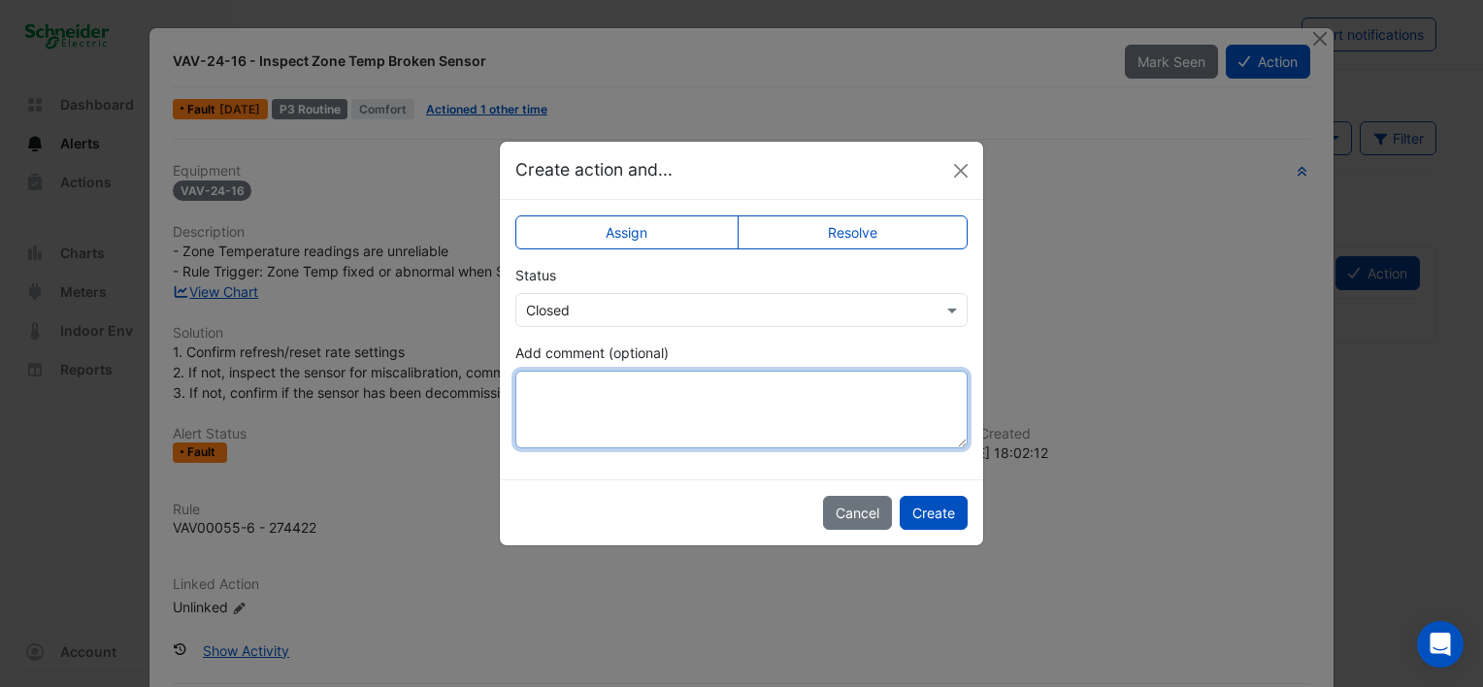
click at [590, 387] on textarea "Add comment (optional)" at bounding box center [741, 410] width 452 height 78
type textarea "**********"
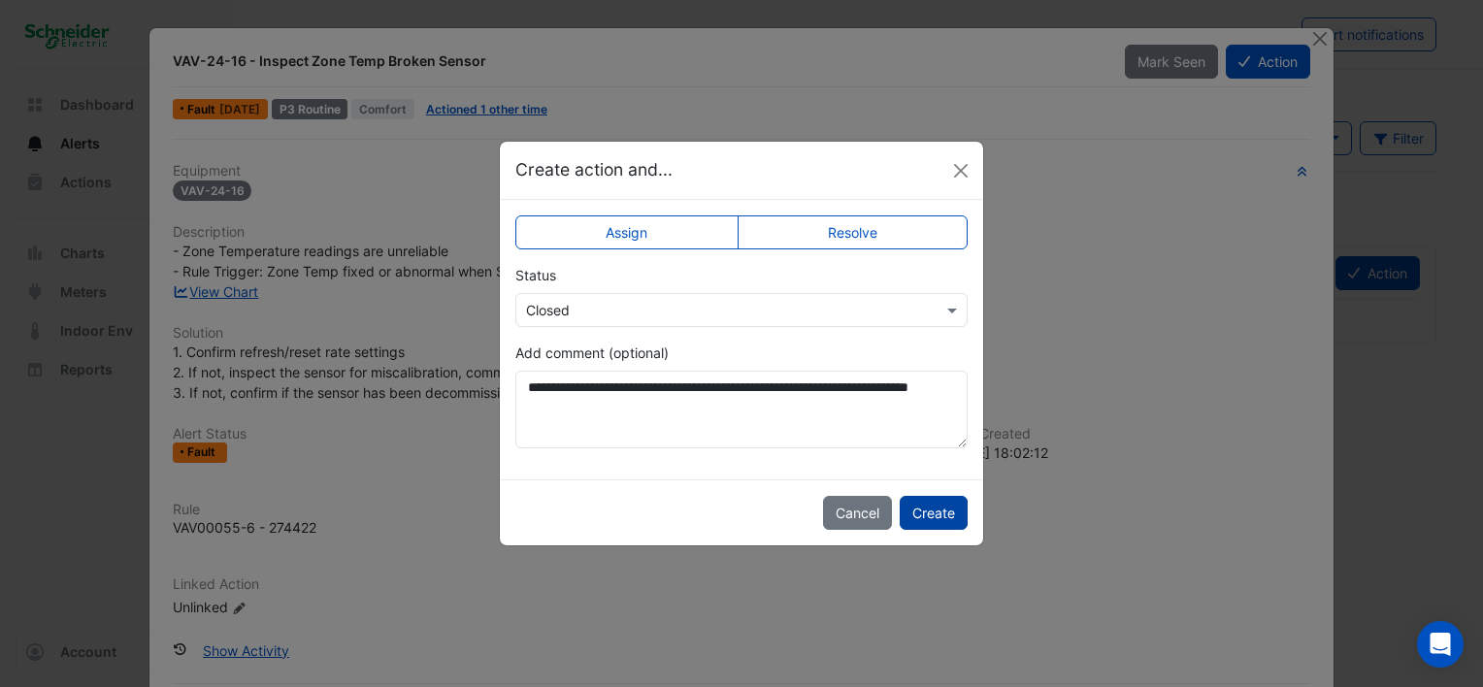
click at [938, 515] on button "Create" at bounding box center [934, 513] width 68 height 34
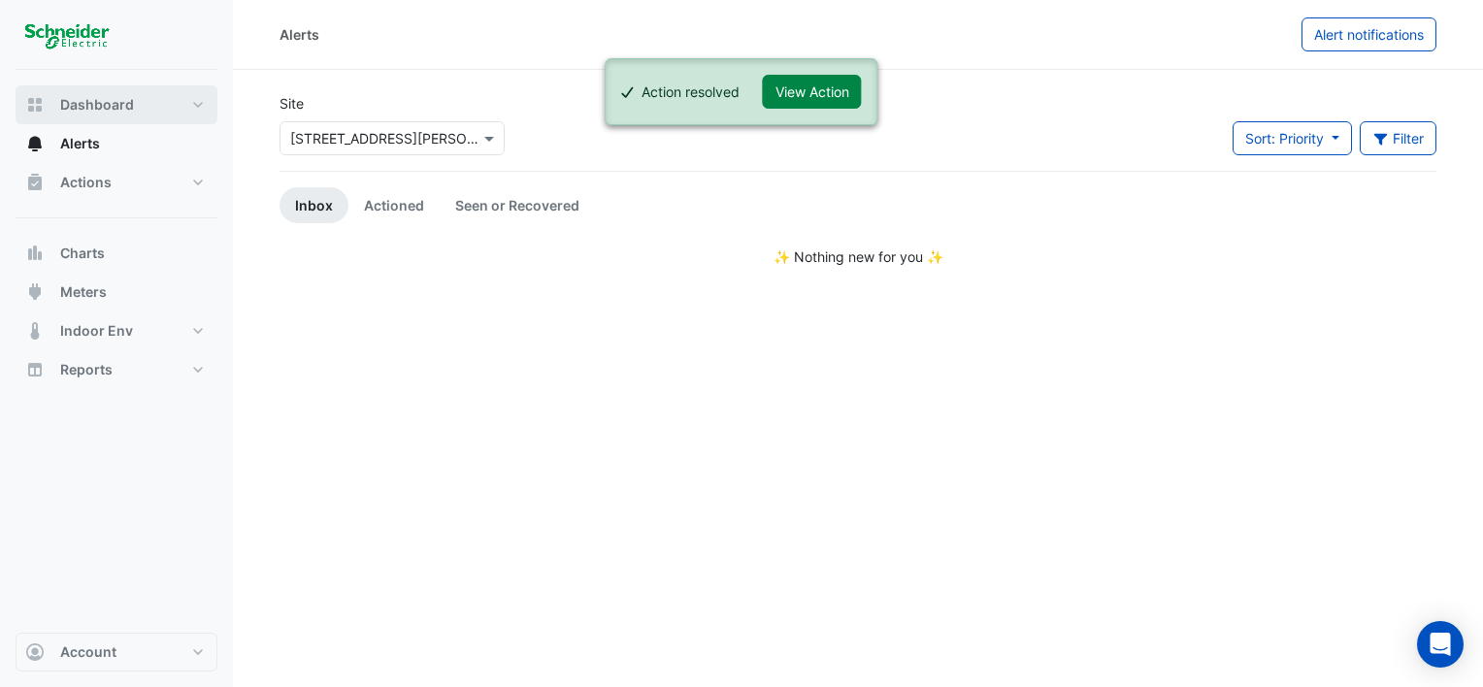
click at [115, 104] on span "Dashboard" at bounding box center [97, 104] width 74 height 19
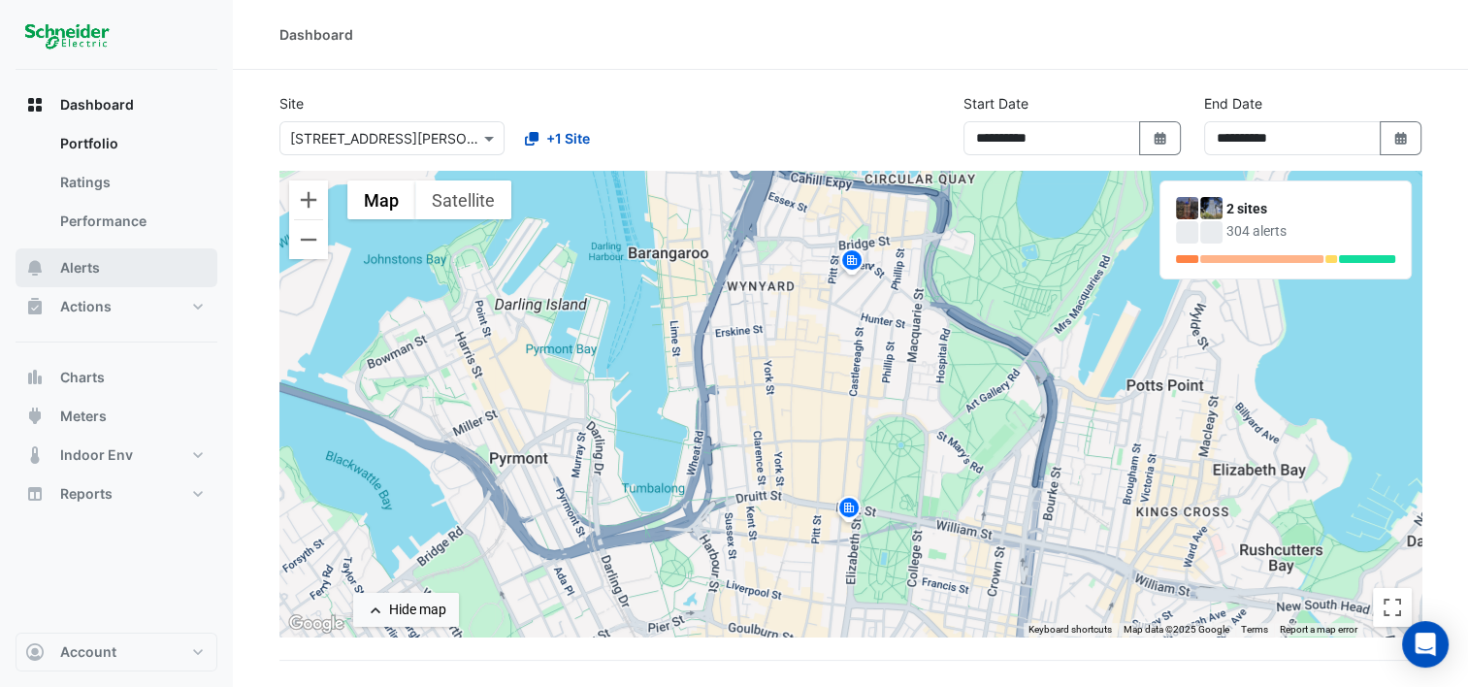
click at [124, 261] on button "Alerts" at bounding box center [117, 267] width 202 height 39
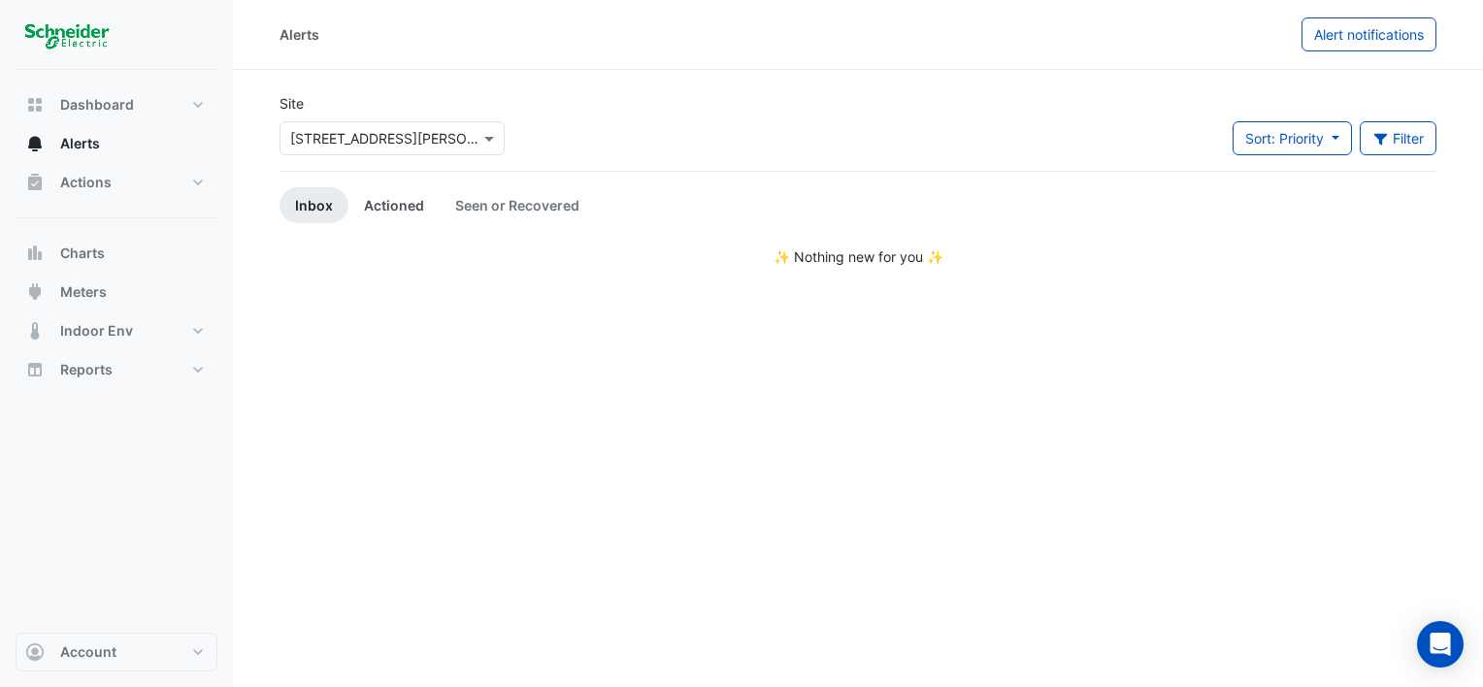
click at [387, 206] on link "Actioned" at bounding box center [393, 205] width 91 height 36
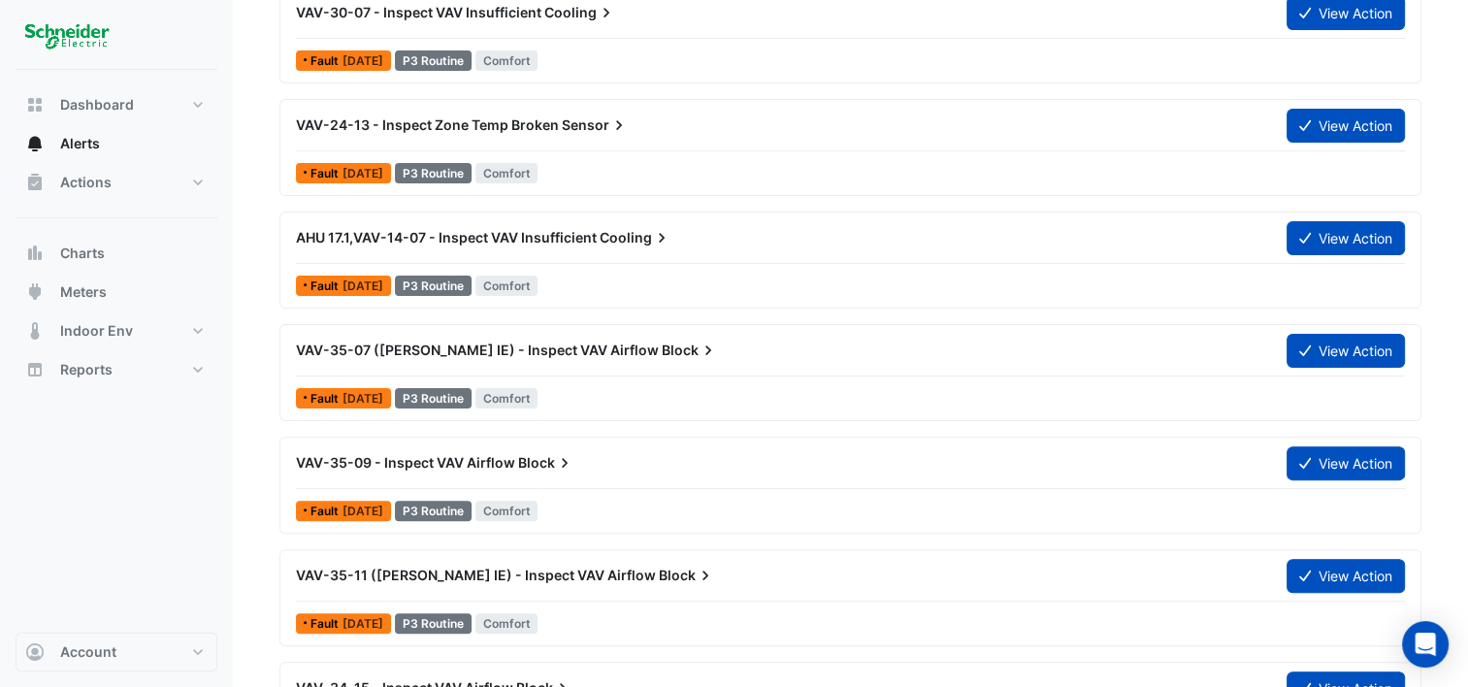
scroll to position [582, 0]
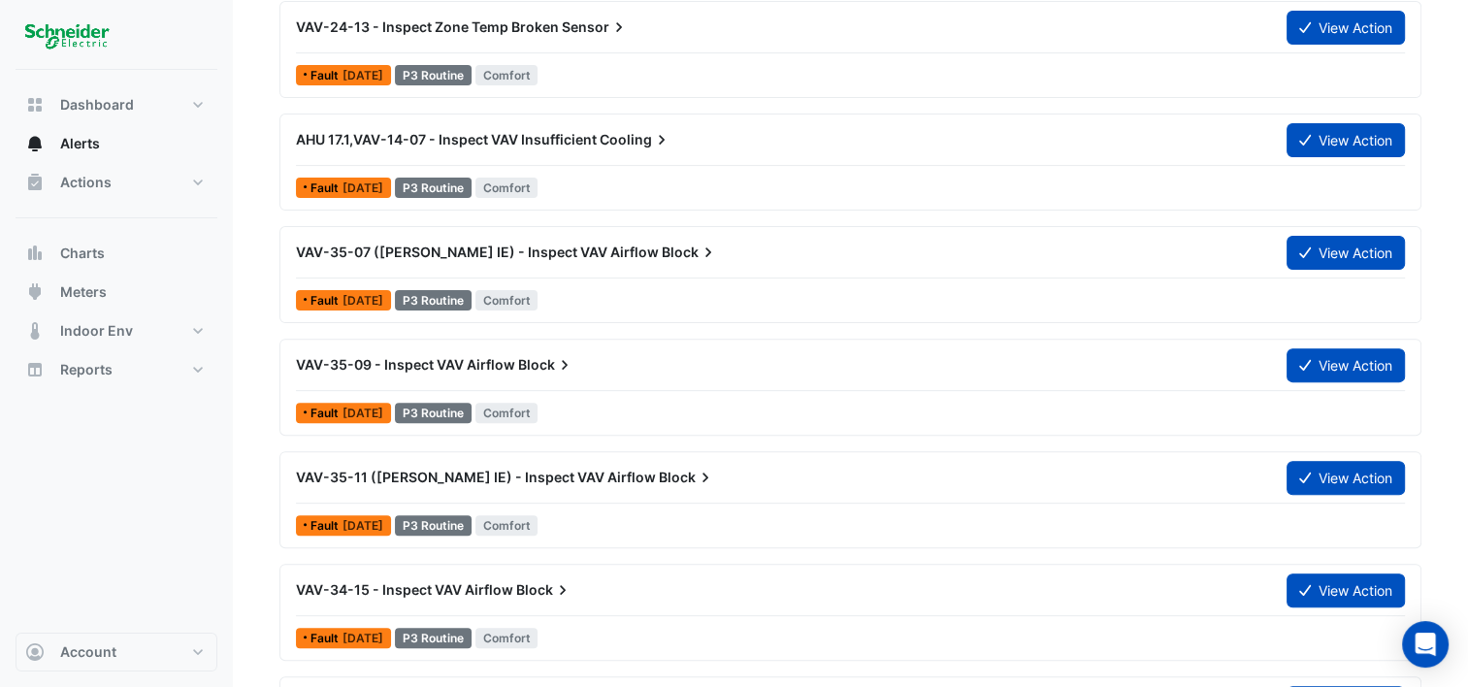
click at [349, 180] on span "[DATE]" at bounding box center [363, 187] width 41 height 15
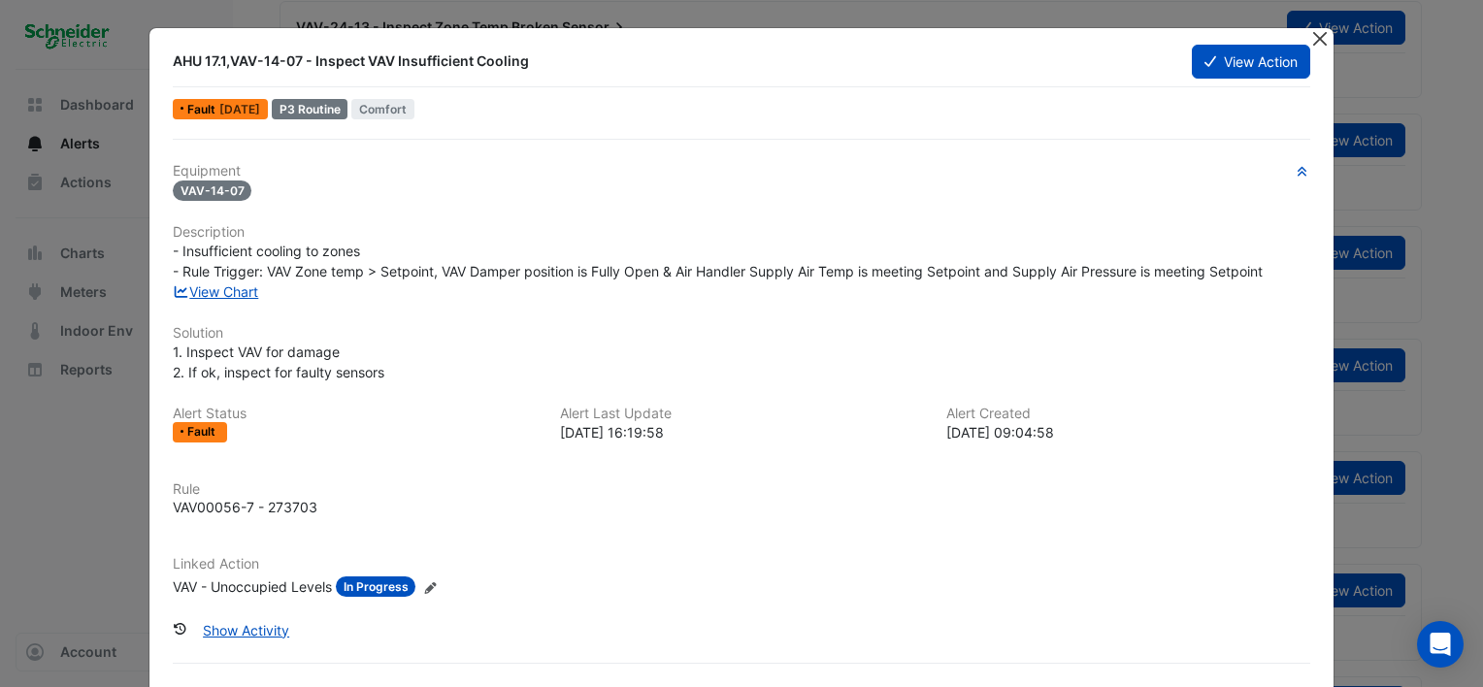
click at [1322, 41] on button "Close" at bounding box center [1319, 38] width 20 height 20
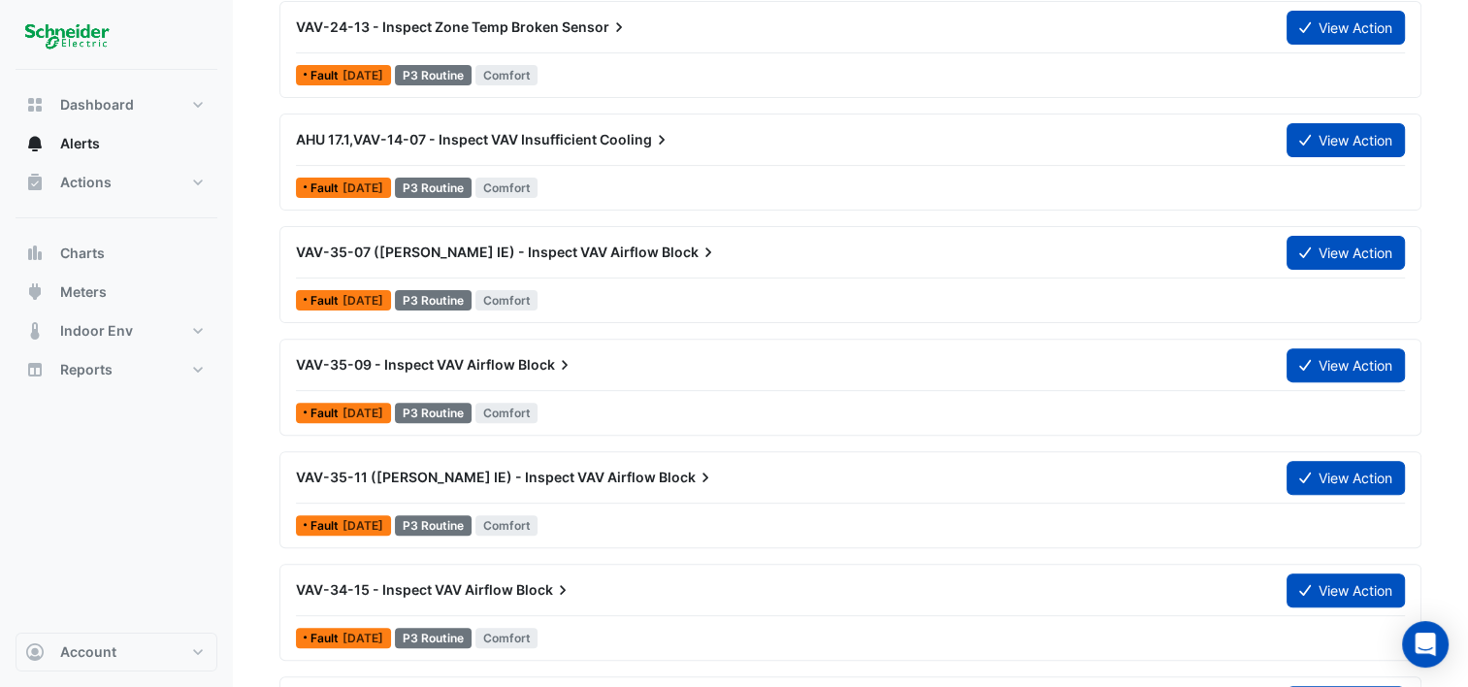
click at [383, 295] on span "[DATE]" at bounding box center [363, 300] width 41 height 15
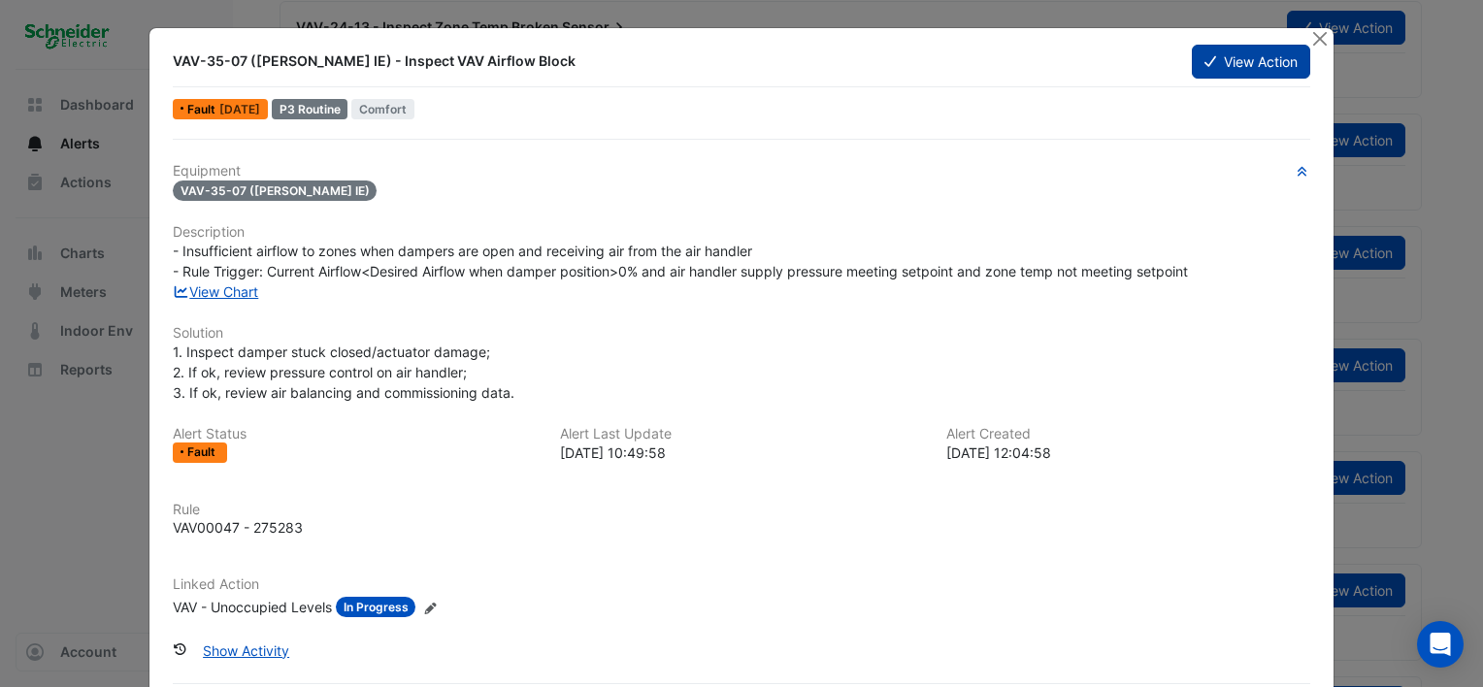
click at [1231, 69] on button "View Action" at bounding box center [1251, 62] width 118 height 34
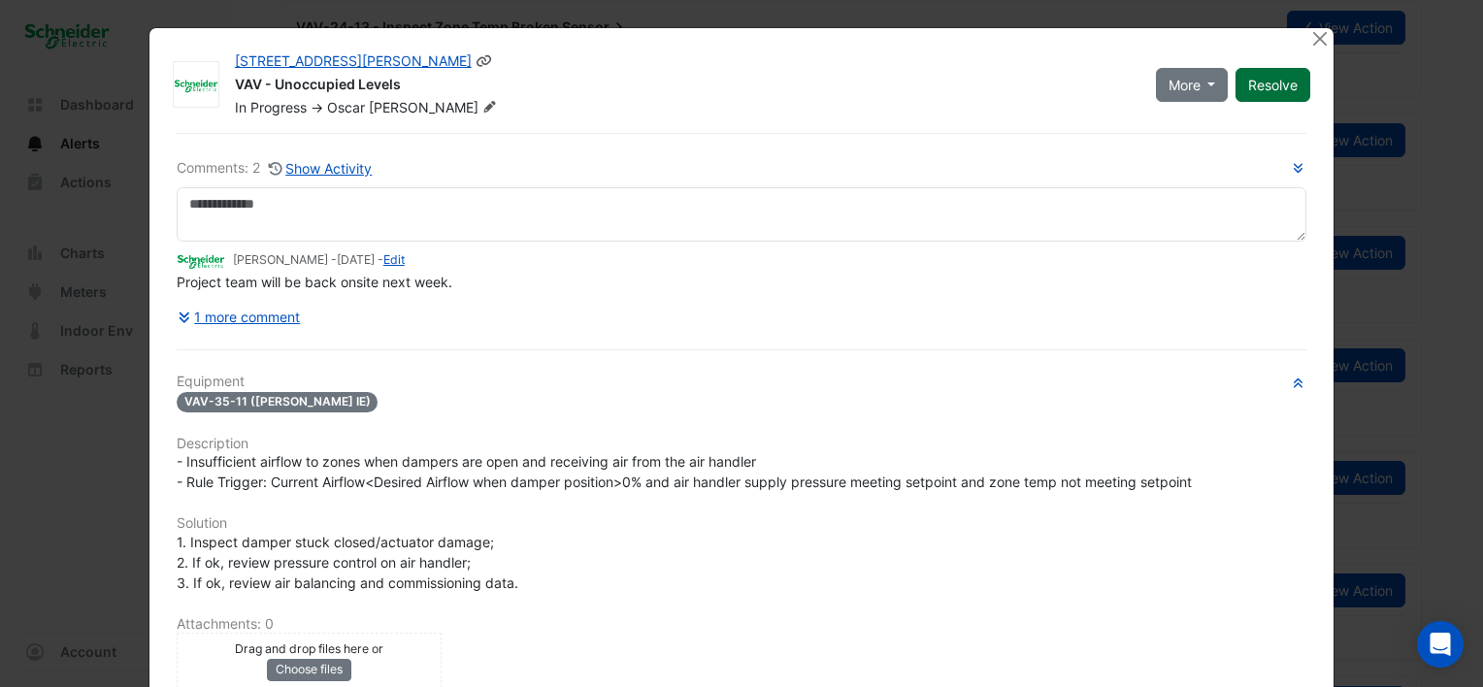
click at [1267, 79] on button "Resolve" at bounding box center [1272, 85] width 75 height 34
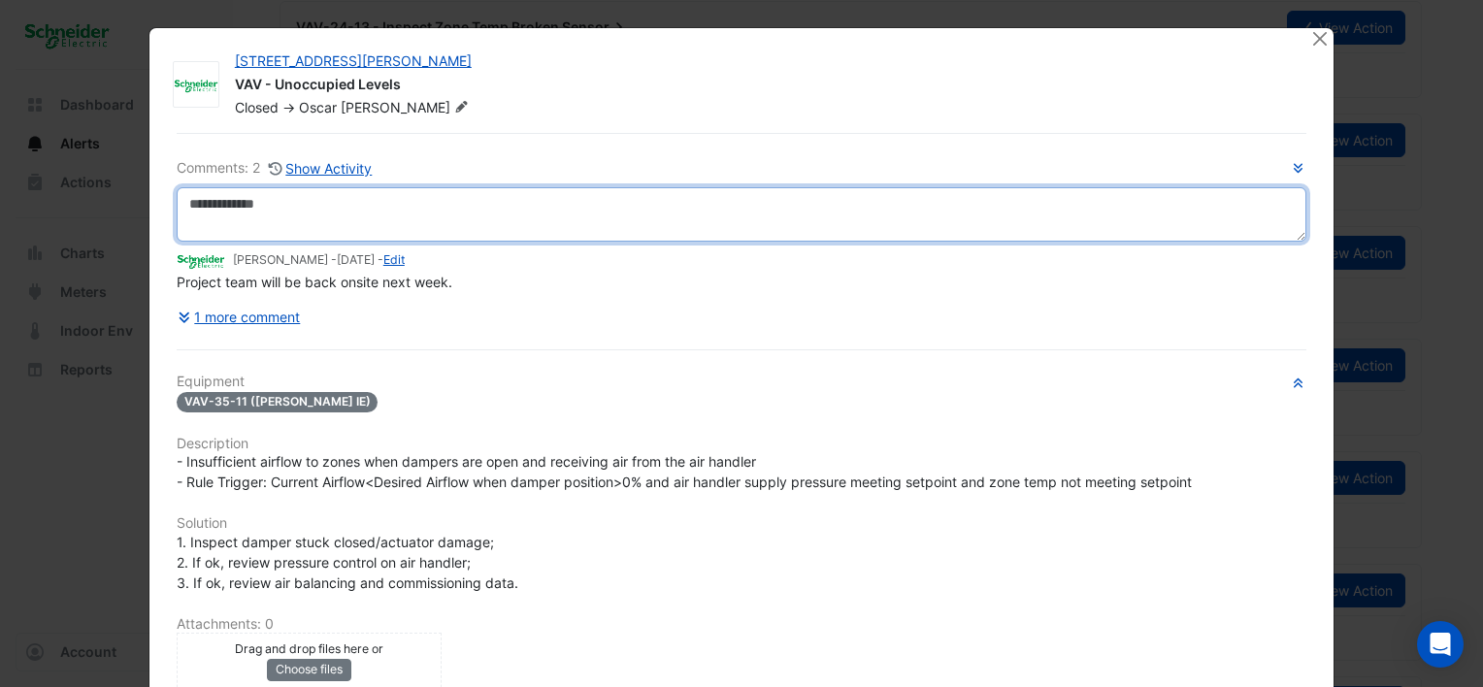
click at [318, 213] on textarea at bounding box center [742, 214] width 1130 height 54
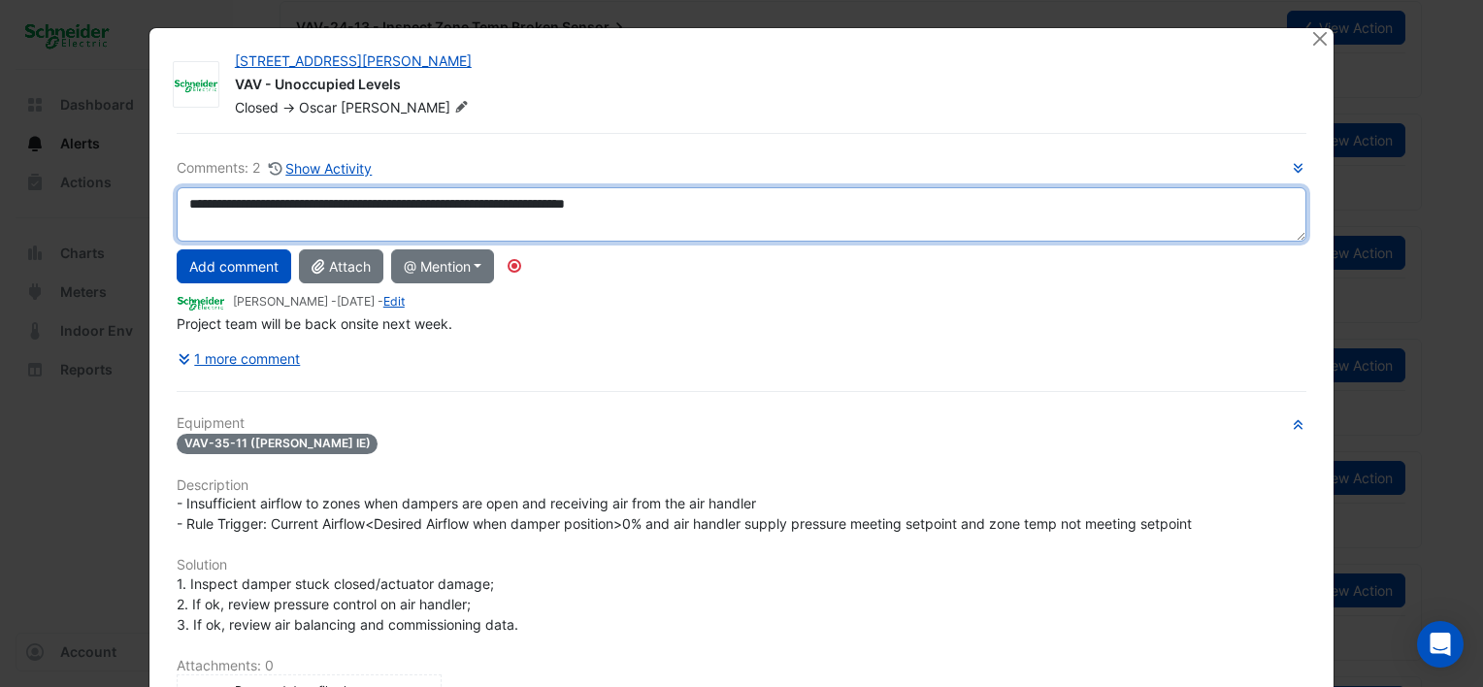
click at [514, 201] on textarea "**********" at bounding box center [742, 214] width 1130 height 54
drag, startPoint x: 507, startPoint y: 201, endPoint x: 512, endPoint y: 217, distance: 17.5
click at [507, 202] on textarea "**********" at bounding box center [742, 214] width 1130 height 54
click at [709, 190] on textarea "**********" at bounding box center [742, 214] width 1130 height 54
type textarea "**********"
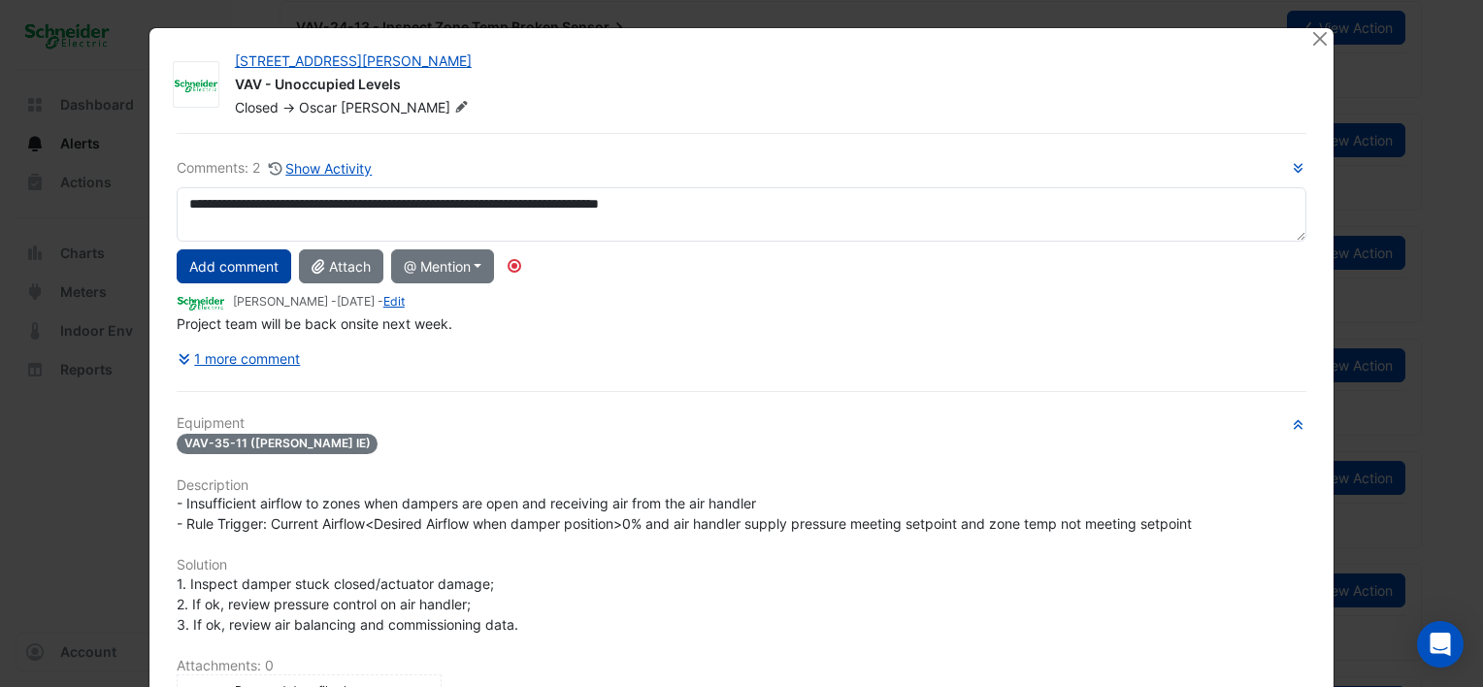
click at [226, 265] on button "Add comment" at bounding box center [234, 266] width 115 height 34
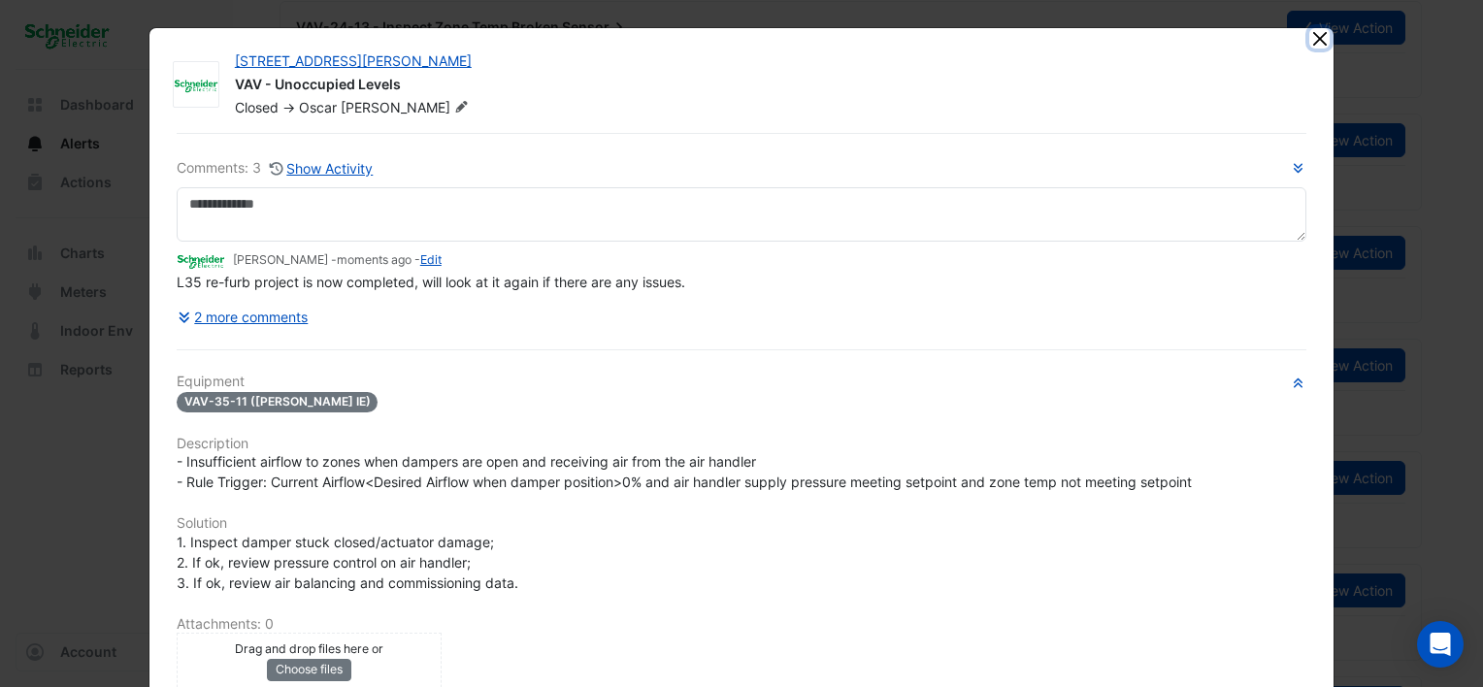
click at [1313, 43] on button "Close" at bounding box center [1319, 38] width 20 height 20
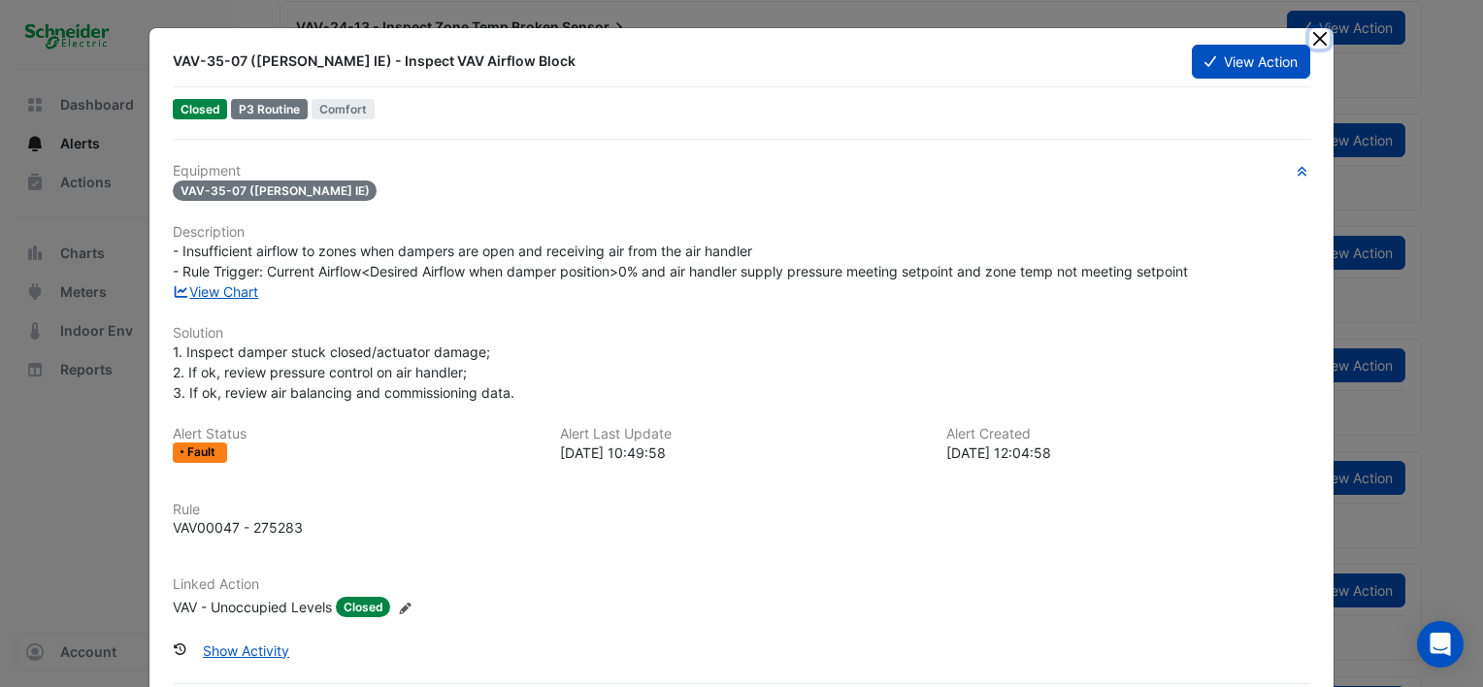
click at [1315, 35] on button "Close" at bounding box center [1319, 38] width 20 height 20
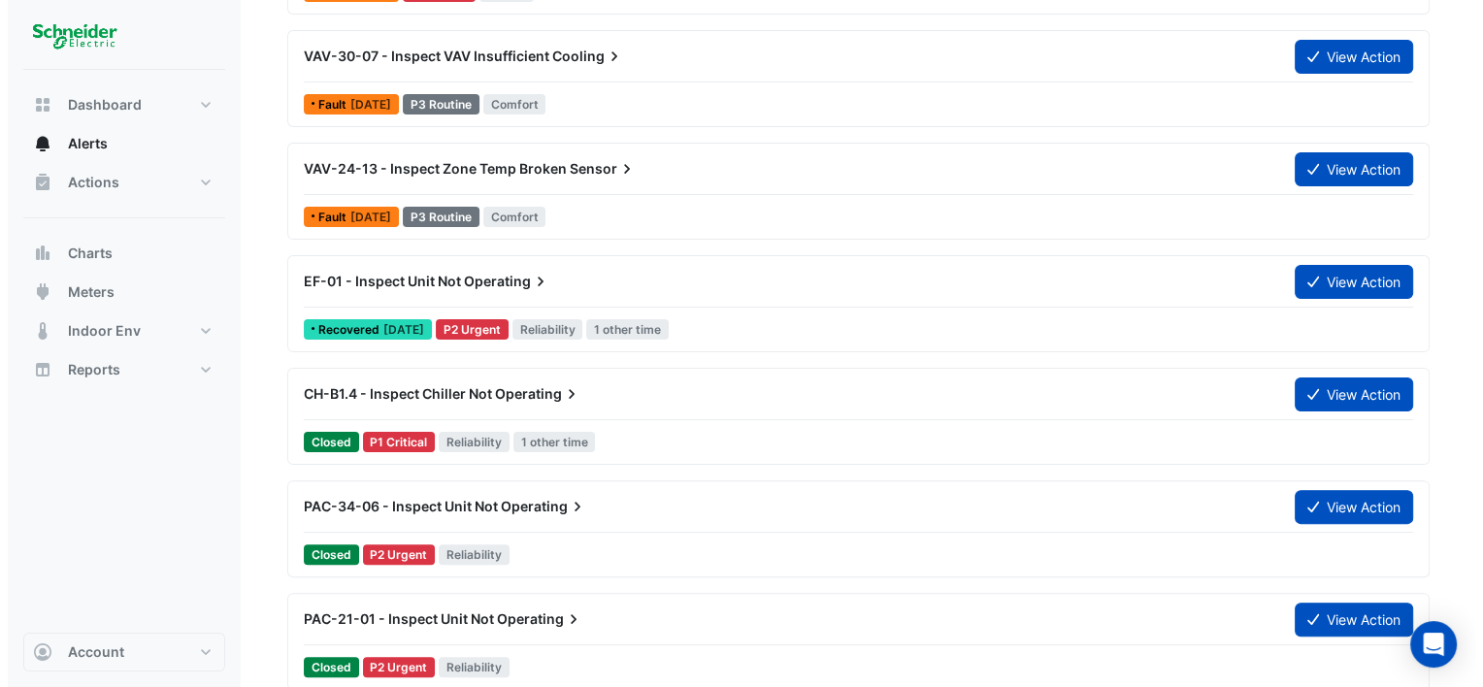
scroll to position [485, 0]
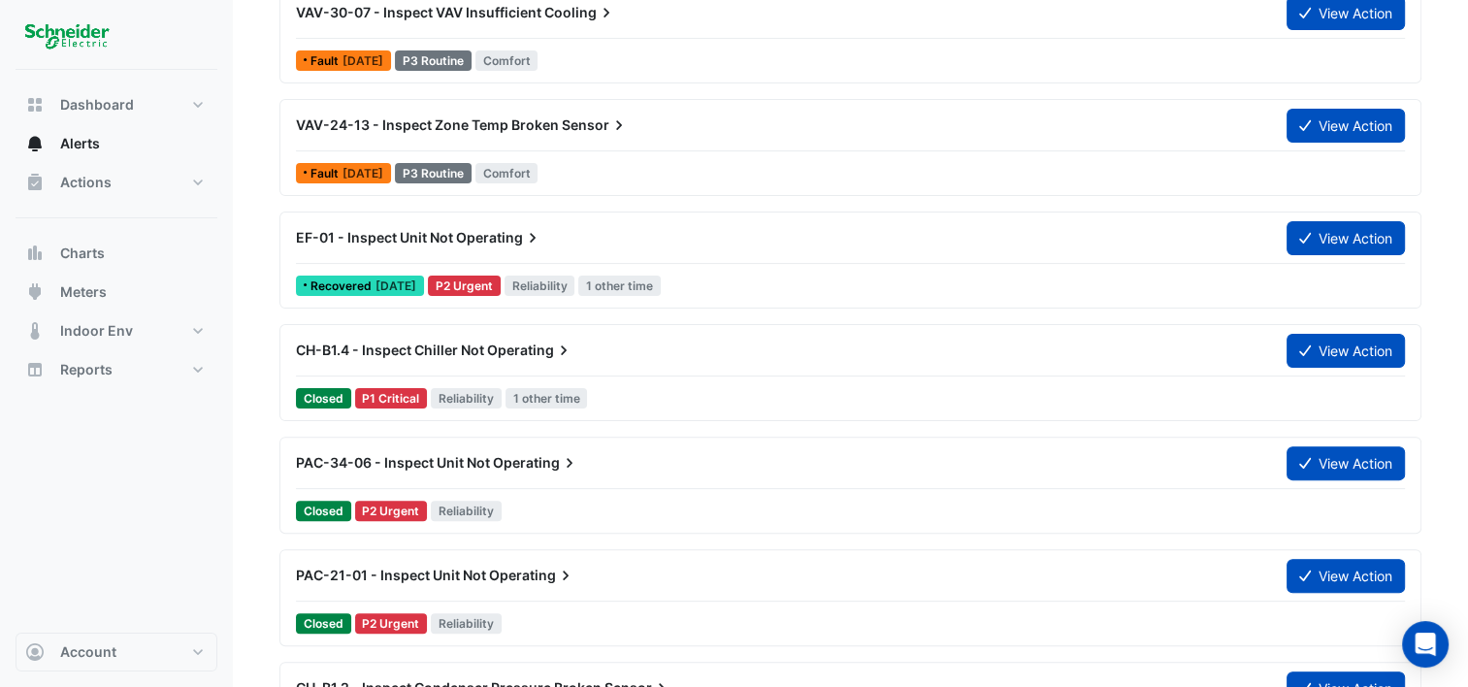
click at [408, 281] on span "[DATE]" at bounding box center [396, 285] width 41 height 15
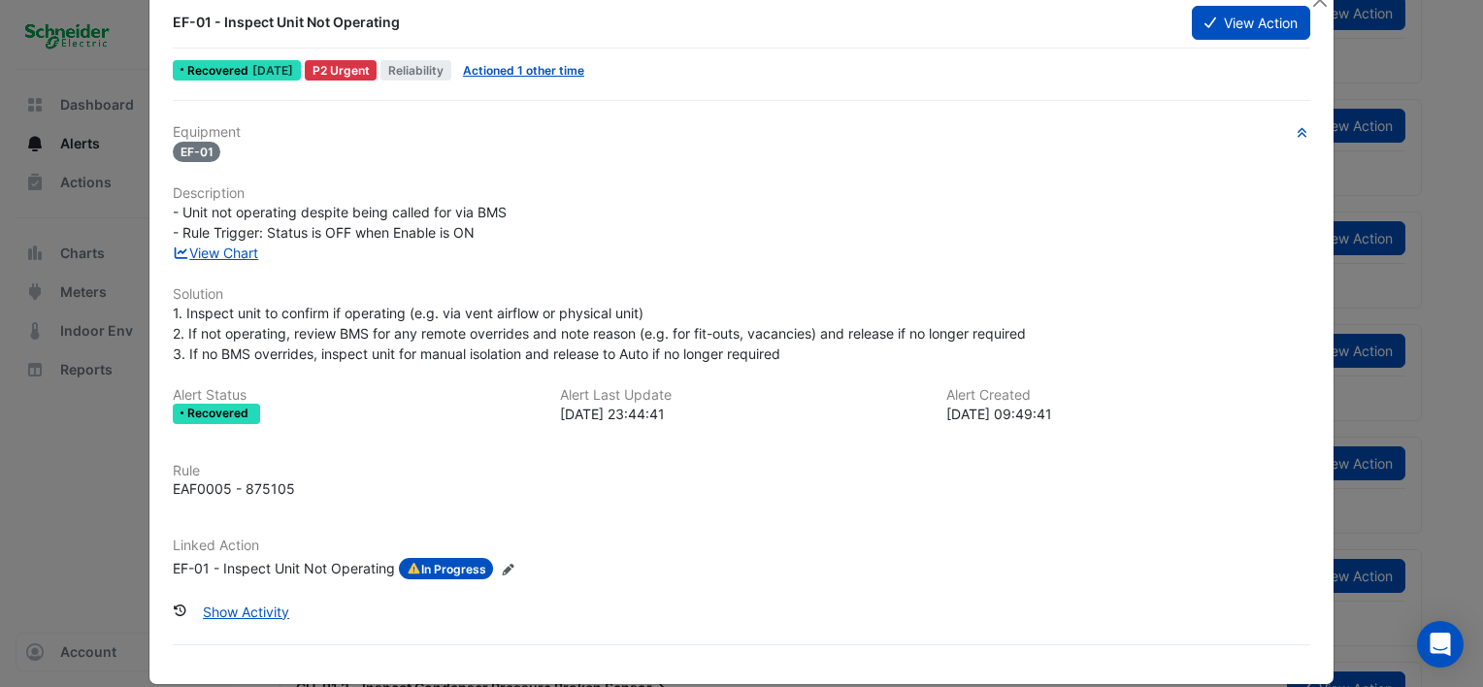
scroll to position [61, 0]
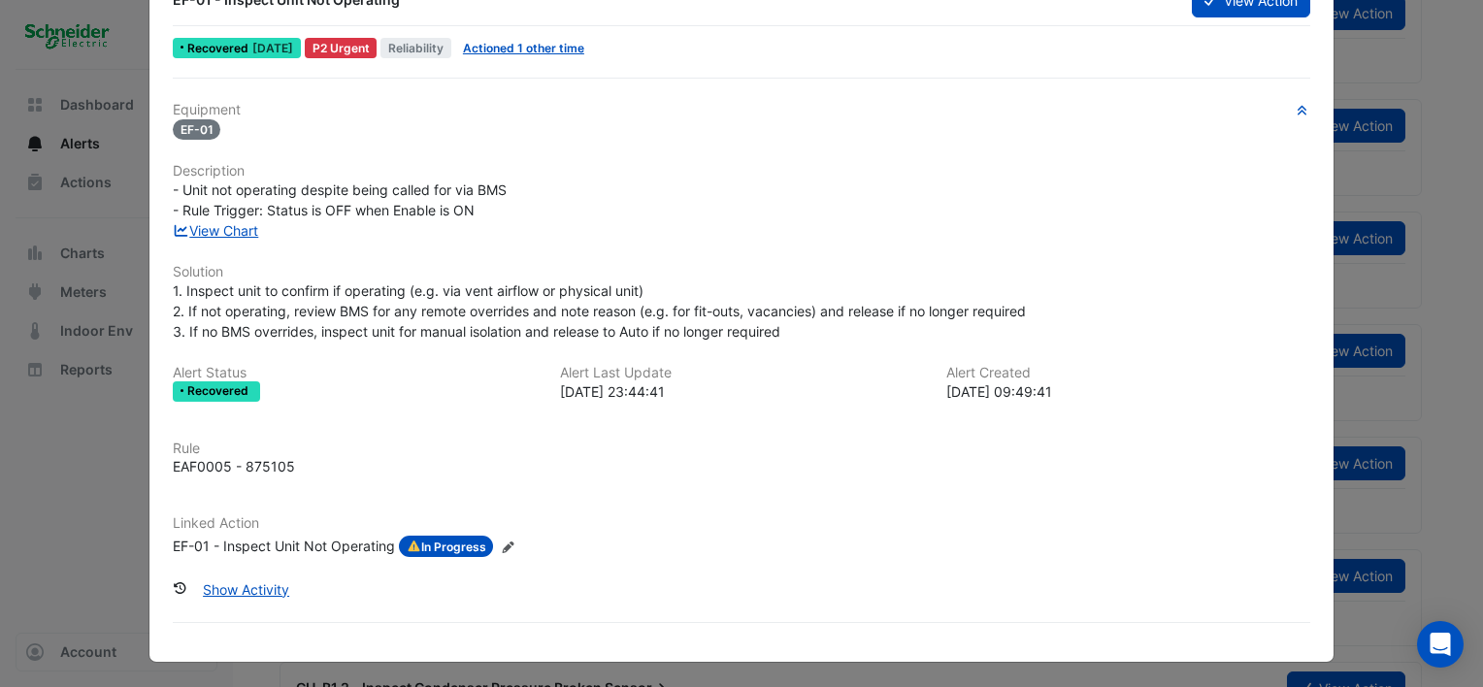
click at [288, 543] on div "EF-01 - Inspect Unit Not Operating" at bounding box center [284, 546] width 222 height 21
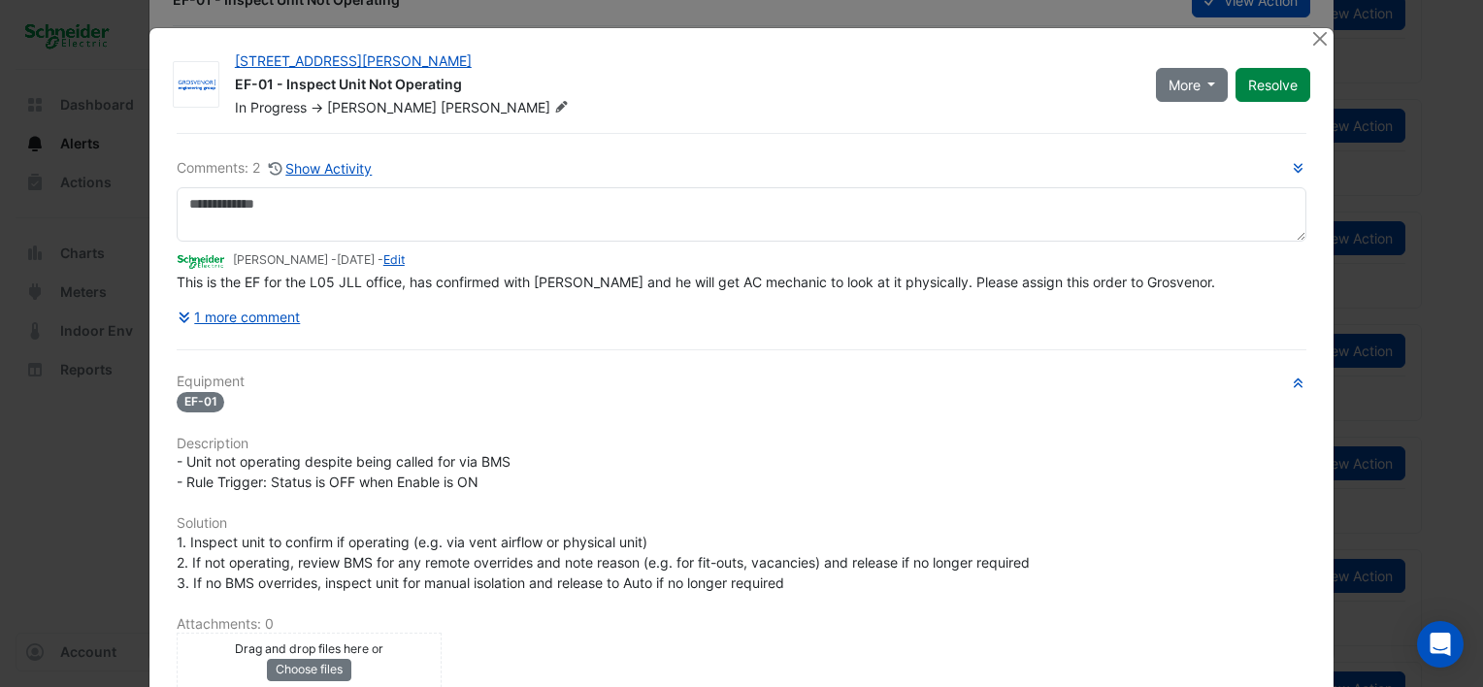
click at [48, 467] on ngb-modal-window "[STREET_ADDRESS][PERSON_NAME] EF-01 - Inspect Unit Not Operating In Progress ->…" at bounding box center [741, 343] width 1483 height 687
click at [1314, 39] on button "Close" at bounding box center [1319, 38] width 20 height 20
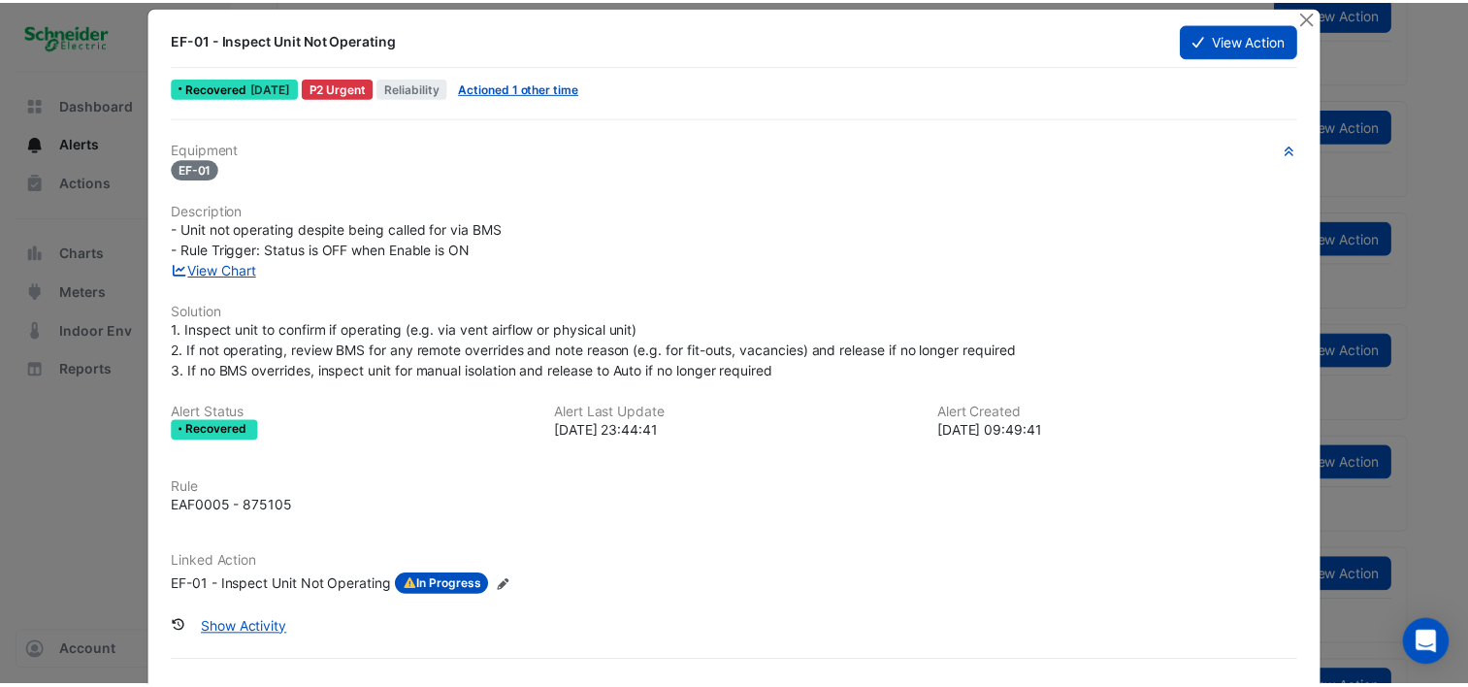
scroll to position [0, 0]
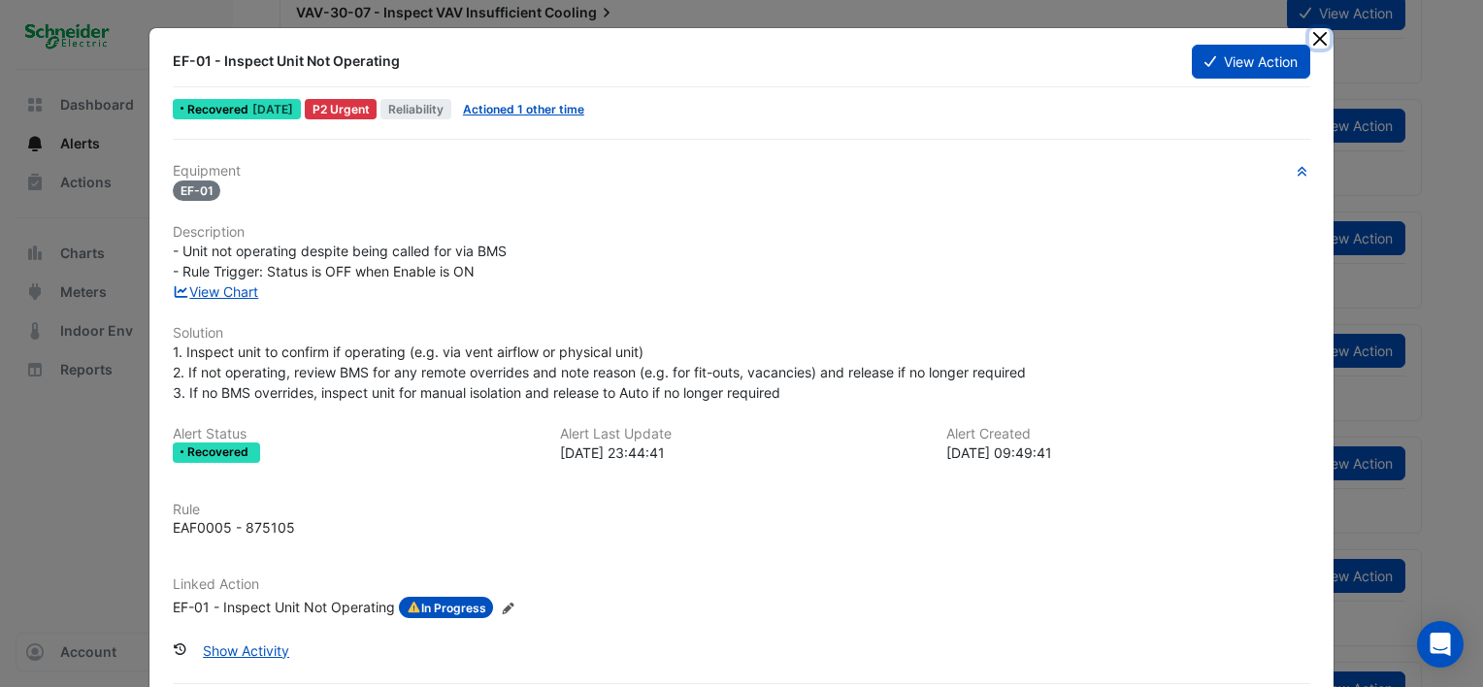
click at [1313, 34] on button "Close" at bounding box center [1319, 38] width 20 height 20
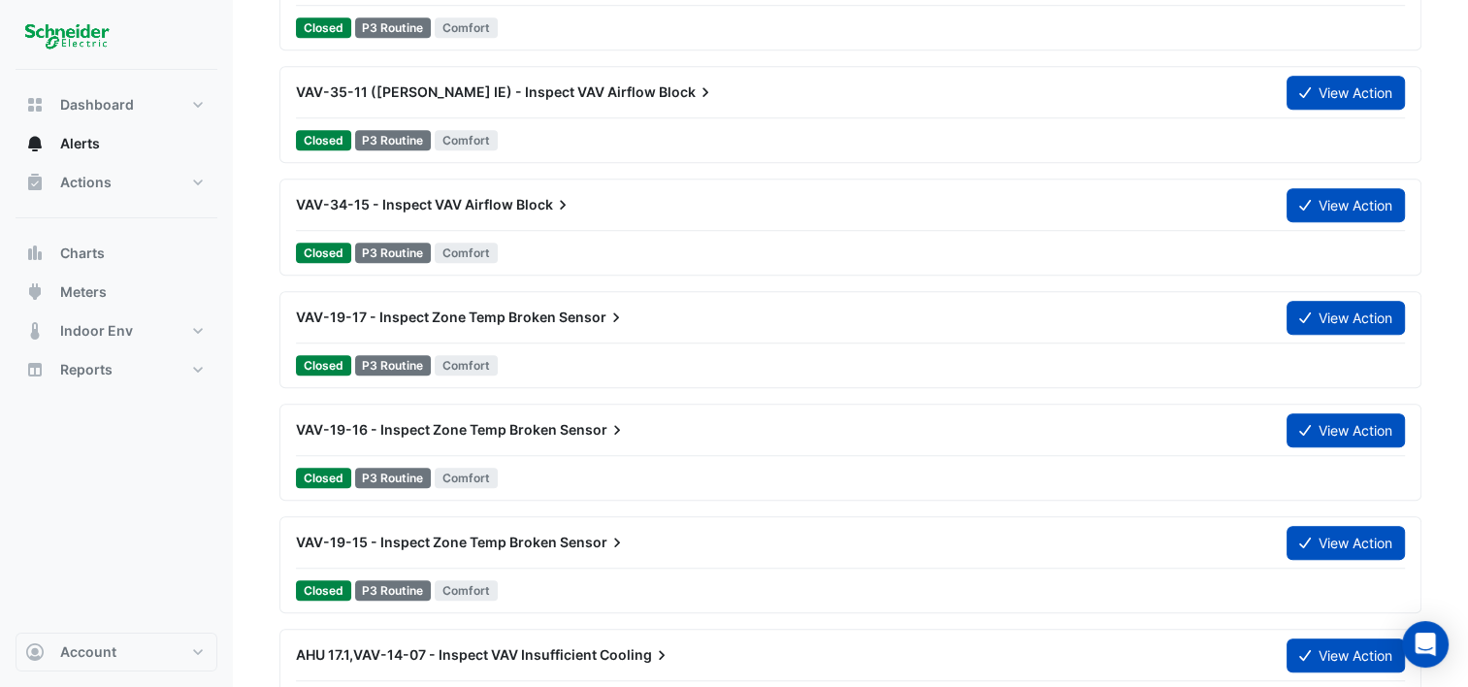
scroll to position [1456, 0]
